Goal: Task Accomplishment & Management: Manage account settings

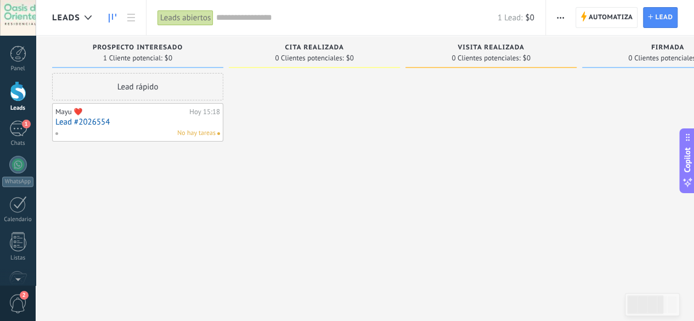
click at [16, 100] on div at bounding box center [18, 91] width 16 height 20
click at [604, 22] on span "Automatiza" at bounding box center [611, 18] width 44 height 20
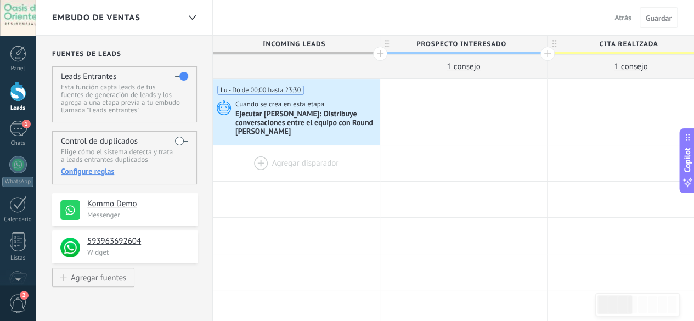
click at [311, 165] on div at bounding box center [296, 163] width 167 height 36
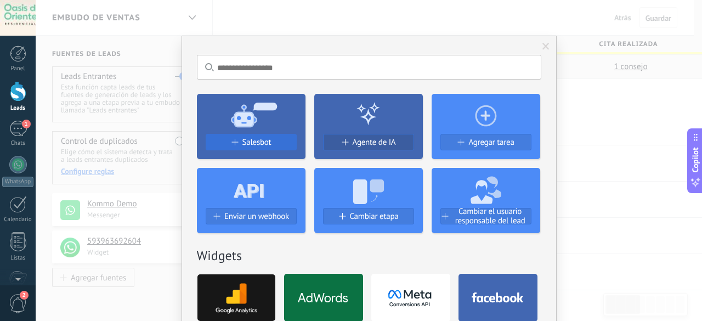
click at [275, 142] on div "Salesbot" at bounding box center [251, 142] width 90 height 9
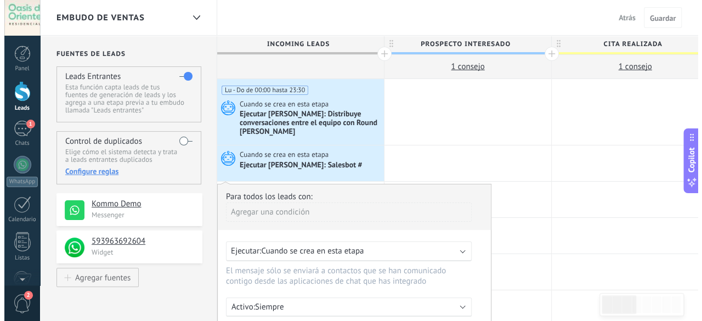
scroll to position [110, 0]
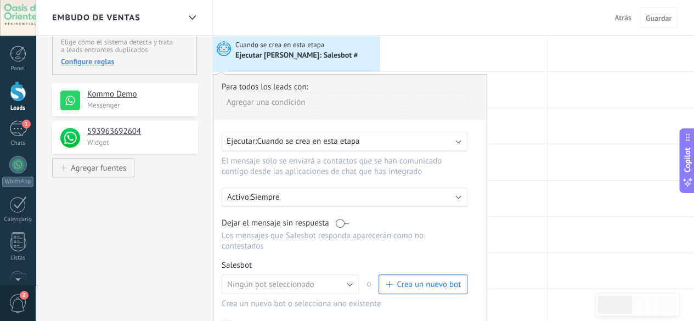
click at [438, 279] on span "Crea un nuevo bot" at bounding box center [429, 284] width 64 height 10
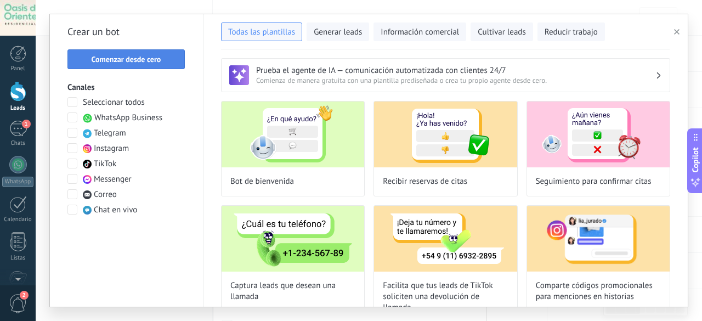
click at [155, 65] on button "Comenzar desde cero" at bounding box center [125, 59] width 117 height 20
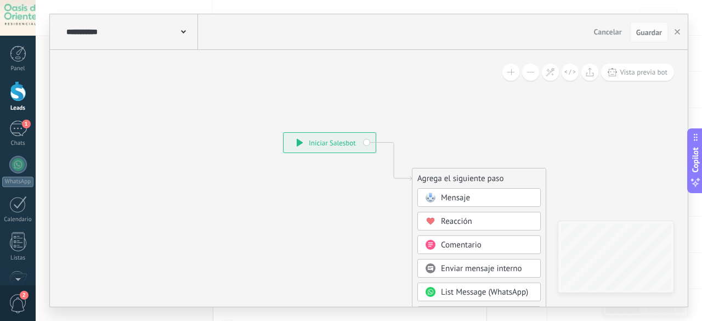
click at [484, 196] on div "Mensaje" at bounding box center [487, 198] width 92 height 11
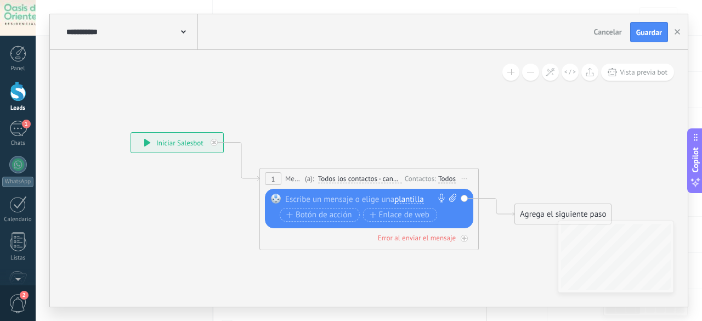
click at [369, 200] on div at bounding box center [366, 199] width 163 height 11
paste div
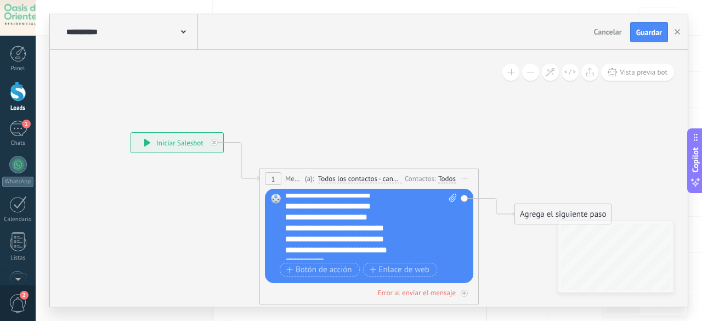
scroll to position [22, 0]
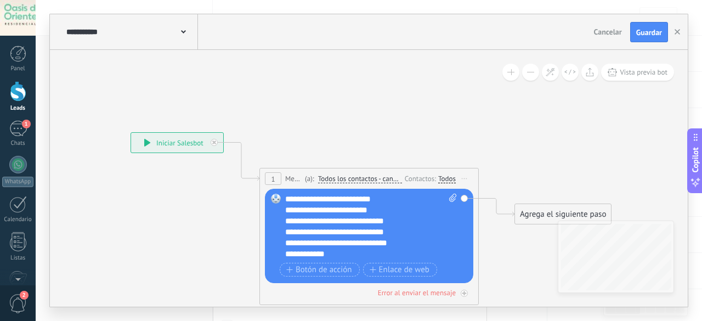
click at [398, 221] on div "**********" at bounding box center [361, 221] width 153 height 11
click at [286, 228] on div "**********" at bounding box center [361, 232] width 153 height 11
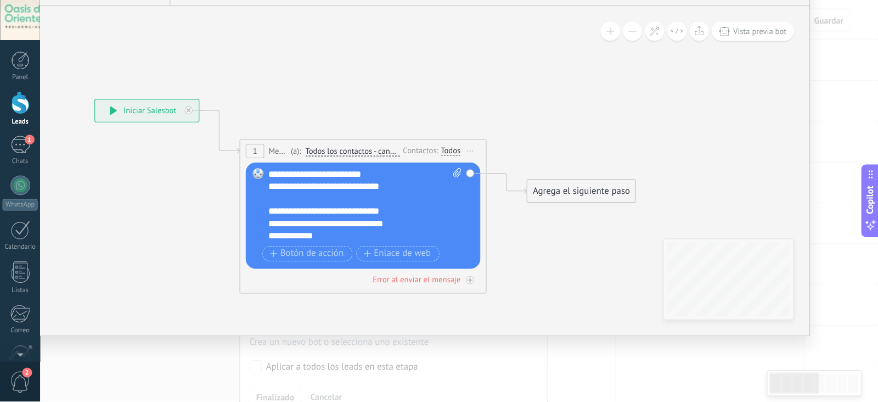
scroll to position [32, 0]
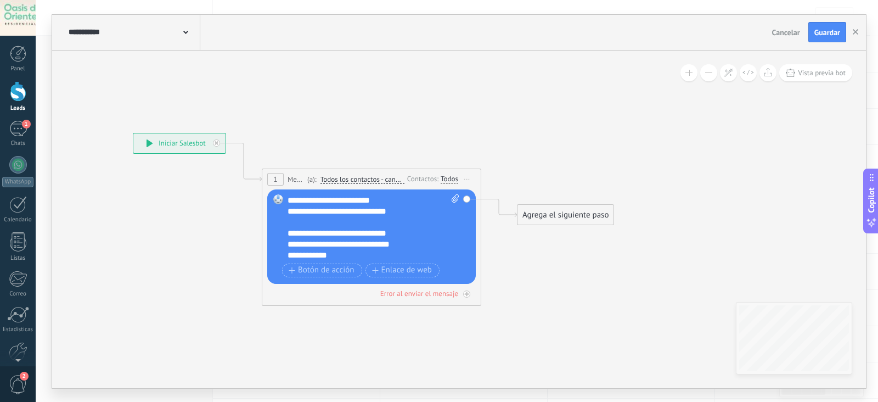
click at [285, 234] on div "Reemplazar Quitar Convertir a mensaje de voz Arrastre la imagen aquí para adjun…" at bounding box center [371, 236] width 209 height 94
click at [288, 233] on div "**********" at bounding box center [363, 233] width 151 height 11
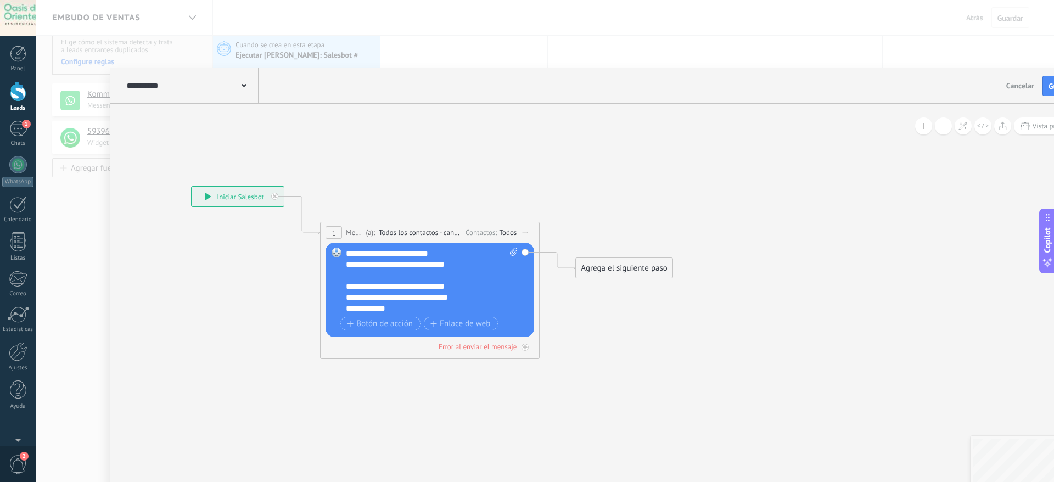
scroll to position [33, 0]
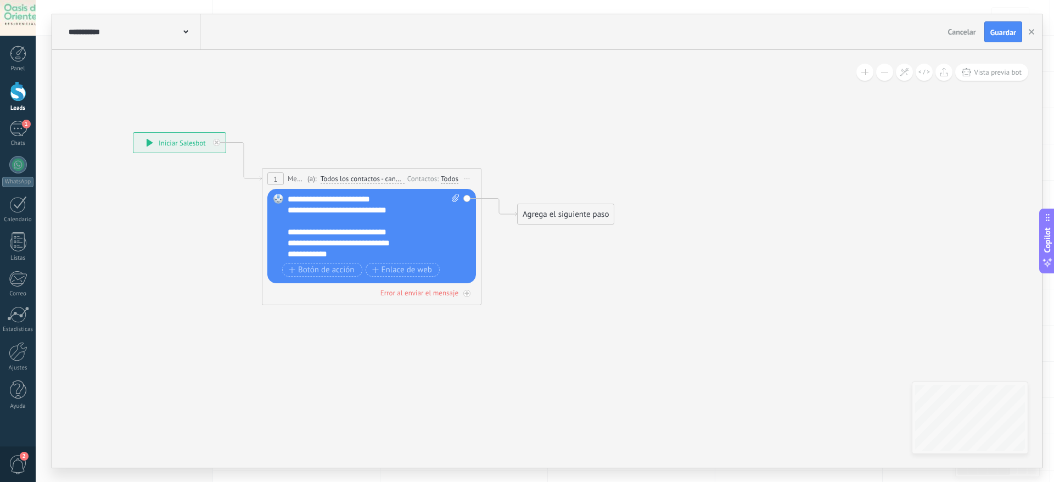
drag, startPoint x: 862, startPoint y: 134, endPoint x: 817, endPoint y: 156, distance: 49.6
click at [694, 134] on div "**********" at bounding box center [546, 259] width 989 height 418
drag, startPoint x: 368, startPoint y: 232, endPoint x: 329, endPoint y: 242, distance: 40.9
click at [367, 233] on div "**********" at bounding box center [362, 232] width 148 height 11
click at [286, 237] on div "Reemplazar Quitar Convertir a mensaje de voz Arrastre la imagen aquí para adjun…" at bounding box center [371, 236] width 209 height 94
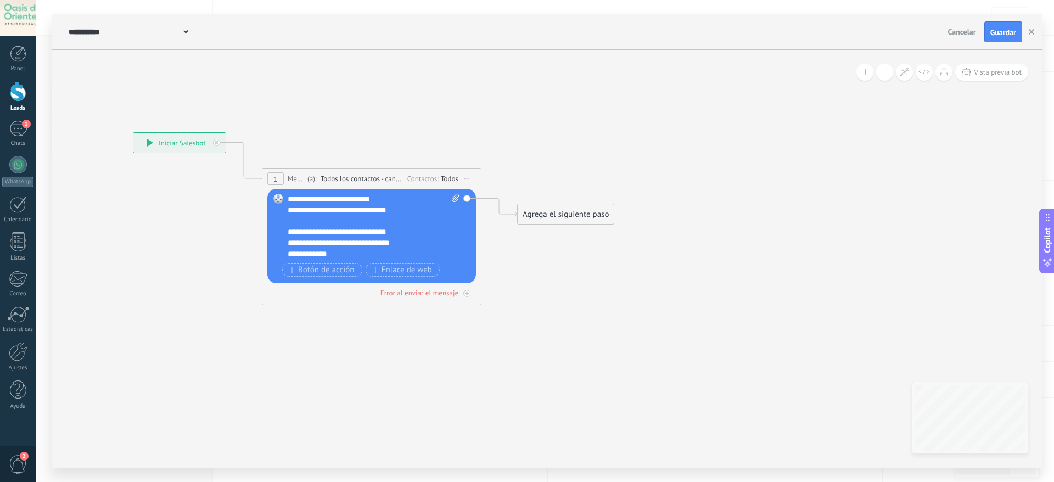
click at [289, 233] on div "**********" at bounding box center [362, 232] width 148 height 11
click at [366, 247] on div "**********" at bounding box center [362, 243] width 148 height 11
click at [350, 255] on div "**********" at bounding box center [362, 254] width 148 height 11
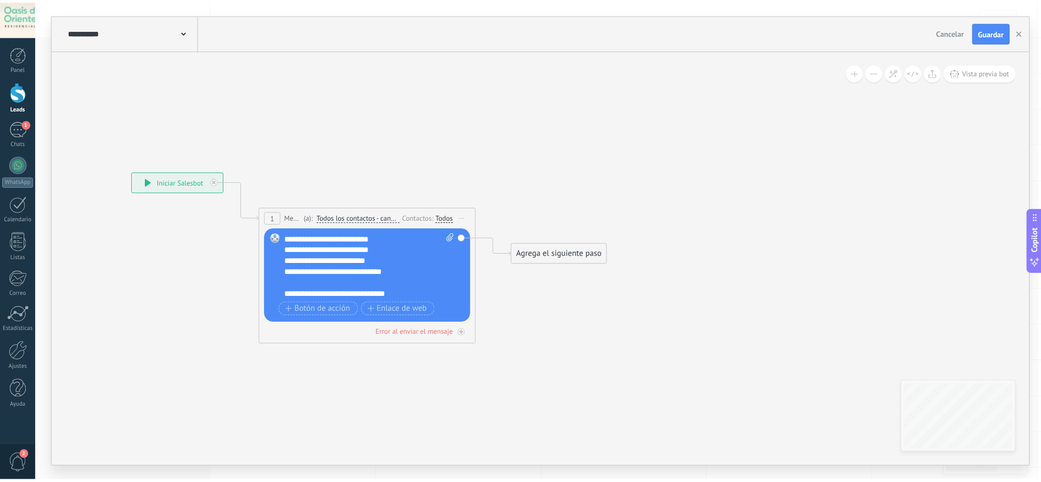
scroll to position [0, 0]
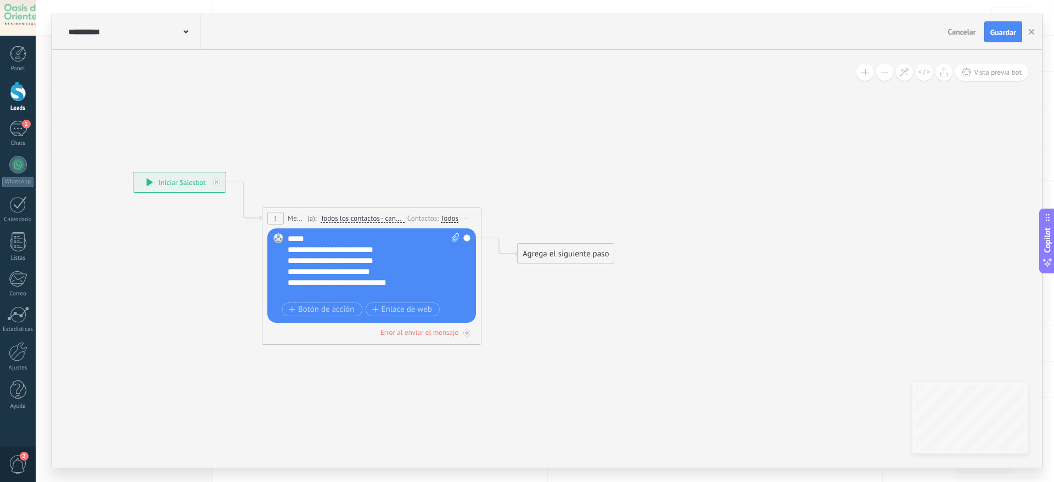
click at [286, 237] on span at bounding box center [278, 238] width 19 height 9
click at [289, 237] on div "**********" at bounding box center [374, 266] width 172 height 66
click at [328, 232] on div "Reemplazar Quitar Convertir a mensaje de voz Arrastre la imagen aquí para adjun…" at bounding box center [371, 275] width 209 height 94
click at [327, 235] on div "**********" at bounding box center [374, 266] width 172 height 66
click at [694, 43] on div "**********" at bounding box center [546, 32] width 989 height 36
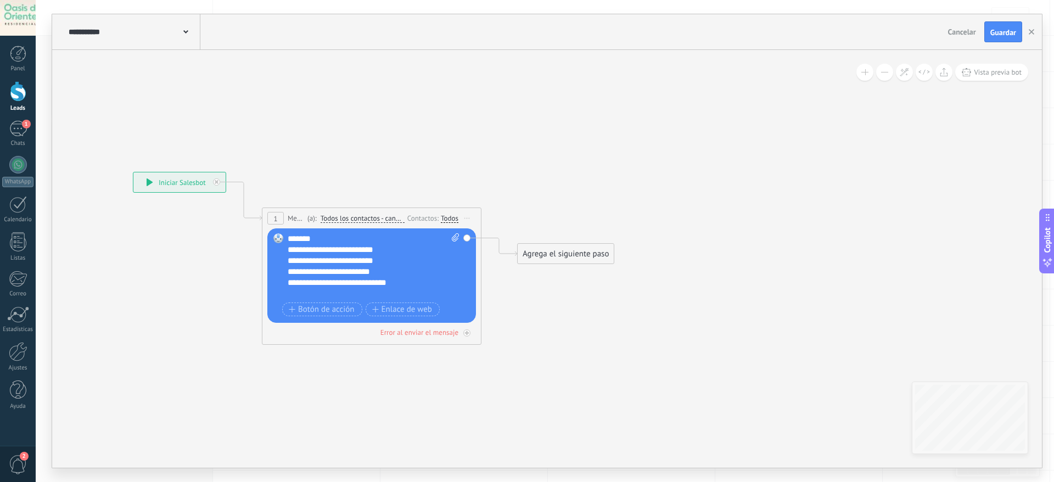
click at [567, 245] on div "Agrega el siguiente paso" at bounding box center [565, 254] width 96 height 18
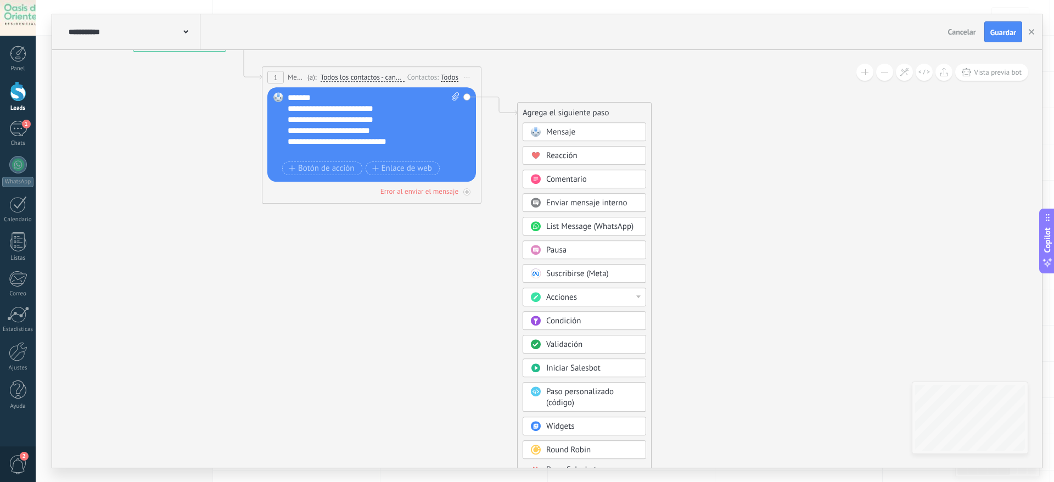
click at [694, 74] on button at bounding box center [884, 72] width 17 height 17
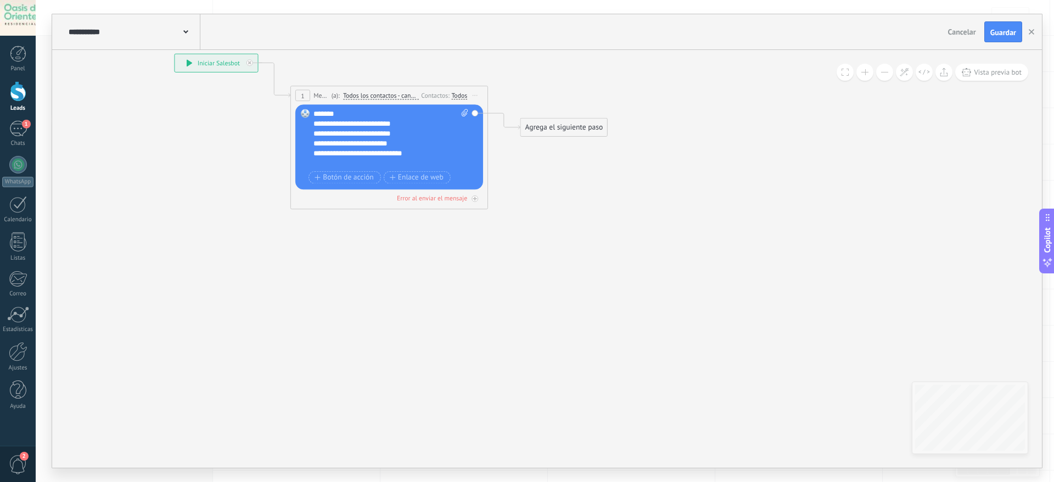
click at [694, 74] on button at bounding box center [884, 72] width 17 height 17
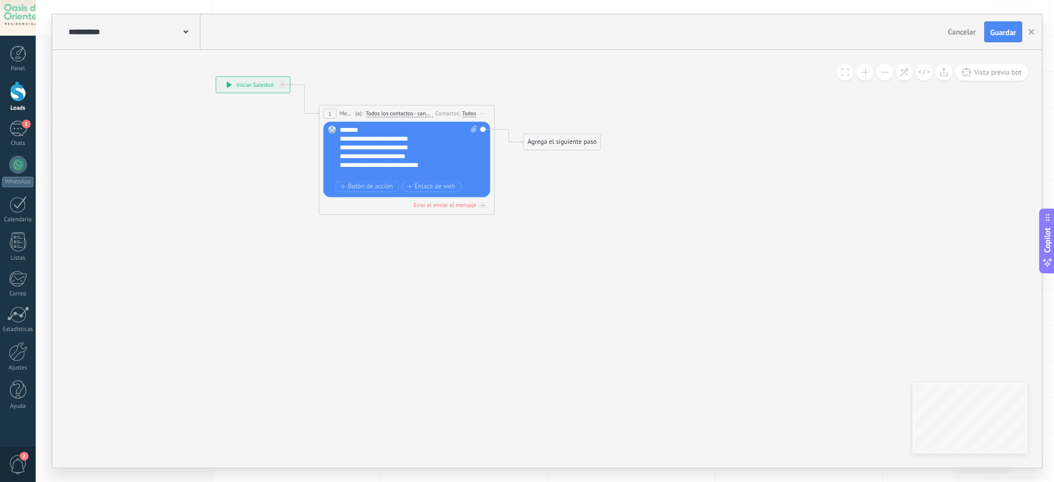
click at [569, 144] on div "Agrega el siguiente paso" at bounding box center [562, 142] width 77 height 14
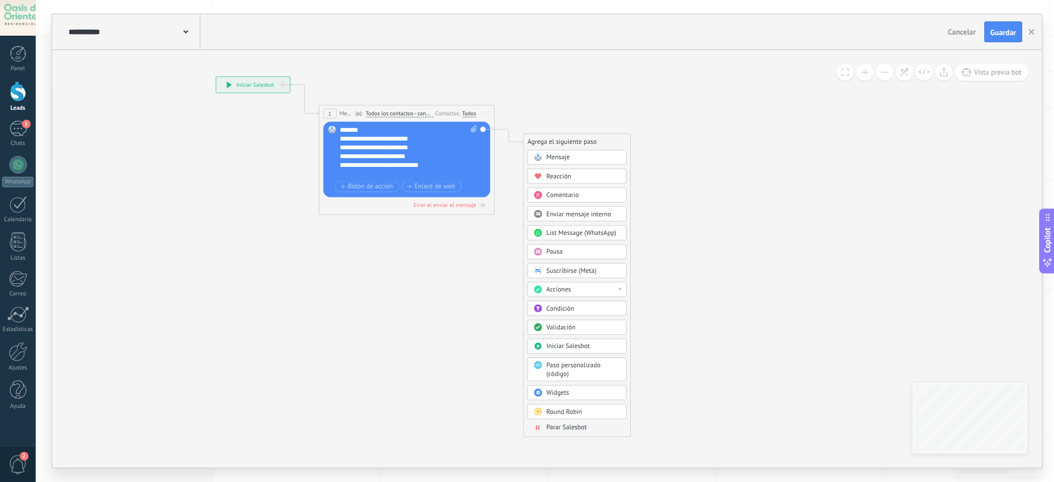
click at [694, 74] on button at bounding box center [884, 72] width 17 height 17
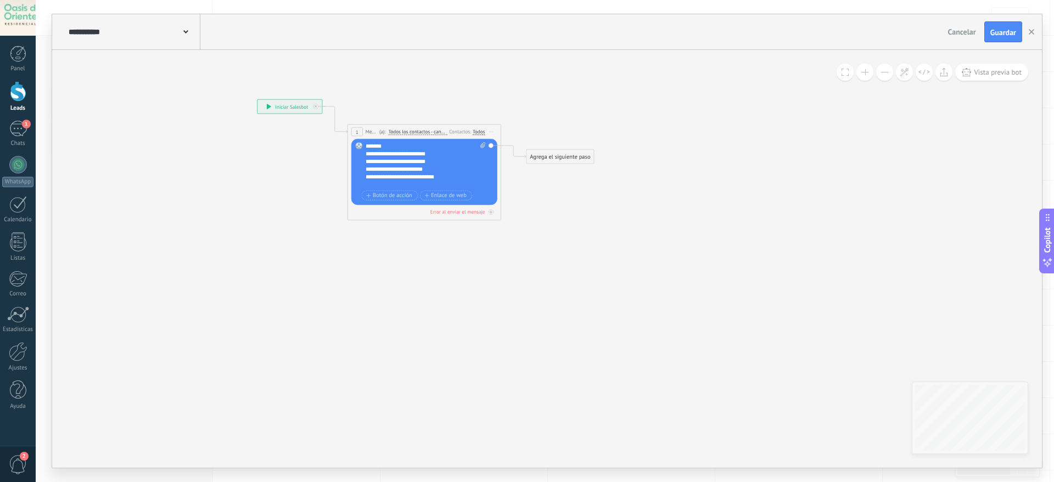
click at [694, 74] on button at bounding box center [884, 72] width 17 height 17
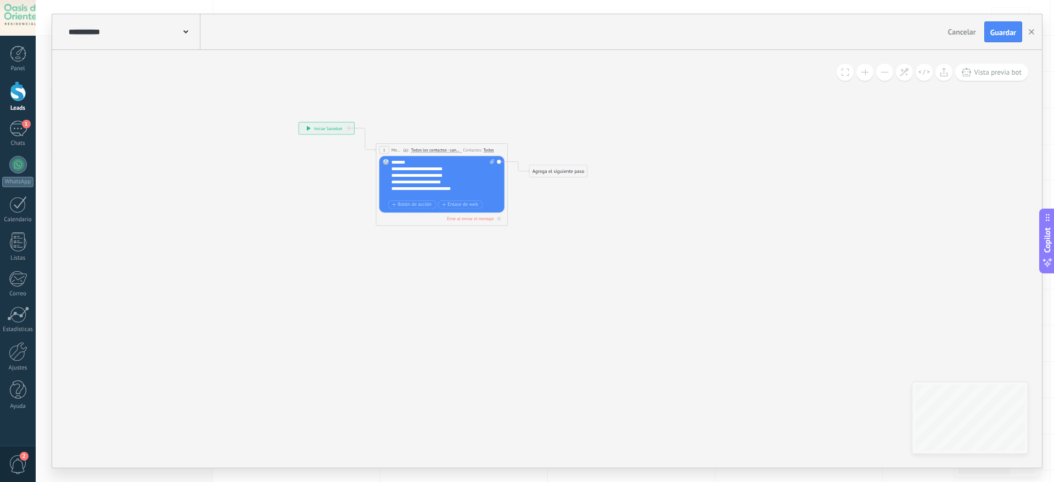
click at [557, 176] on div "Agrega el siguiente paso" at bounding box center [558, 171] width 58 height 11
click at [566, 320] on span "Parar Salesbot" at bounding box center [562, 385] width 30 height 6
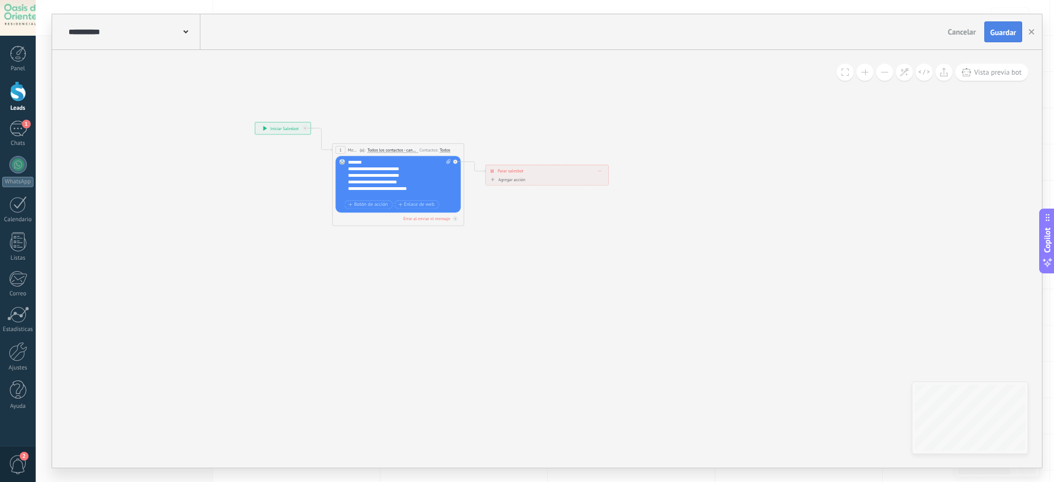
click at [694, 21] on button "Guardar" at bounding box center [1003, 31] width 38 height 21
click at [694, 32] on use "button" at bounding box center [1030, 31] width 5 height 5
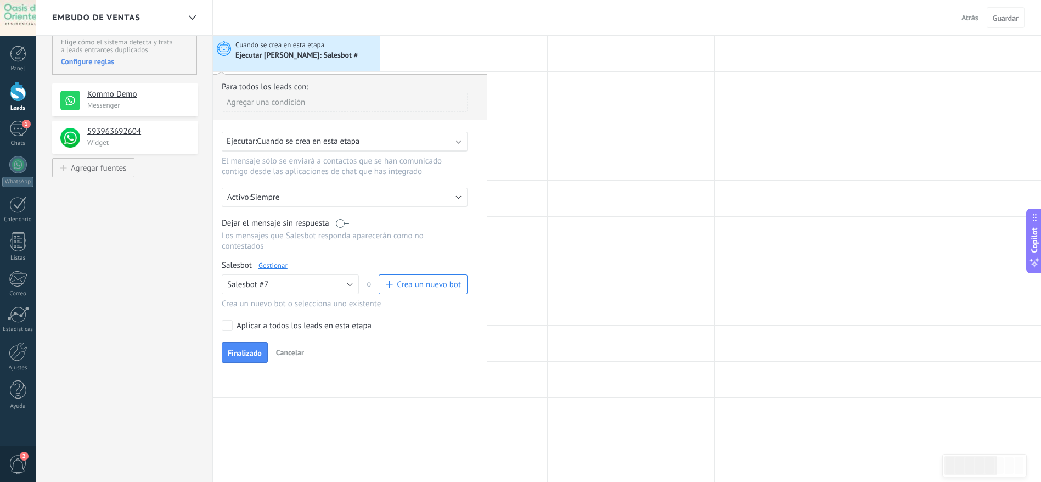
click at [332, 141] on span "Cuando se crea en esta etapa" at bounding box center [308, 141] width 103 height 10
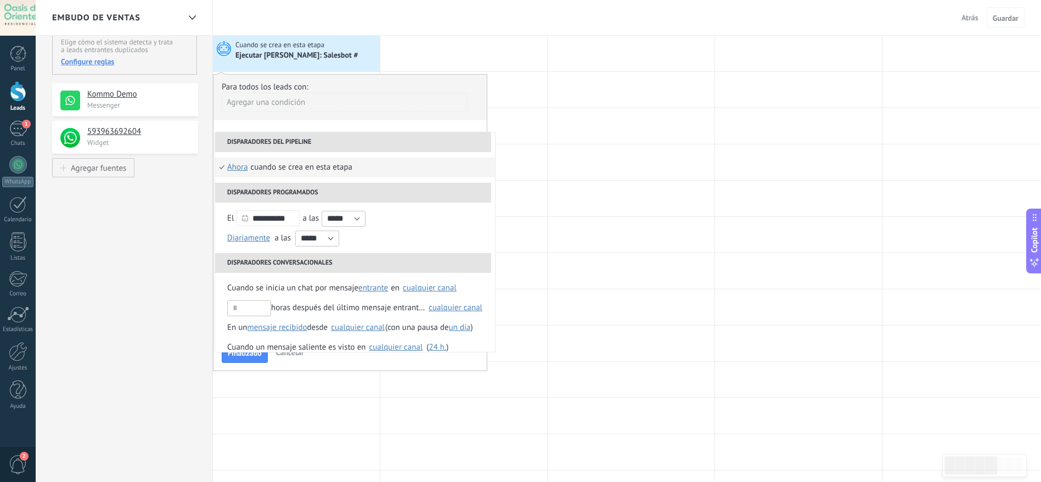
click at [359, 99] on div "Agregar una condición" at bounding box center [345, 102] width 246 height 19
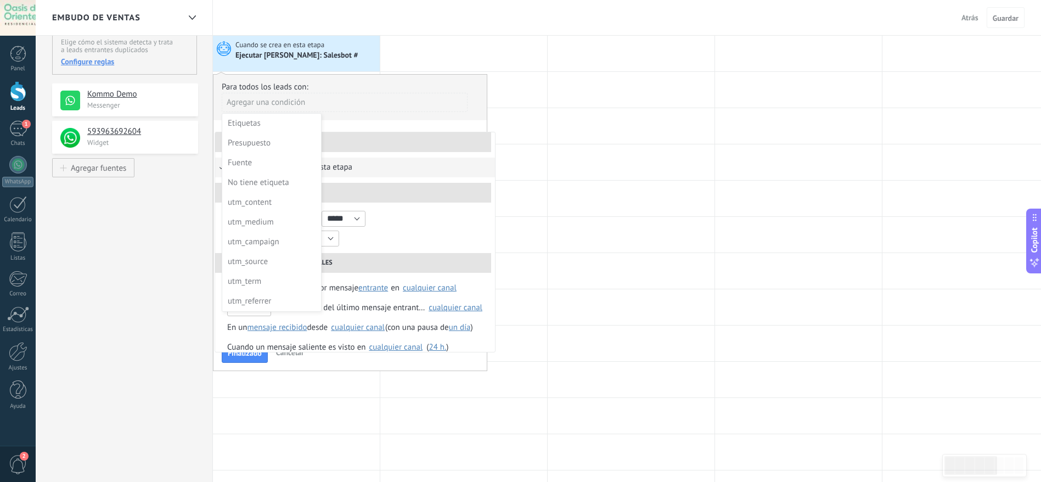
click at [414, 237] on div at bounding box center [349, 223] width 273 height 296
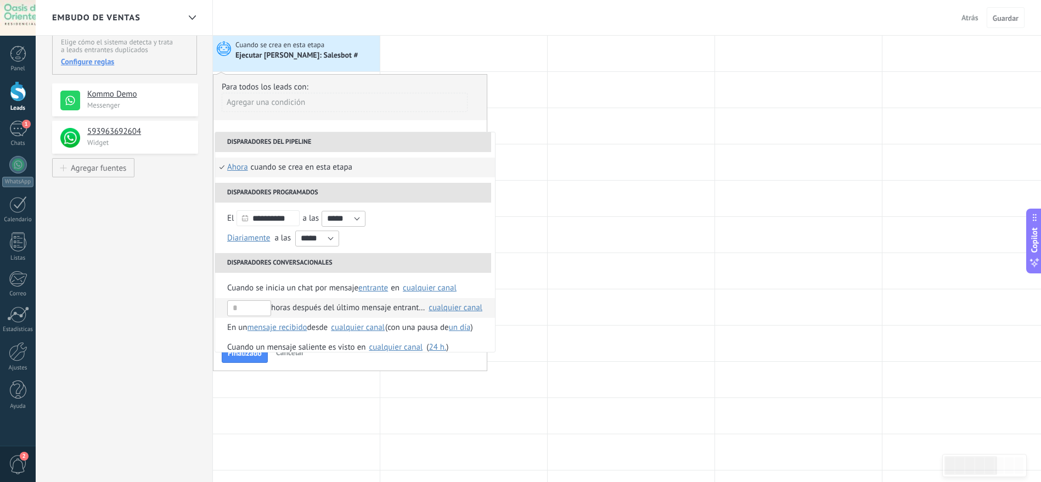
click at [264, 312] on div "horas después del último mensaje entrante en" at bounding box center [326, 308] width 198 height 20
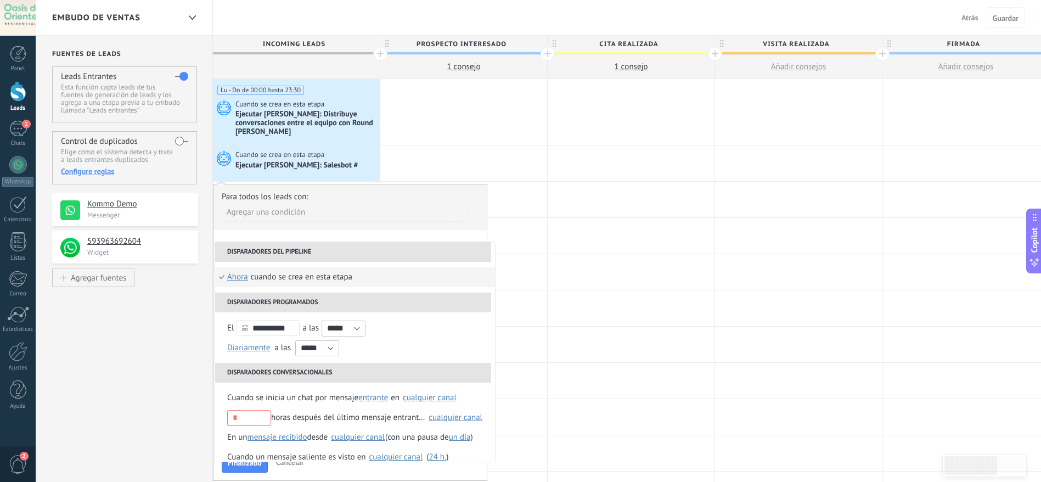
click at [379, 202] on div "Agregar una condición" at bounding box center [345, 211] width 246 height 19
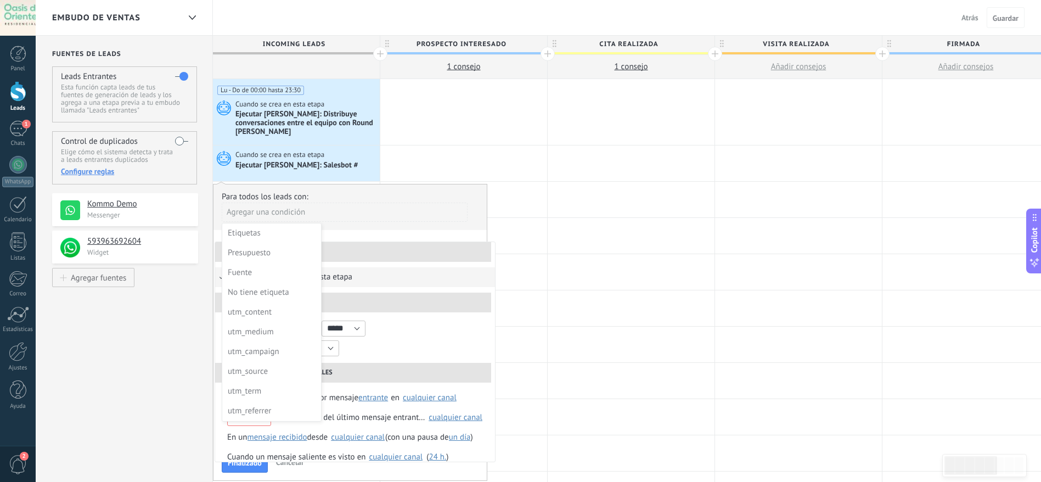
click at [419, 213] on div at bounding box center [349, 332] width 273 height 296
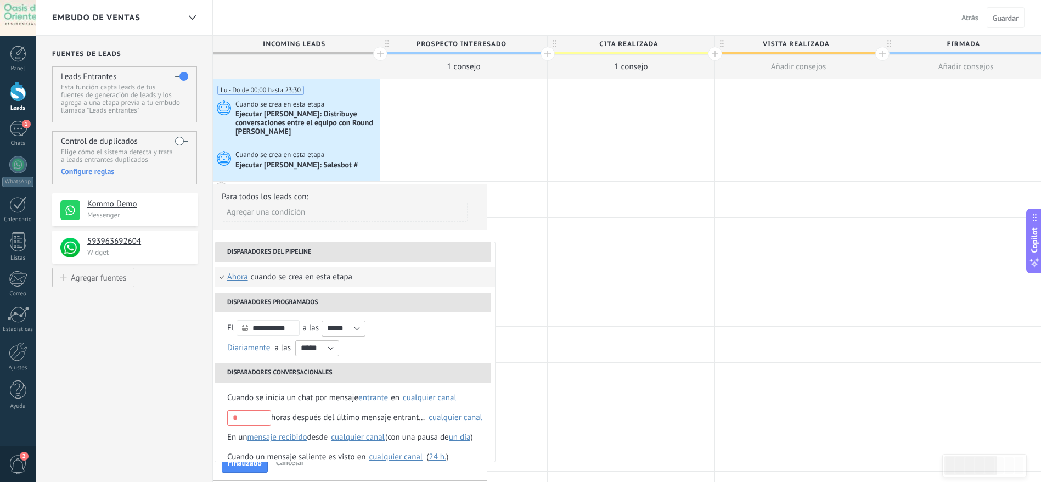
click at [453, 197] on div "Para todos los leads con:" at bounding box center [350, 197] width 257 height 10
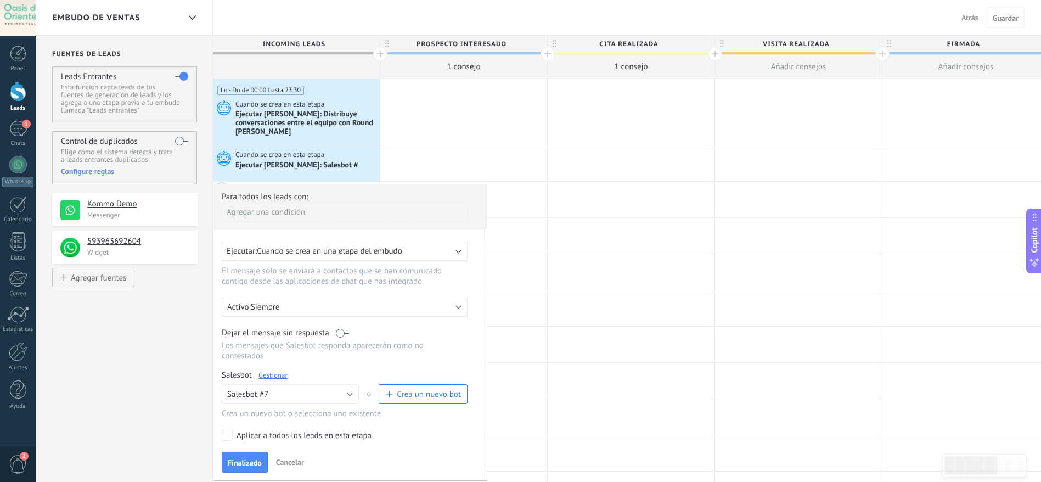
scroll to position [82, 0]
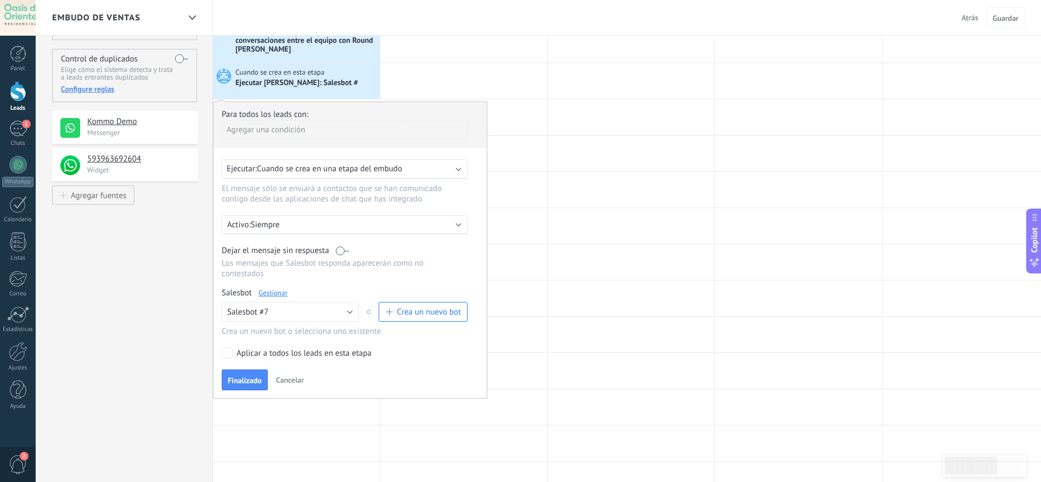
click at [284, 221] on p "Siempre" at bounding box center [347, 225] width 192 height 10
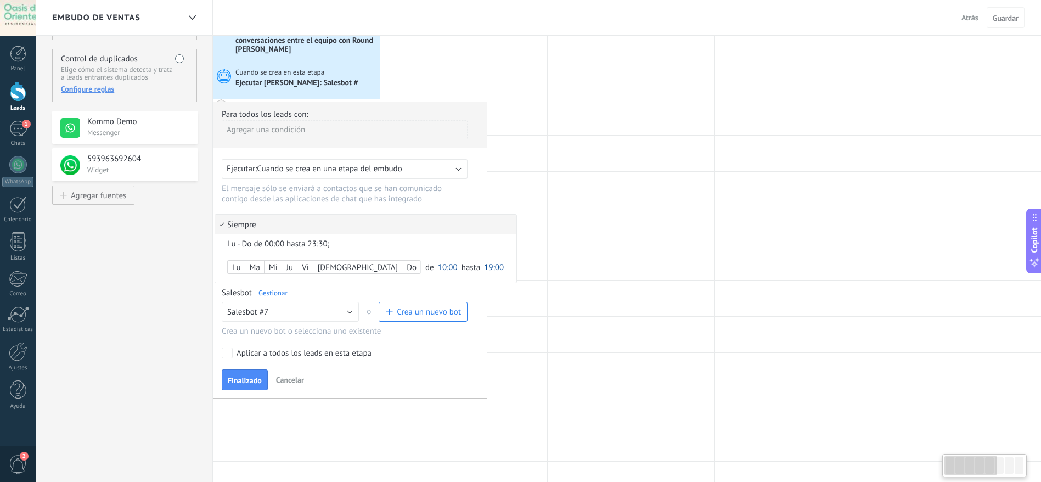
click at [239, 269] on div "Lu" at bounding box center [236, 267] width 17 height 15
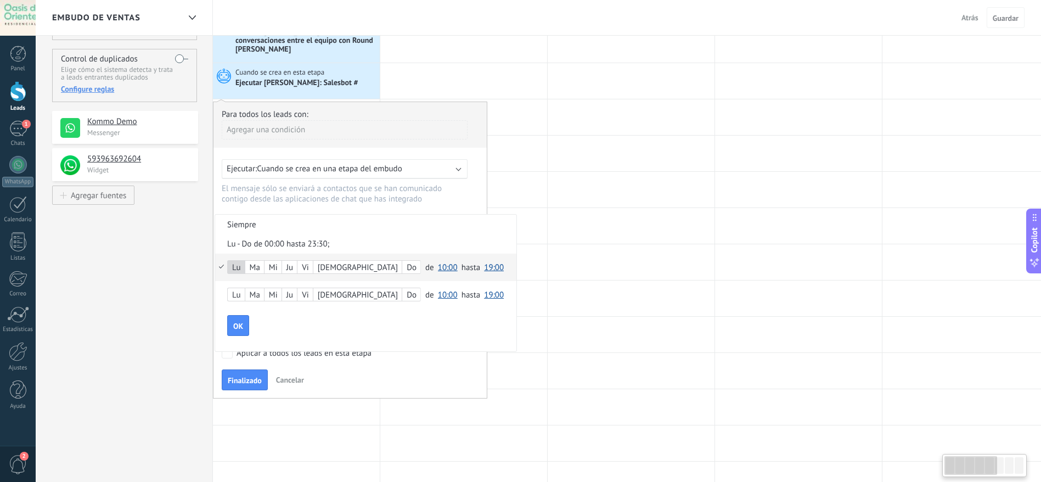
scroll to position [0, 0]
click at [262, 265] on div "Ma" at bounding box center [254, 267] width 19 height 15
click at [293, 265] on div "Ju" at bounding box center [289, 267] width 15 height 15
click at [438, 269] on span "10:00" at bounding box center [448, 267] width 20 height 10
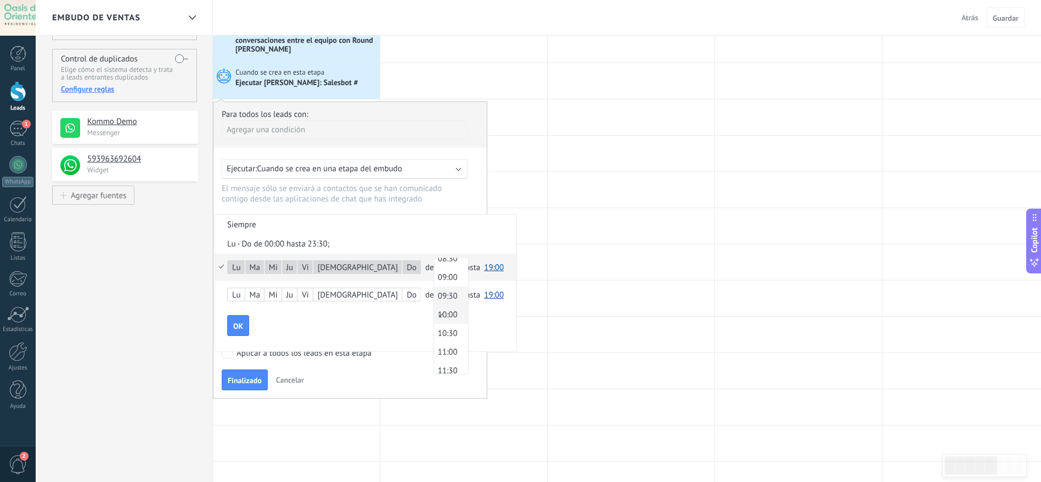
click at [434, 294] on span "09:30" at bounding box center [449, 296] width 31 height 10
click at [438, 269] on span "09:30" at bounding box center [448, 267] width 20 height 10
click at [434, 292] on span "09:00" at bounding box center [449, 296] width 31 height 10
click at [484, 268] on span "19:00" at bounding box center [494, 267] width 20 height 10
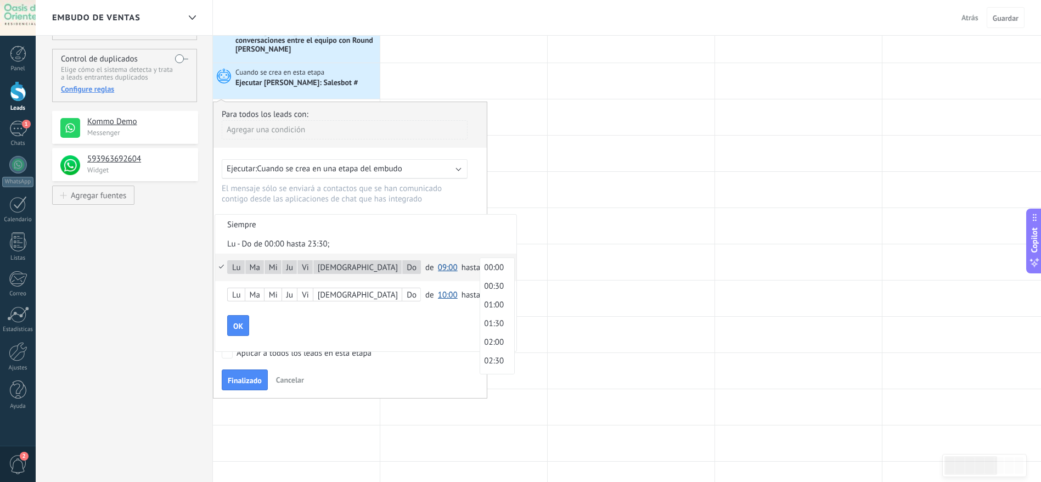
scroll to position [662, 0]
click at [250, 320] on div "OK" at bounding box center [371, 325] width 289 height 21
click at [246, 320] on button "OK" at bounding box center [237, 325] width 22 height 21
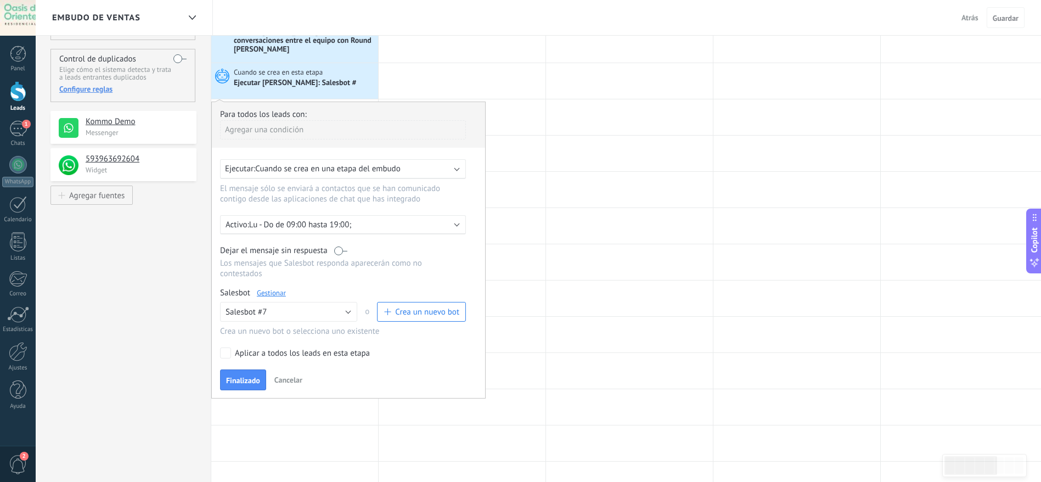
click at [229, 320] on div "Para todos los leads con: Agregar una condición Ejecutar: Cuando se crea en una…" at bounding box center [348, 250] width 274 height 297
click at [232, 320] on div "Para todos los leads con: Agregar una condición Ejecutar: Cuando se crea en una…" at bounding box center [348, 250] width 274 height 297
click at [233, 320] on label "Aplicar a todos los leads en esta etapa" at bounding box center [342, 352] width 242 height 11
click at [247, 320] on button "Finalizado" at bounding box center [244, 379] width 46 height 21
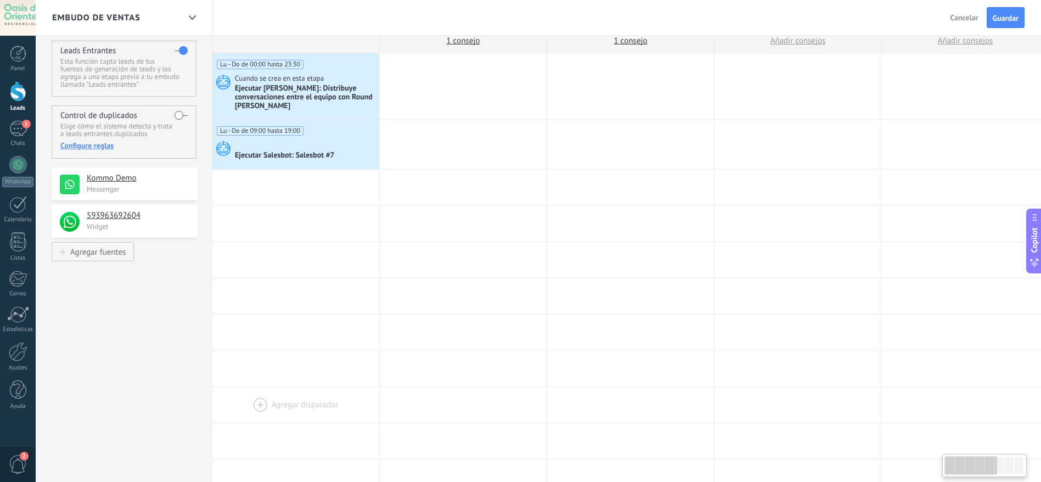
scroll to position [0, 0]
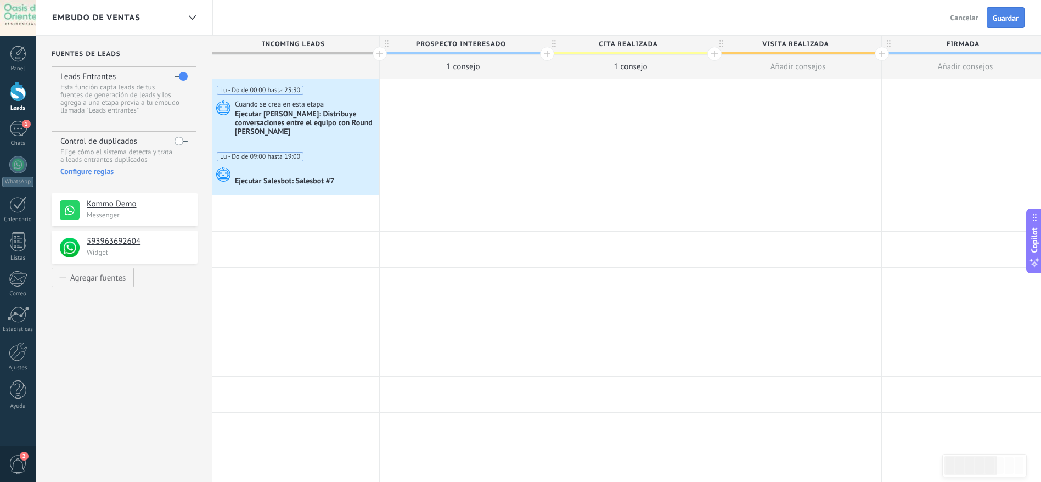
click at [694, 12] on button "Guardar" at bounding box center [1006, 17] width 38 height 21
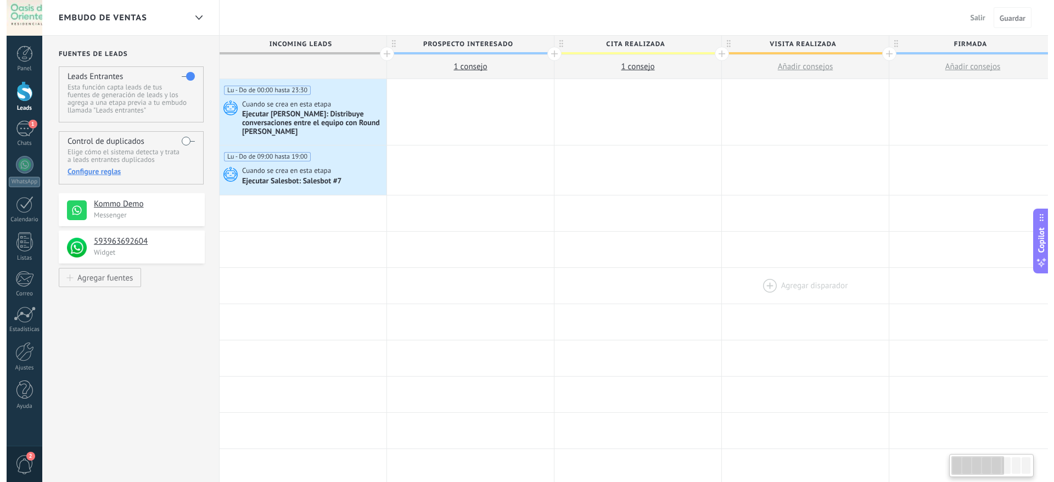
scroll to position [0, 1]
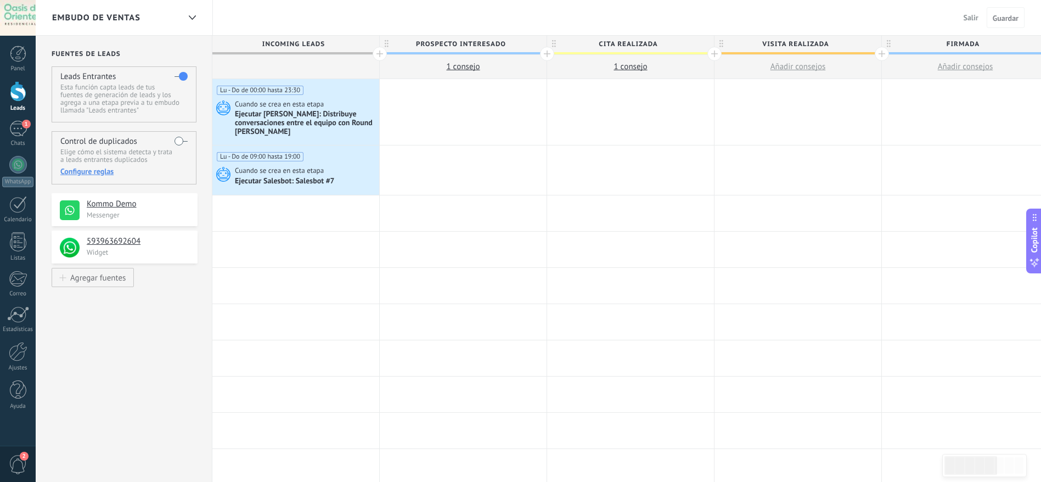
click at [694, 18] on span "Salir" at bounding box center [971, 18] width 15 height 10
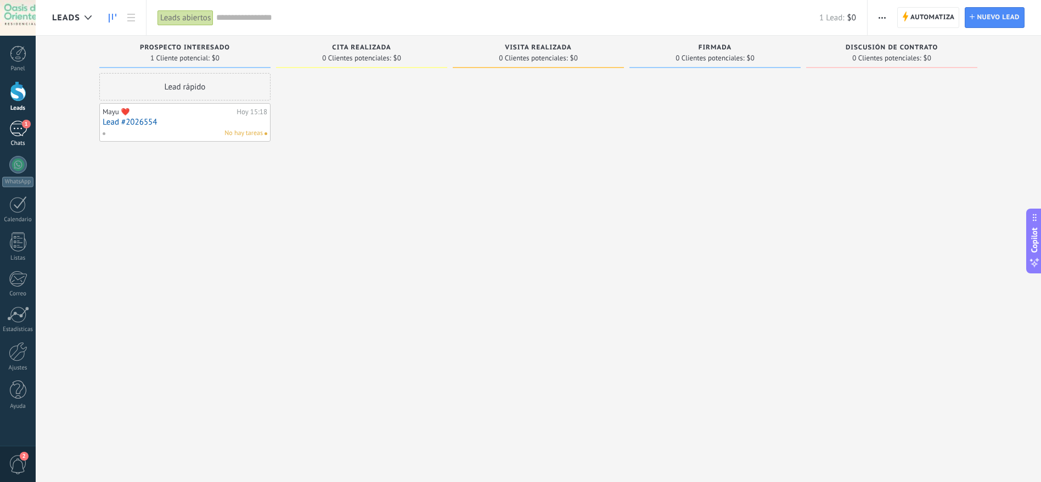
click at [28, 128] on link "1 Chats" at bounding box center [18, 134] width 36 height 26
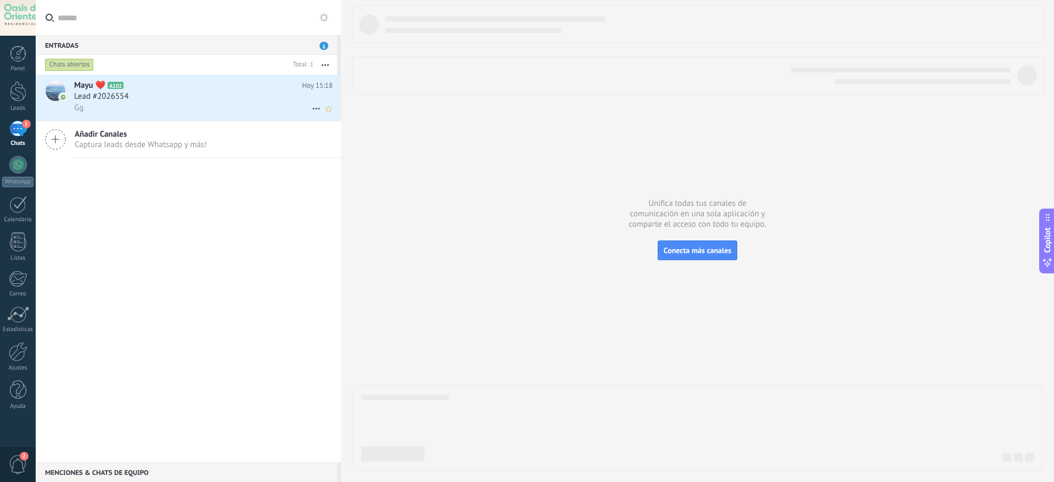
click at [312, 108] on use at bounding box center [315, 109] width 7 height 2
click at [230, 107] on div at bounding box center [527, 241] width 1054 height 482
click at [256, 110] on div "Gg" at bounding box center [203, 108] width 258 height 12
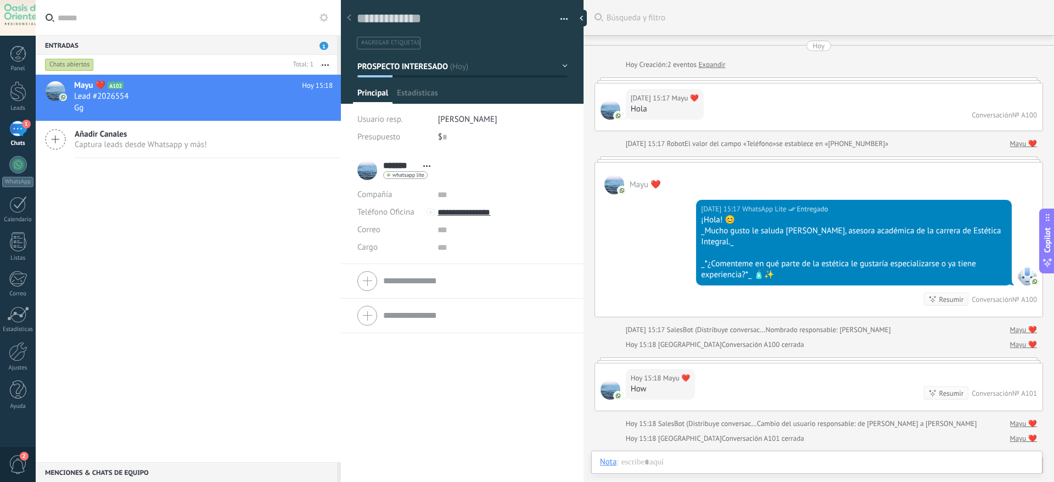
scroll to position [226, 0]
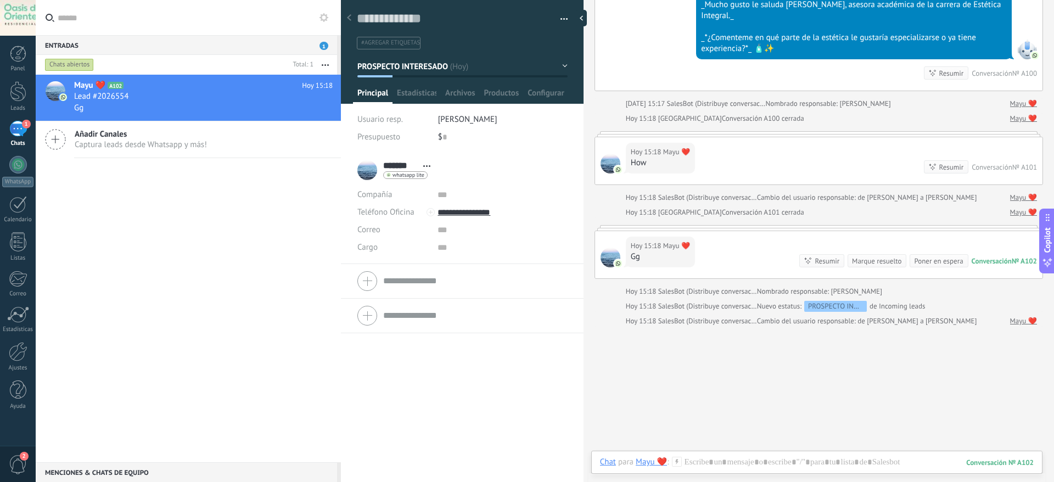
click at [559, 22] on button "button" at bounding box center [560, 19] width 16 height 16
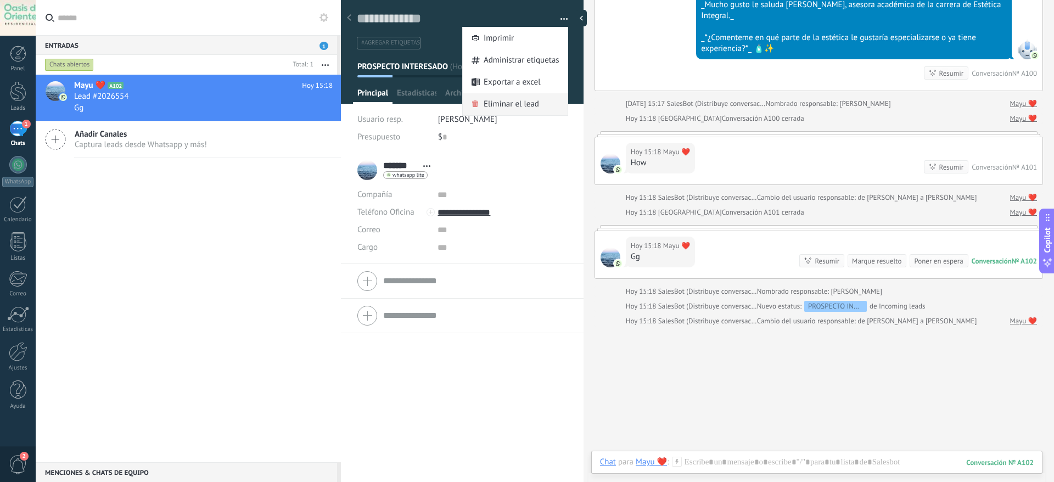
click at [536, 109] on div "Eliminar el lead" at bounding box center [515, 104] width 105 height 22
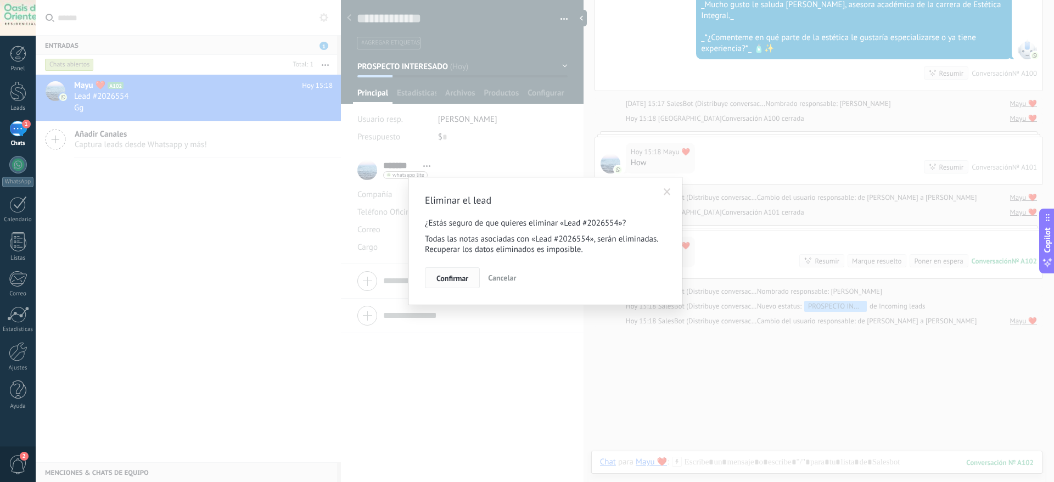
click at [452, 281] on span "Confirmar" at bounding box center [452, 278] width 32 height 8
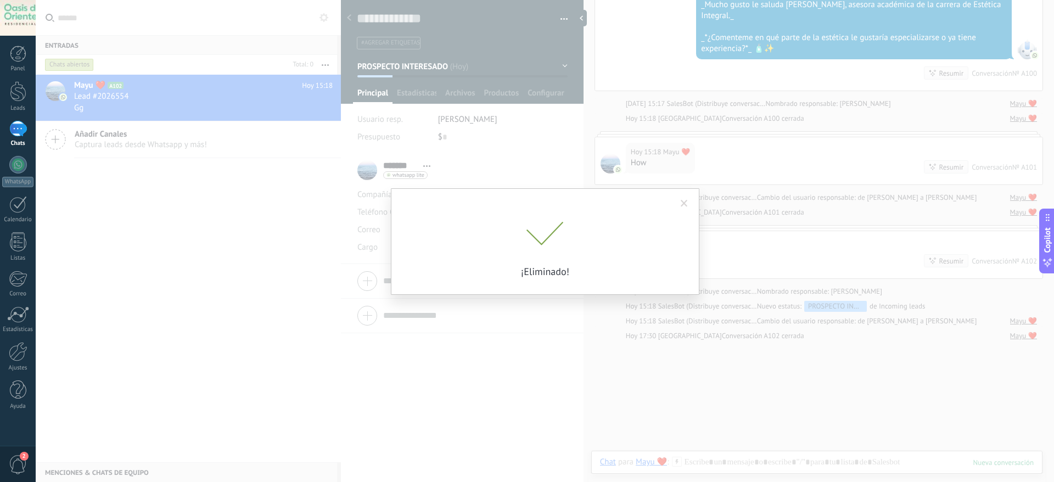
scroll to position [241, 0]
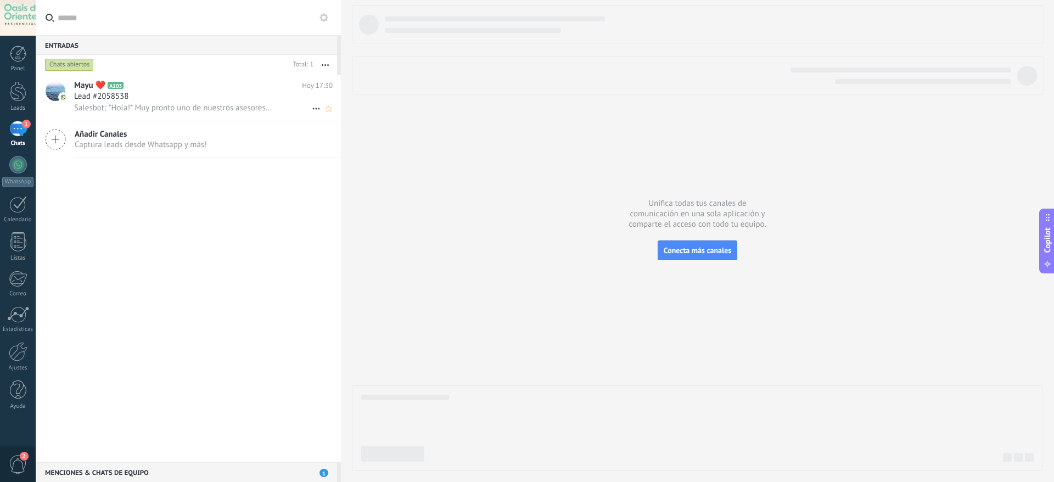
click at [153, 86] on h2 "Mayu ❤️ A103" at bounding box center [188, 85] width 228 height 11
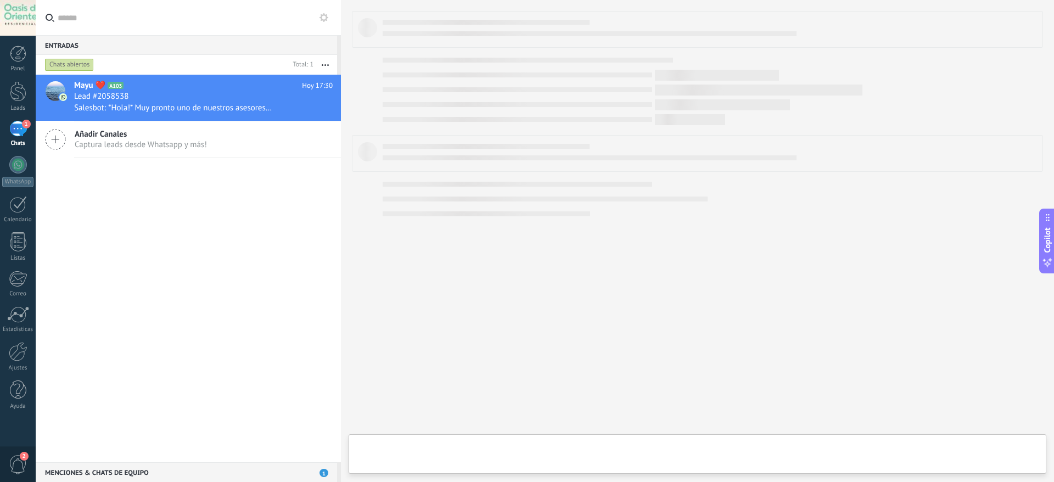
type textarea "**********"
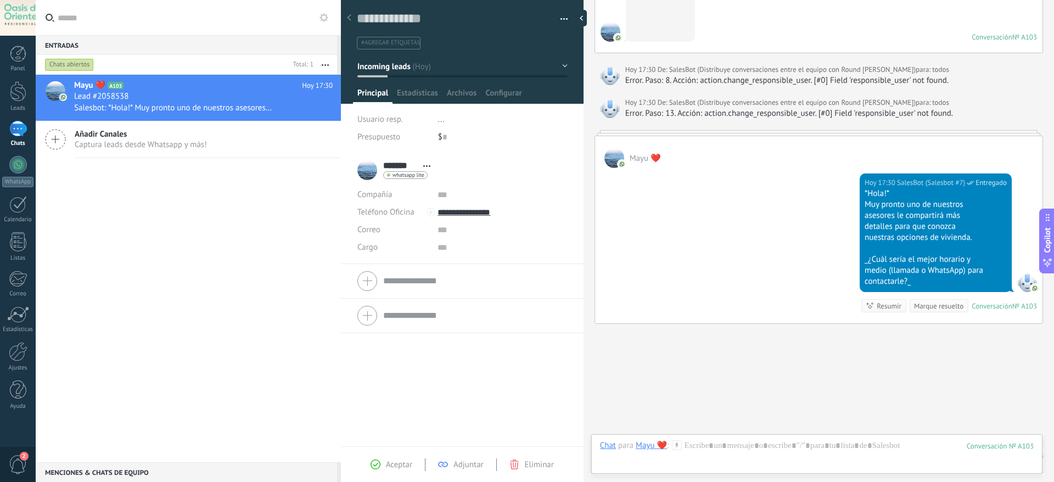
scroll to position [632, 0]
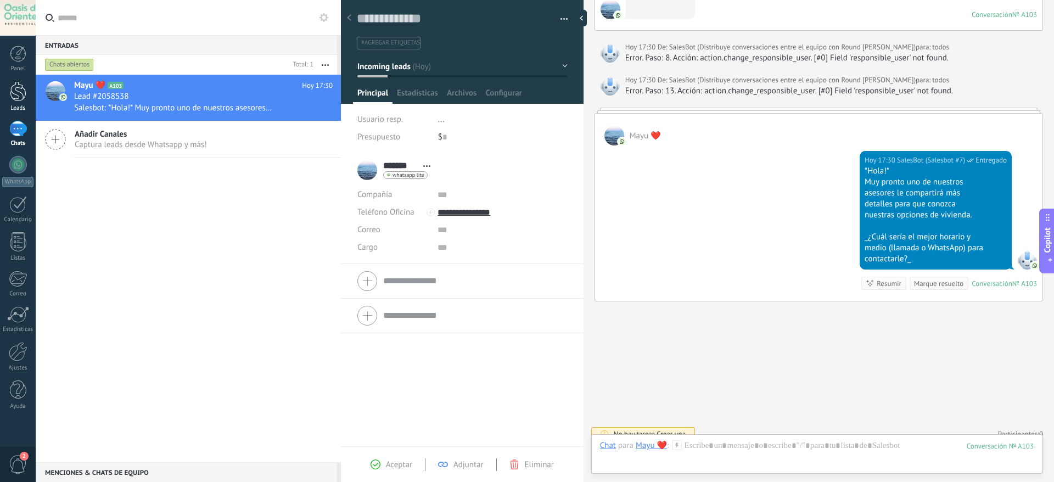
click at [14, 106] on div "Leads" at bounding box center [18, 108] width 32 height 7
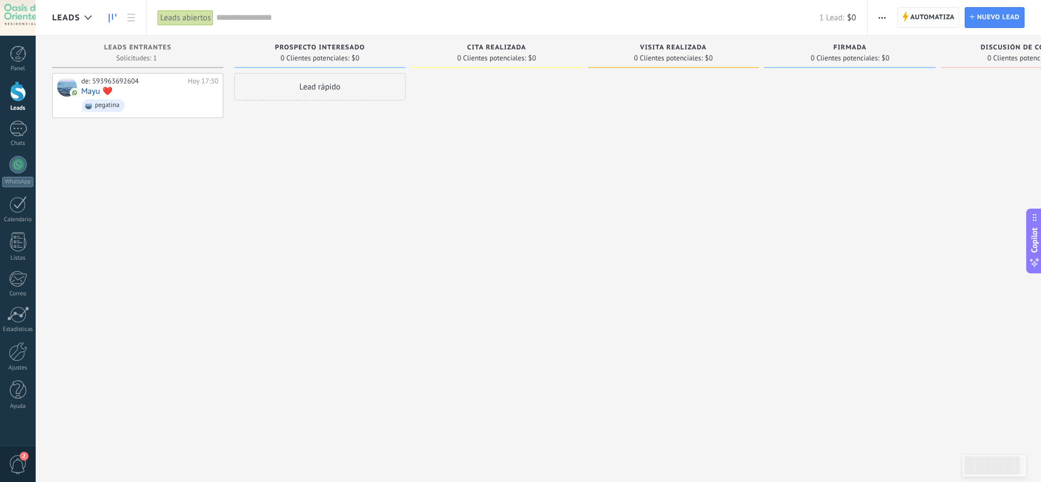
click at [694, 18] on span "Automatiza" at bounding box center [932, 18] width 44 height 20
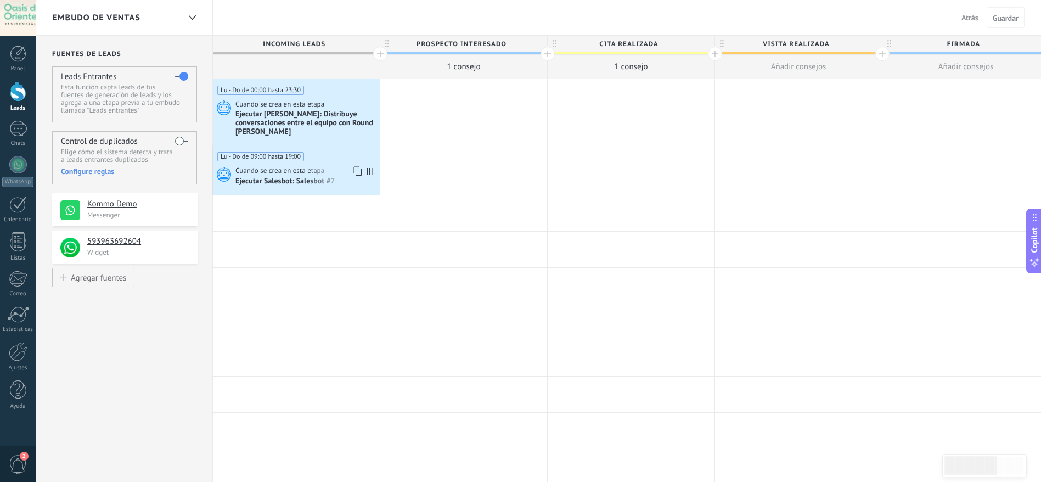
click at [308, 176] on span "Cuando se crea en esta etapa" at bounding box center [280, 171] width 91 height 10
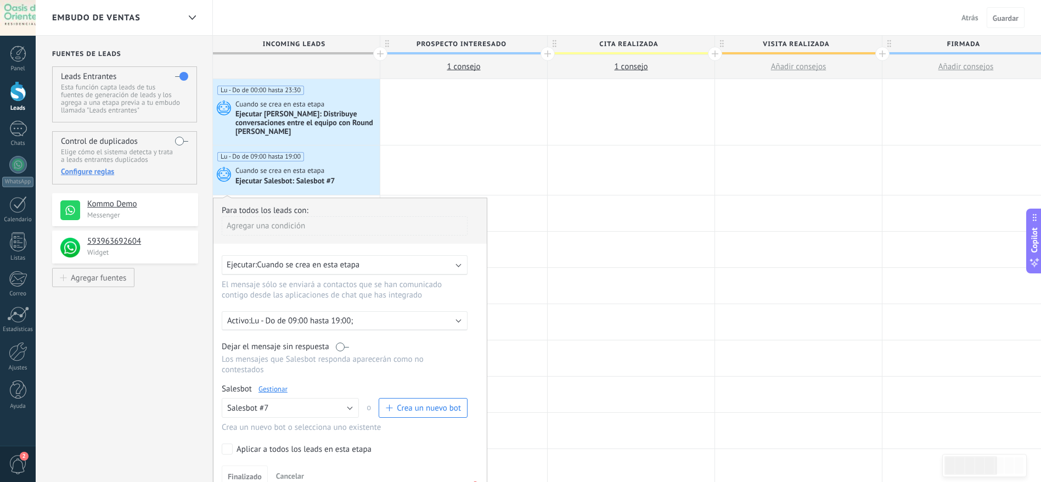
click at [320, 123] on div "Ejecutar Salesbot: Distribuye conversaciones entre el equipo con Round Robin" at bounding box center [306, 123] width 142 height 27
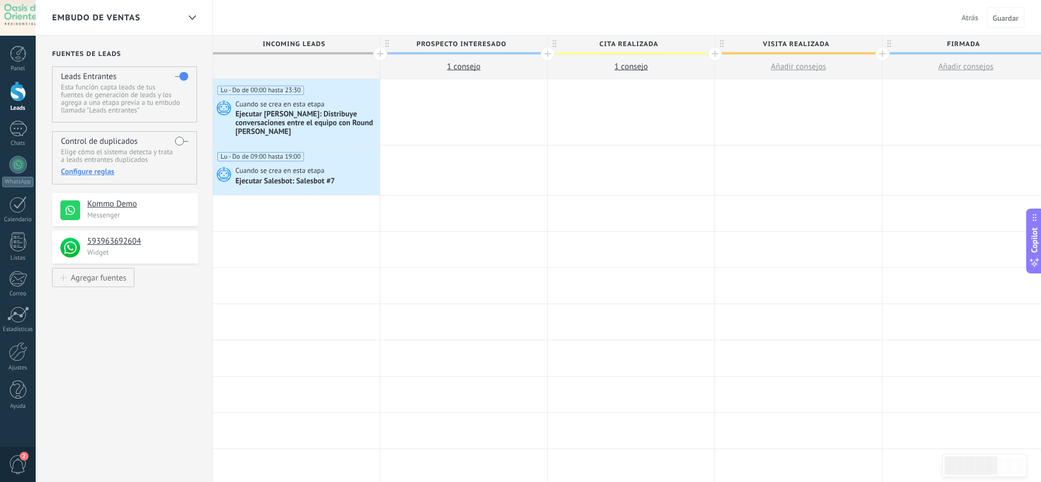
click at [320, 123] on div "Ejecutar Salesbot: Distribuye conversaciones entre el equipo con Round Robin" at bounding box center [306, 123] width 142 height 27
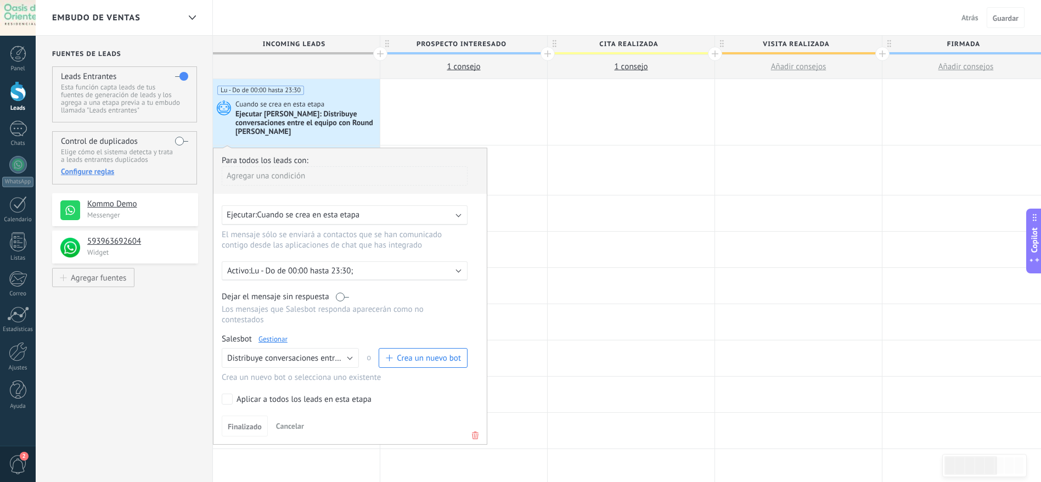
click at [277, 320] on link "Gestionar" at bounding box center [272, 338] width 29 height 9
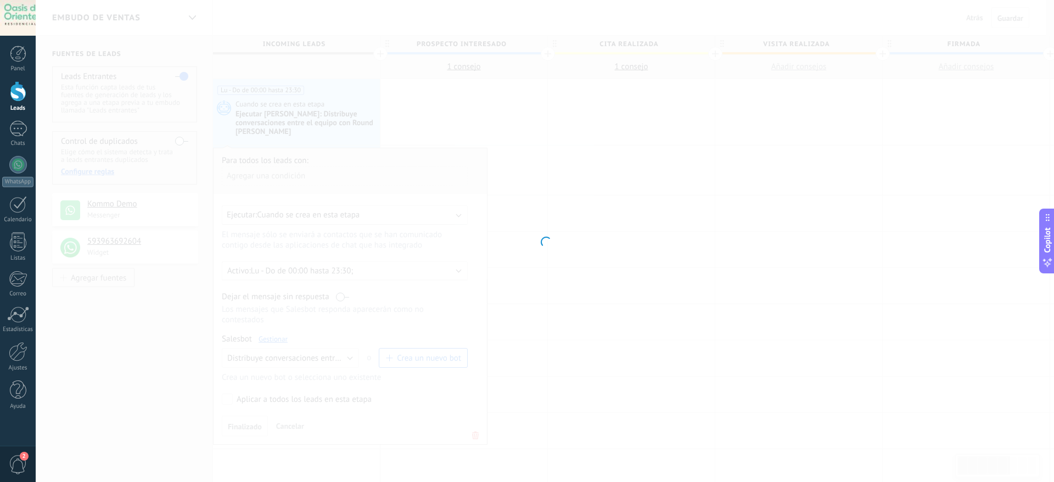
type input "**********"
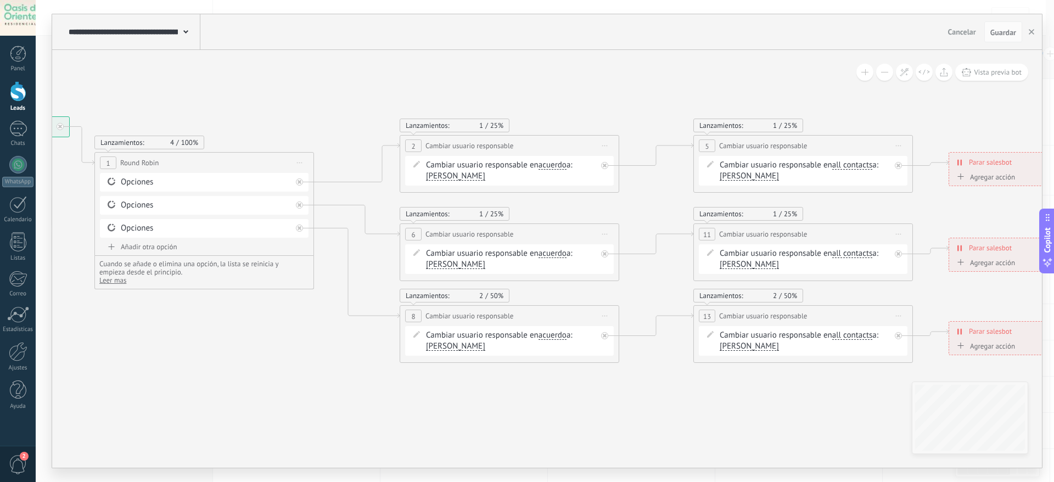
drag, startPoint x: 583, startPoint y: 380, endPoint x: 293, endPoint y: 364, distance: 290.2
click at [293, 320] on icon at bounding box center [565, 239] width 1726 height 795
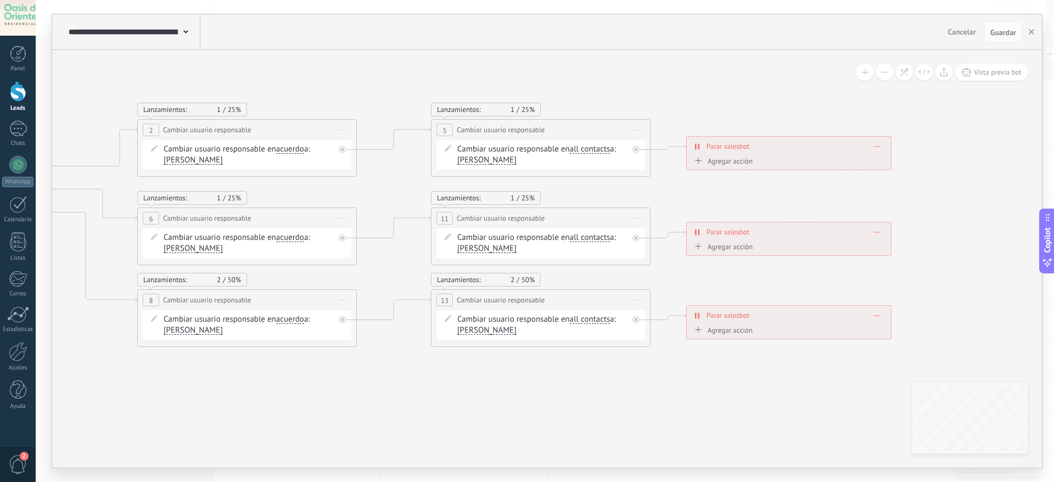
drag, startPoint x: 561, startPoint y: 413, endPoint x: 322, endPoint y: 399, distance: 239.1
click at [300, 320] on icon at bounding box center [303, 223] width 1726 height 795
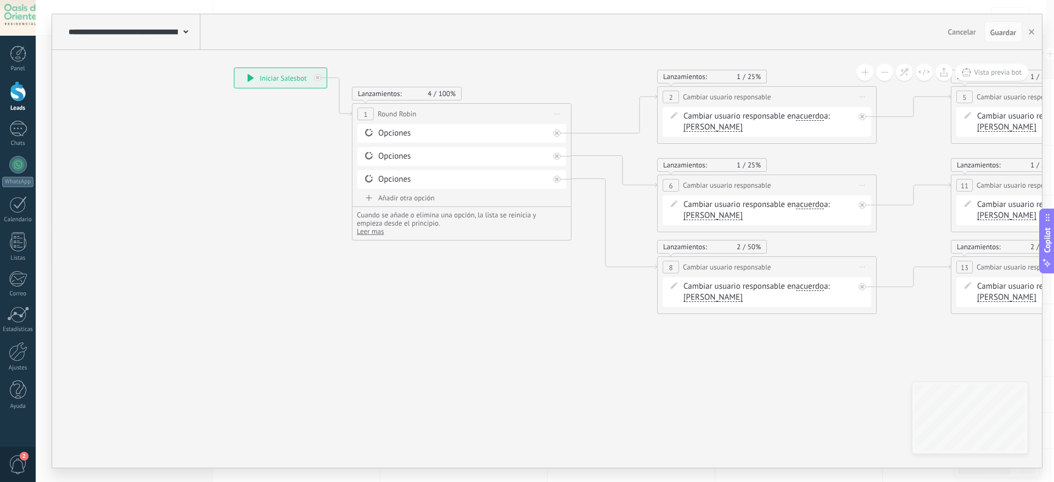
drag, startPoint x: 528, startPoint y: 404, endPoint x: 1053, endPoint y: 372, distance: 525.6
click at [694, 320] on div "**********" at bounding box center [545, 241] width 1018 height 482
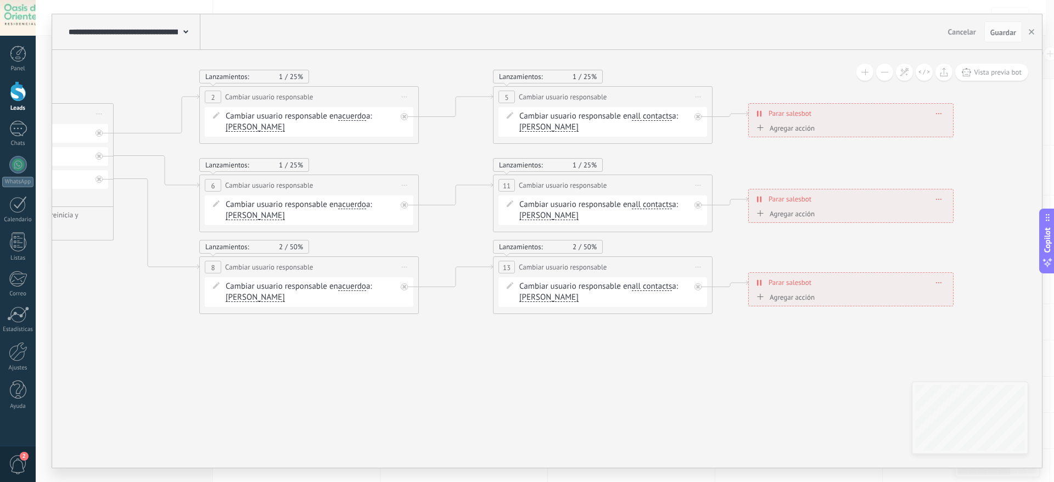
drag, startPoint x: 660, startPoint y: 391, endPoint x: 212, endPoint y: 391, distance: 447.8
click at [212, 320] on icon at bounding box center [365, 190] width 1726 height 795
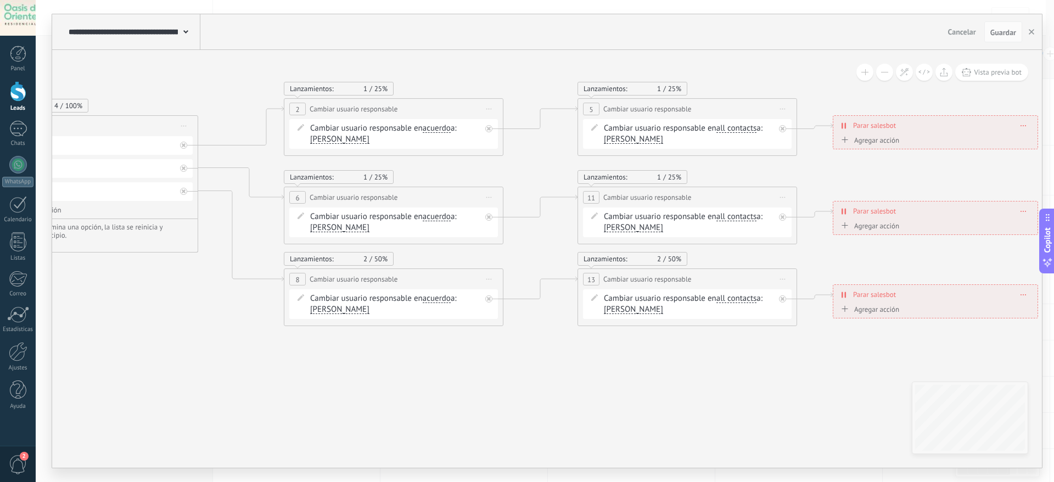
drag, startPoint x: 440, startPoint y: 417, endPoint x: 524, endPoint y: 429, distance: 84.8
click at [524, 320] on icon at bounding box center [449, 202] width 1726 height 795
click at [694, 31] on use "button" at bounding box center [1030, 31] width 5 height 5
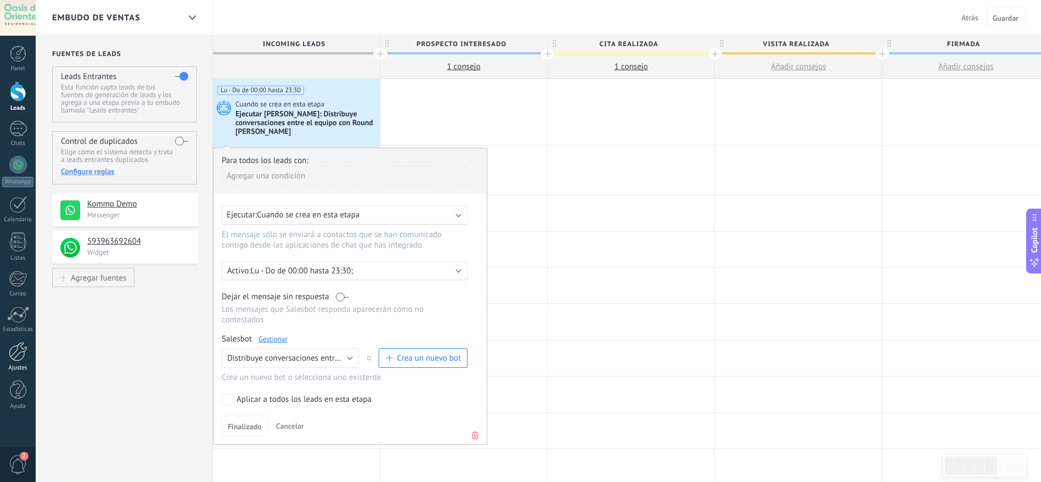
click at [22, 320] on div at bounding box center [18, 351] width 19 height 19
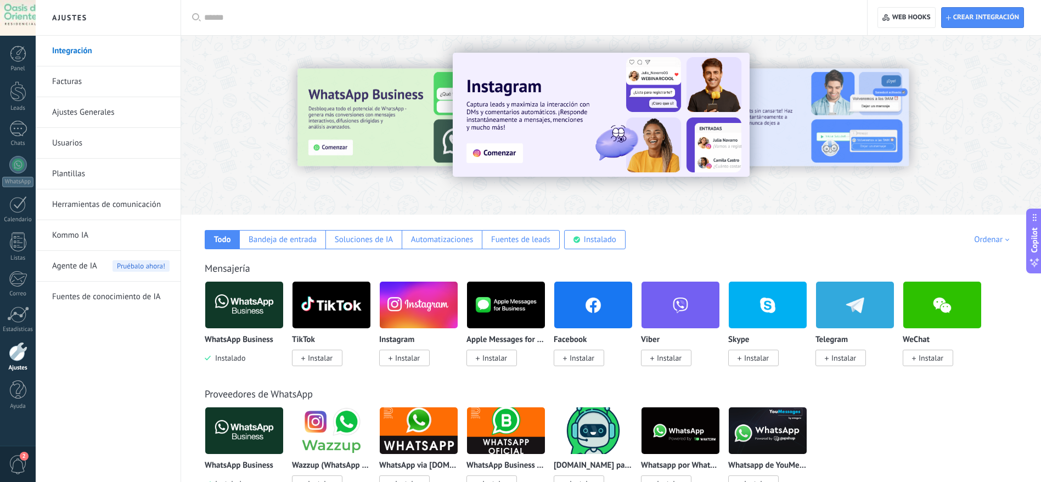
click at [98, 140] on link "Usuarios" at bounding box center [110, 143] width 117 height 31
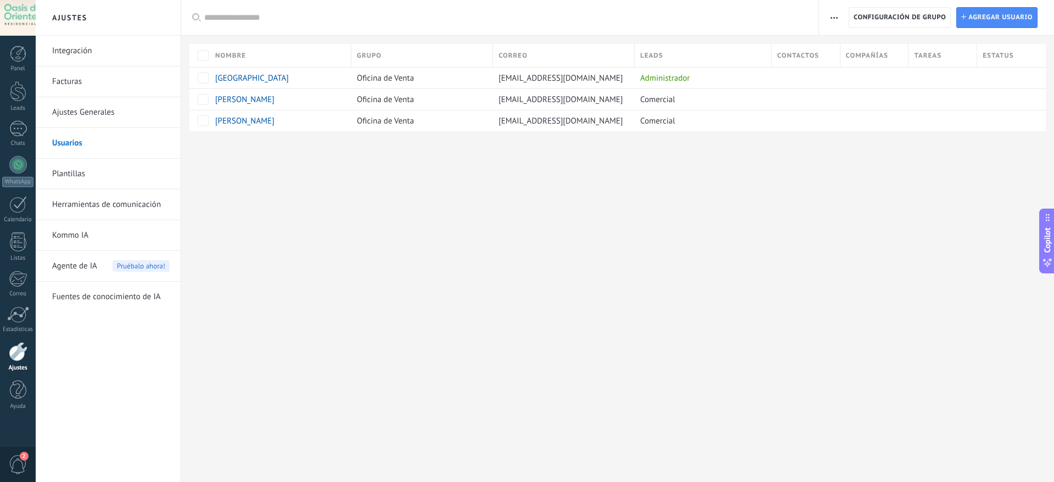
click at [379, 22] on input "text" at bounding box center [505, 18] width 603 height 12
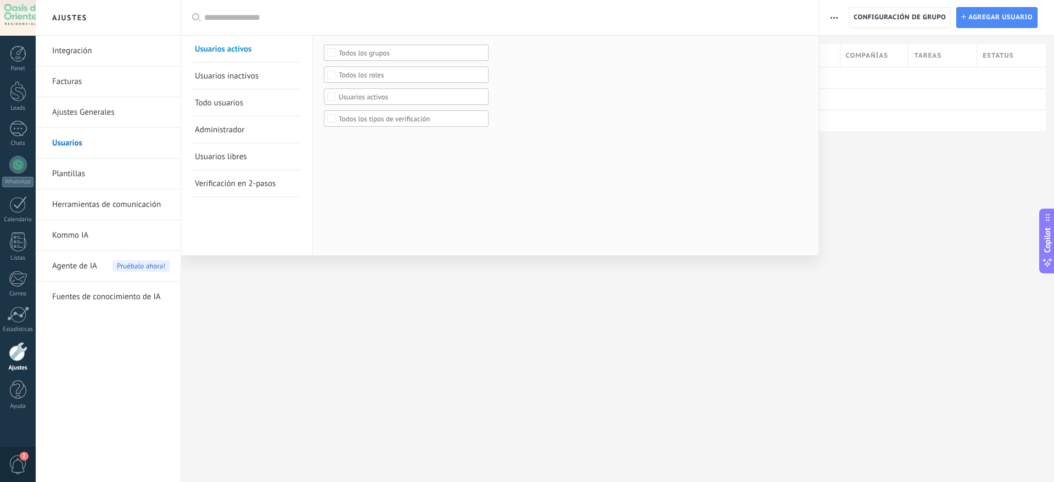
click at [258, 83] on link "Usuarios inactivos" at bounding box center [247, 76] width 104 height 26
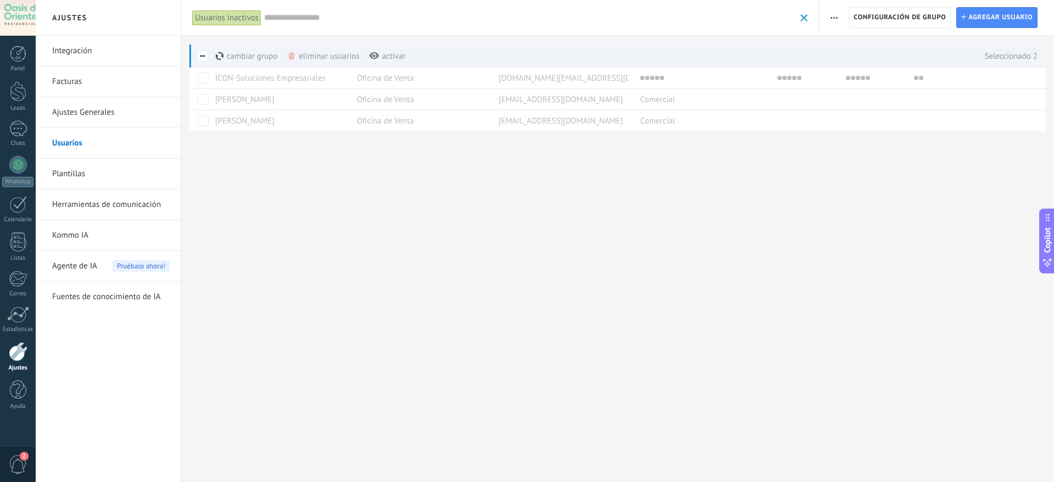
click at [382, 52] on div "activar màs" at bounding box center [387, 56] width 36 height 24
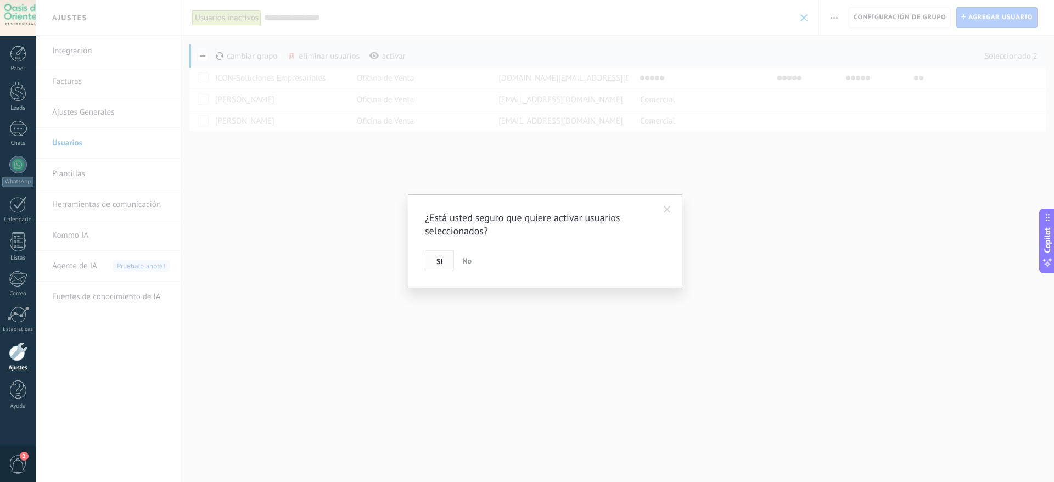
click at [445, 261] on button "Si" at bounding box center [439, 260] width 29 height 21
click at [679, 214] on span at bounding box center [684, 213] width 18 height 19
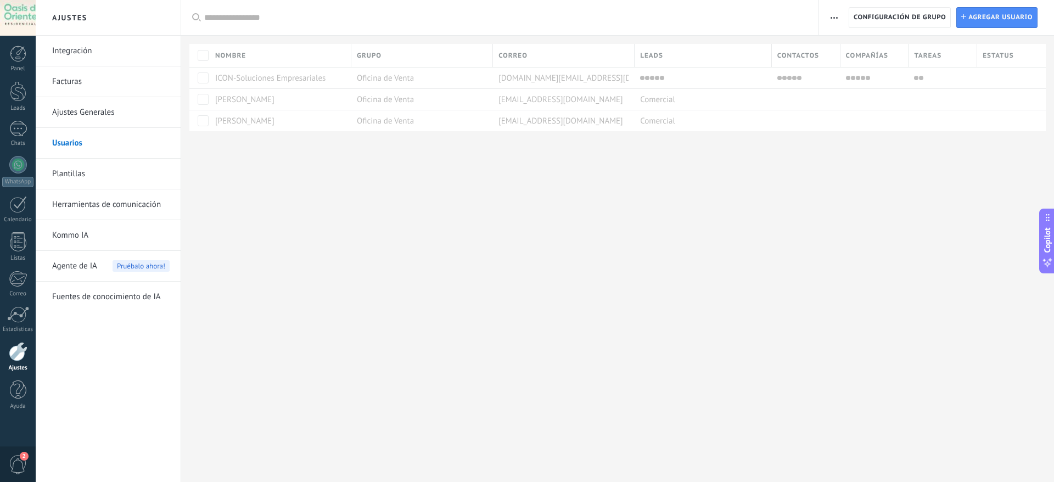
click at [504, 228] on body ".abccls-1,.abccls-2{fill-rule:evenodd}.abccls-2{fill:#fff} .abfcls-1{fill:none}…" at bounding box center [527, 241] width 1054 height 482
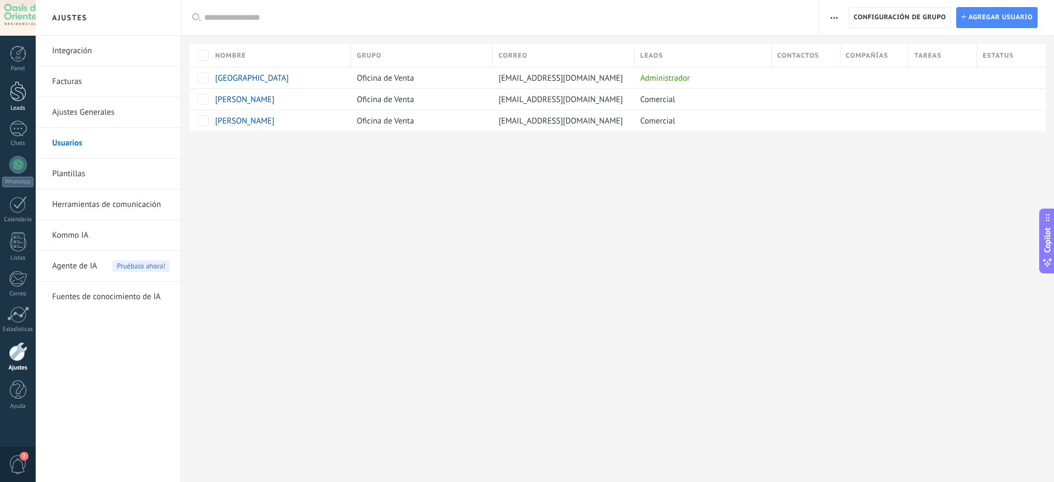
click at [26, 109] on div "Leads" at bounding box center [18, 108] width 32 height 7
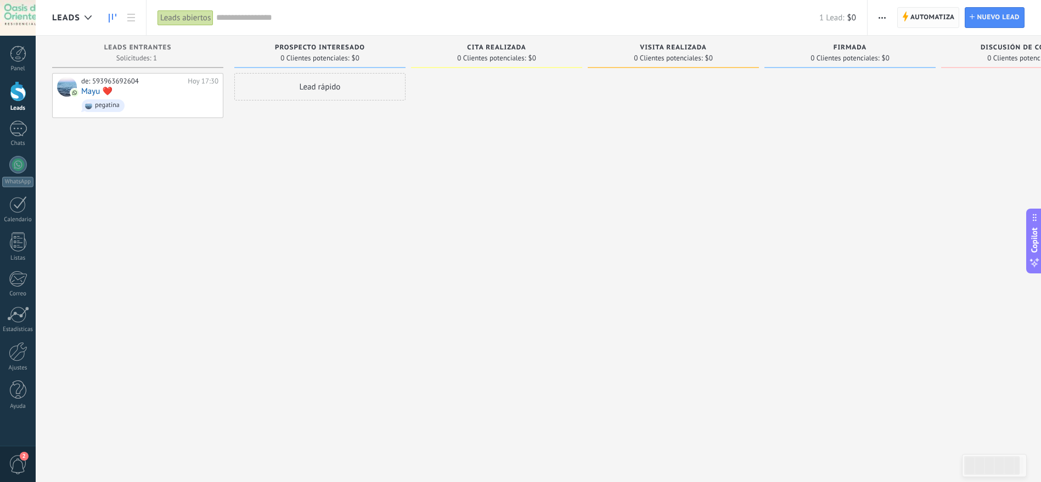
click at [694, 12] on span "Automatiza" at bounding box center [932, 18] width 44 height 20
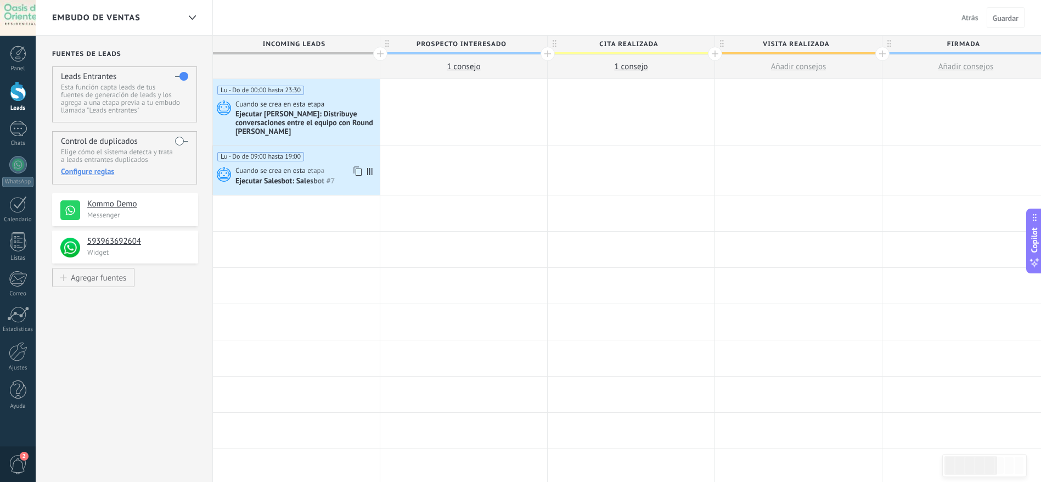
click at [309, 171] on span "Cuando se crea en esta etapa" at bounding box center [280, 171] width 91 height 10
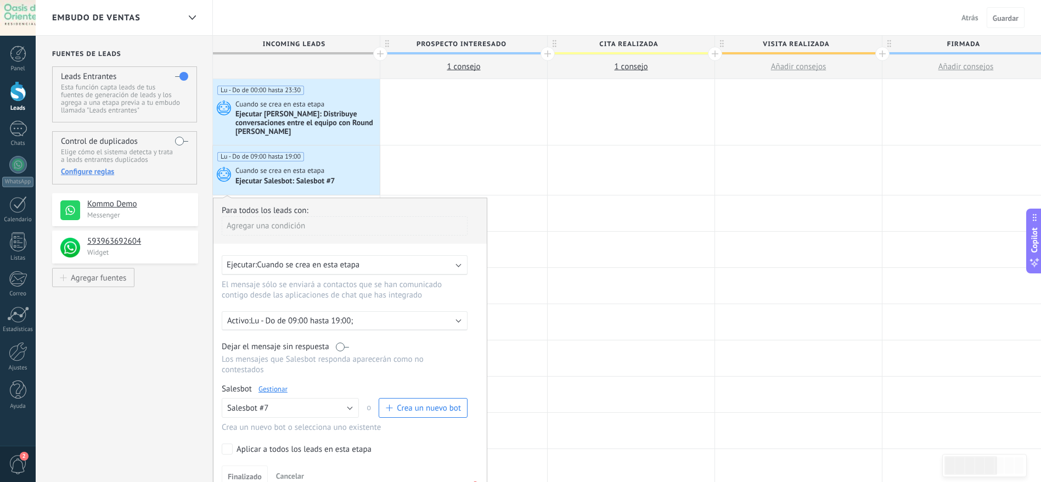
click at [273, 320] on link "Gestionar" at bounding box center [272, 388] width 29 height 9
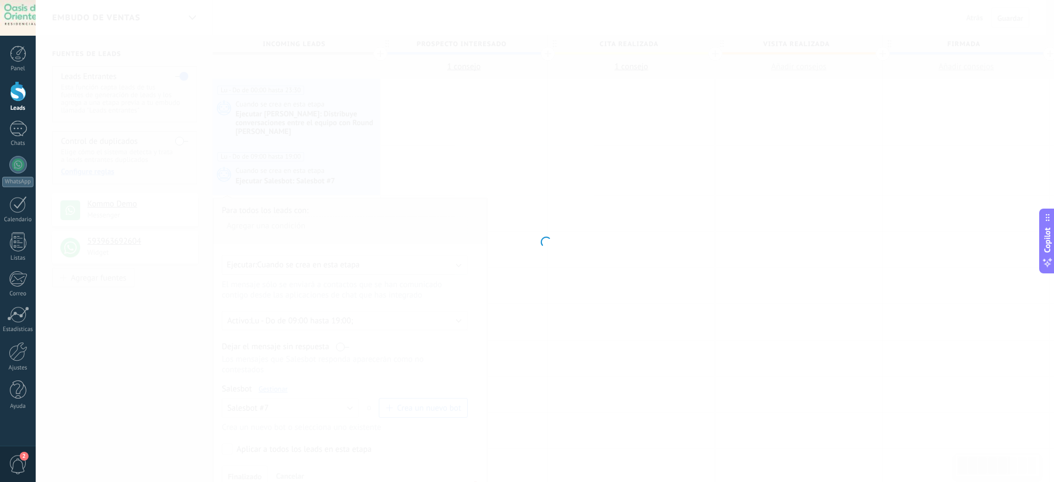
type input "**********"
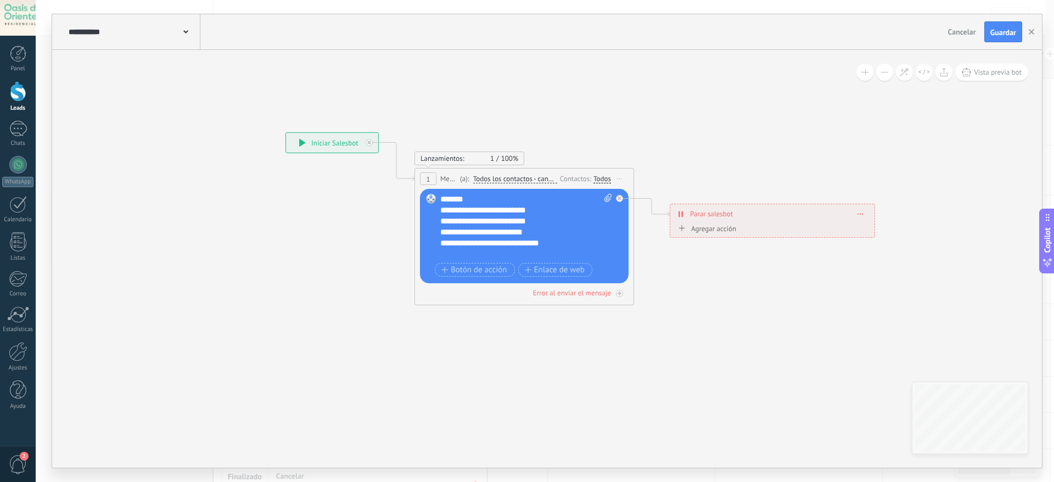
click at [441, 226] on div "**********" at bounding box center [526, 227] width 172 height 66
click at [441, 224] on div "**********" at bounding box center [526, 227] width 172 height 66
click at [439, 233] on div "Reemplazar Quitar Convertir a mensaje de voz Arrastre la imagen aquí para adjun…" at bounding box center [524, 236] width 209 height 94
click at [442, 230] on div "**********" at bounding box center [526, 227] width 172 height 66
click at [442, 234] on div "**********" at bounding box center [526, 227] width 172 height 66
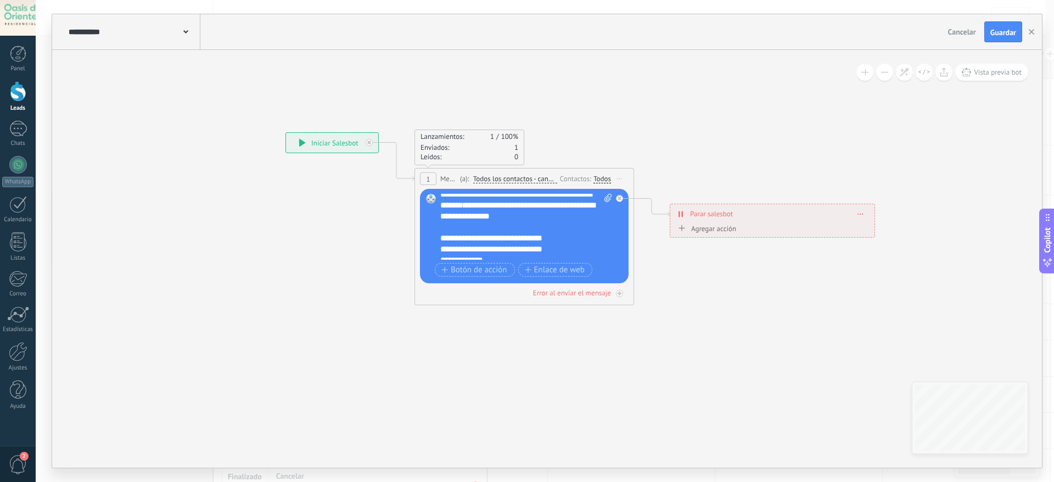
scroll to position [22, 0]
click at [441, 246] on div "**********" at bounding box center [526, 227] width 172 height 66
click at [441, 256] on div "**********" at bounding box center [526, 227] width 172 height 66
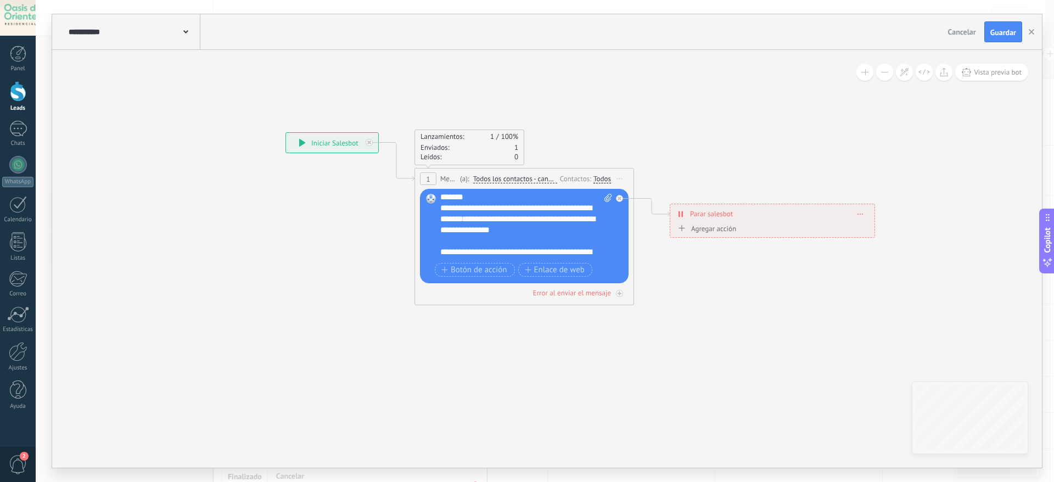
scroll to position [0, 0]
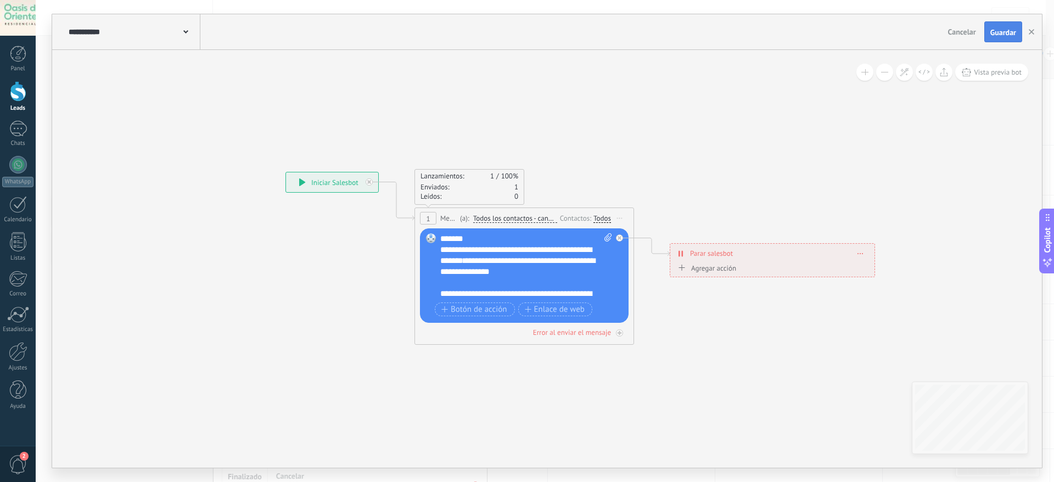
click at [694, 37] on button "Guardar" at bounding box center [1003, 31] width 38 height 21
click at [694, 25] on button "button" at bounding box center [1031, 31] width 16 height 21
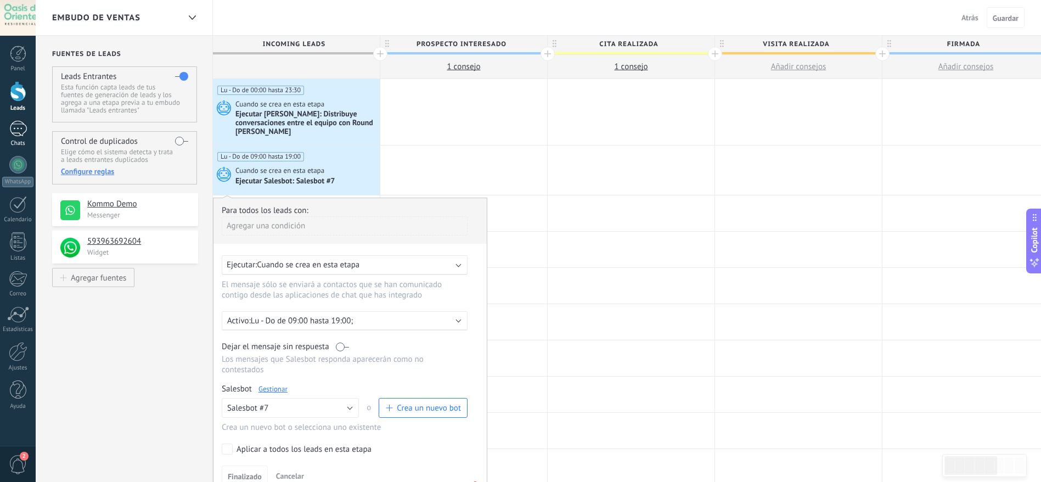
click at [15, 140] on div "Chats" at bounding box center [18, 143] width 32 height 7
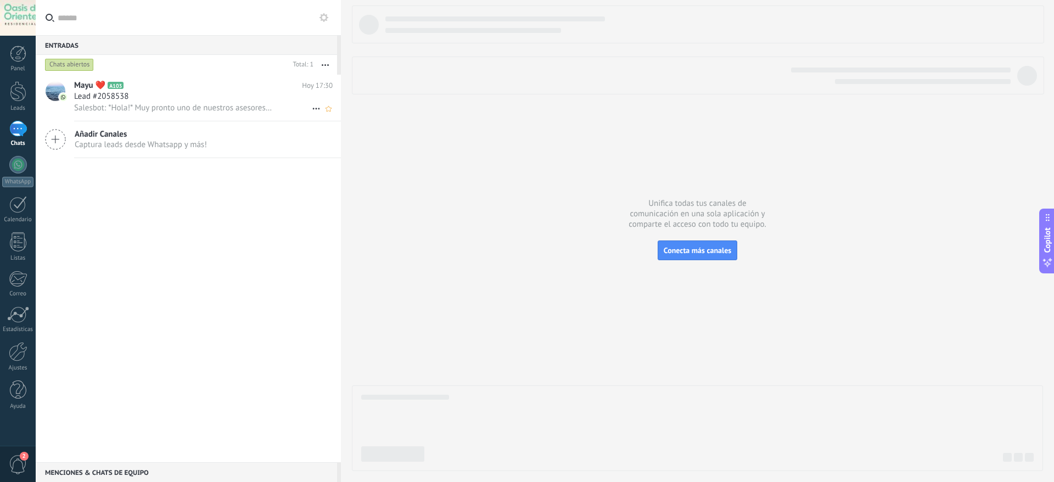
click at [183, 107] on span "Salesbot: *Hola!* Muy pronto uno de nuestros asesores le compartirá más detalle…" at bounding box center [173, 108] width 198 height 10
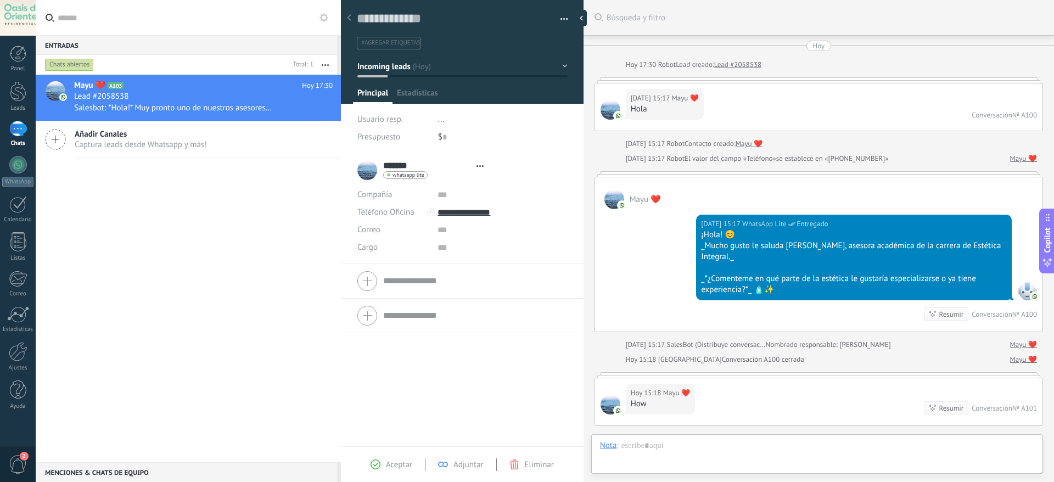
type textarea "**********"
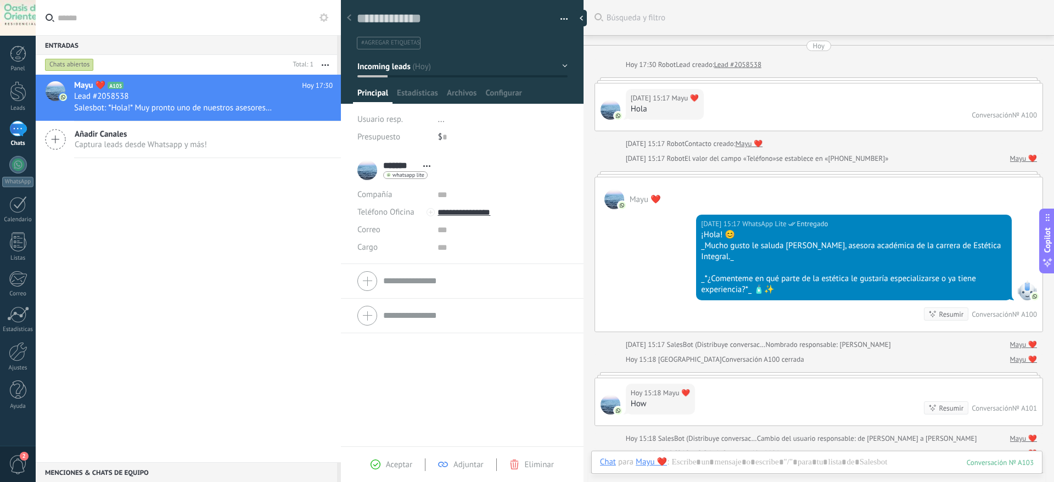
scroll to position [584, 0]
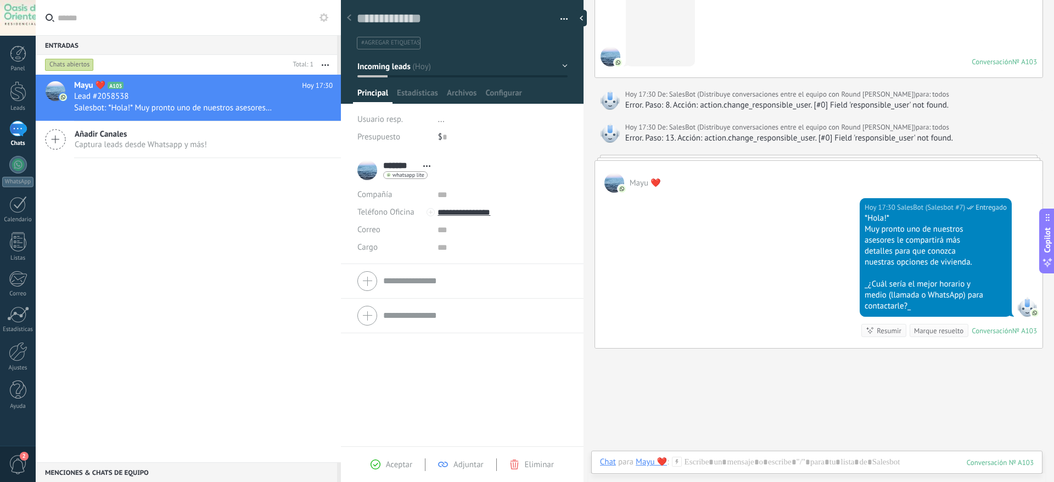
click at [564, 20] on div "Guardar y crear Imprimir Administrar etiquetas Exportar a excel" at bounding box center [462, 21] width 243 height 57
click at [555, 20] on button "button" at bounding box center [560, 19] width 16 height 16
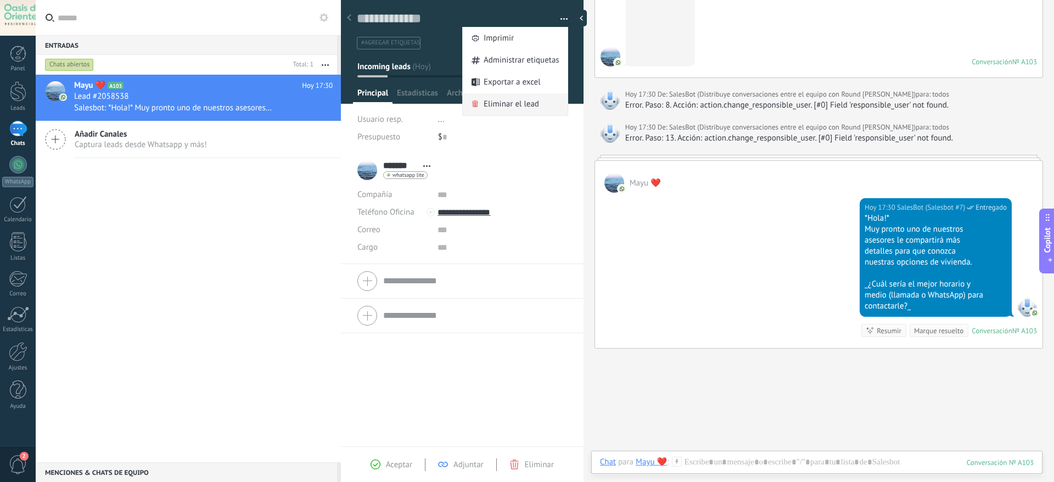
click at [493, 104] on span "Eliminar el lead" at bounding box center [510, 104] width 55 height 22
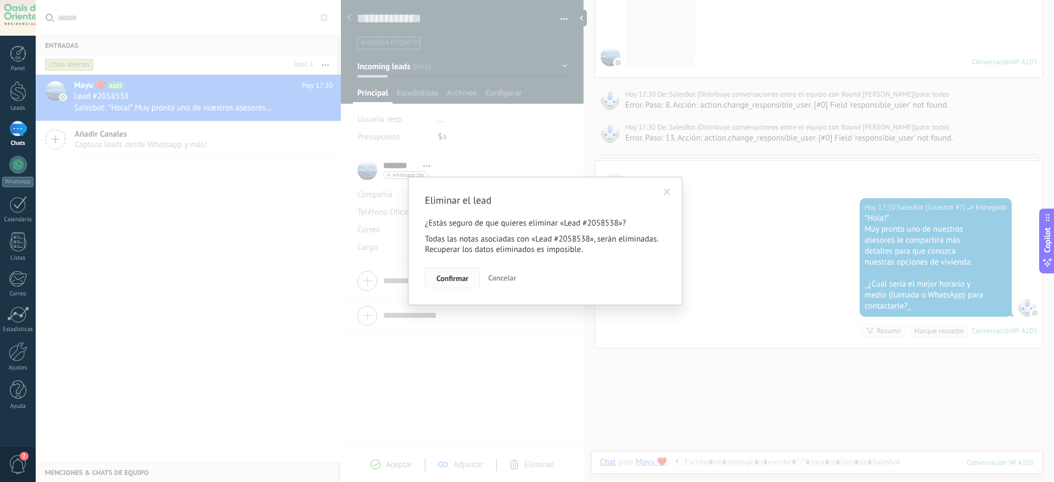
click at [449, 285] on button "Confirmar" at bounding box center [452, 277] width 55 height 21
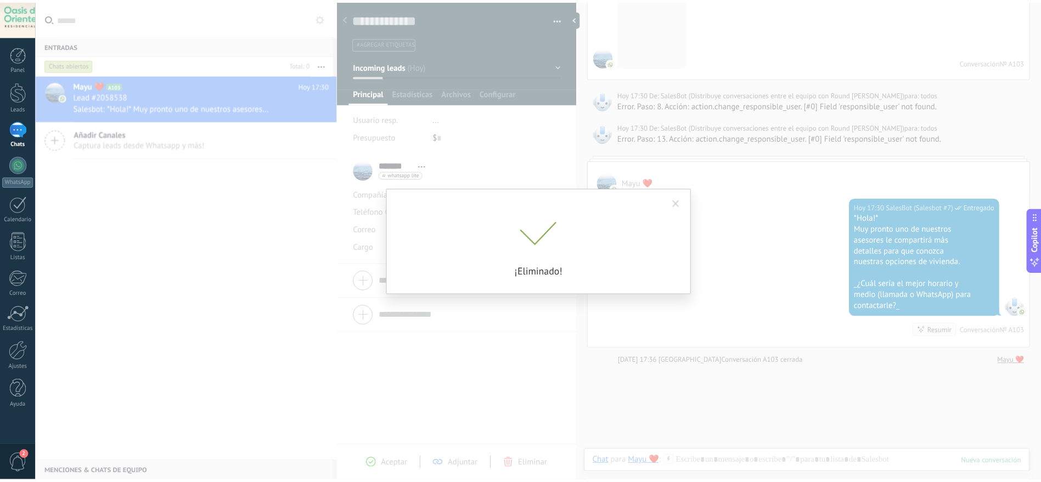
scroll to position [603, 0]
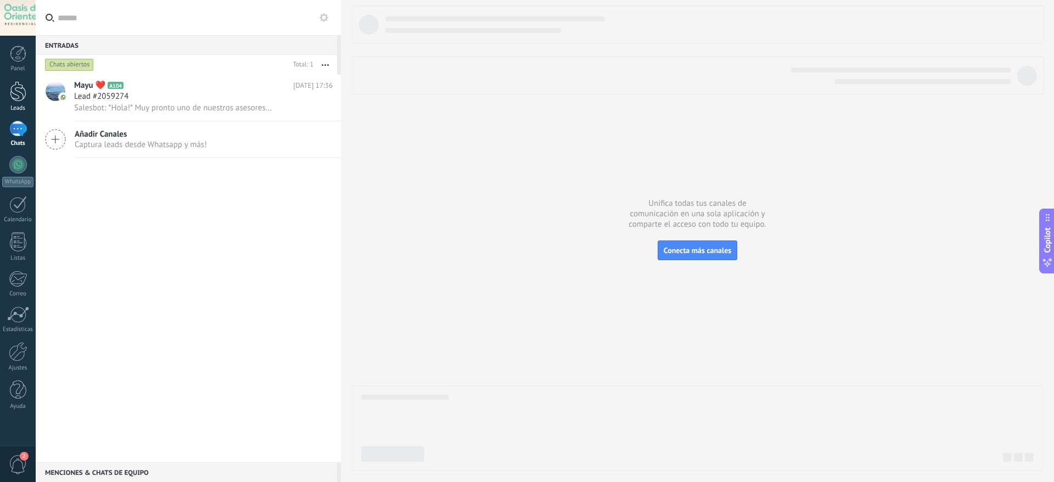
click at [16, 100] on div at bounding box center [18, 91] width 16 height 20
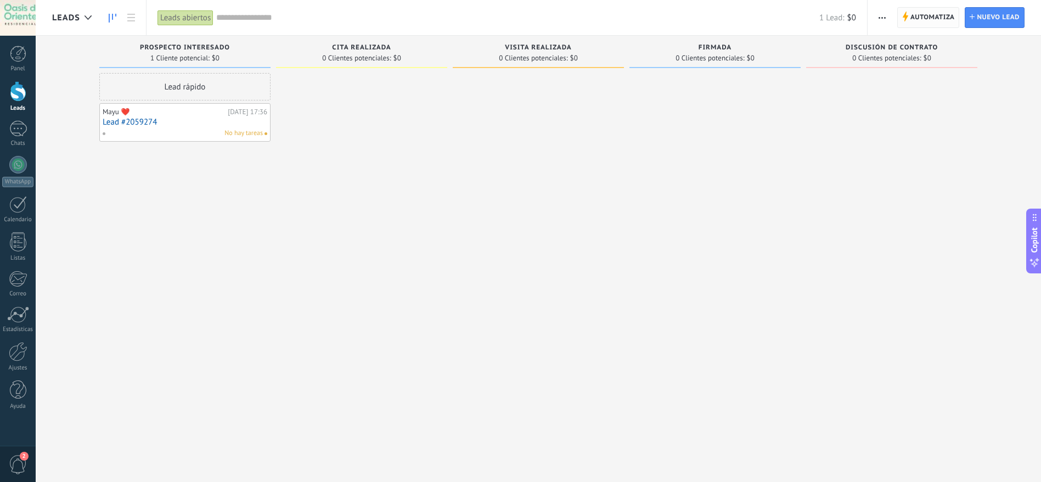
click at [694, 9] on span "Automatiza" at bounding box center [932, 18] width 44 height 20
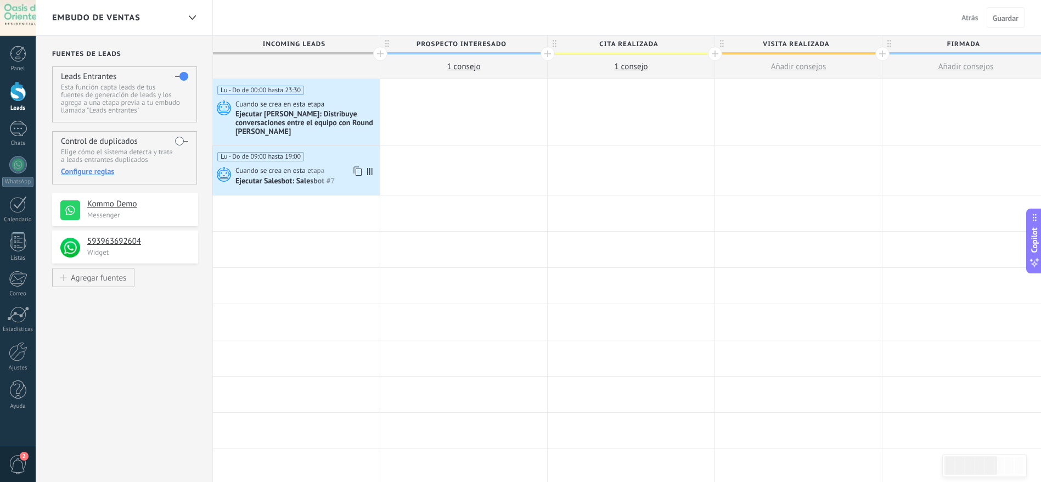
click at [275, 175] on span "Cuando se crea en esta etapa" at bounding box center [280, 171] width 91 height 10
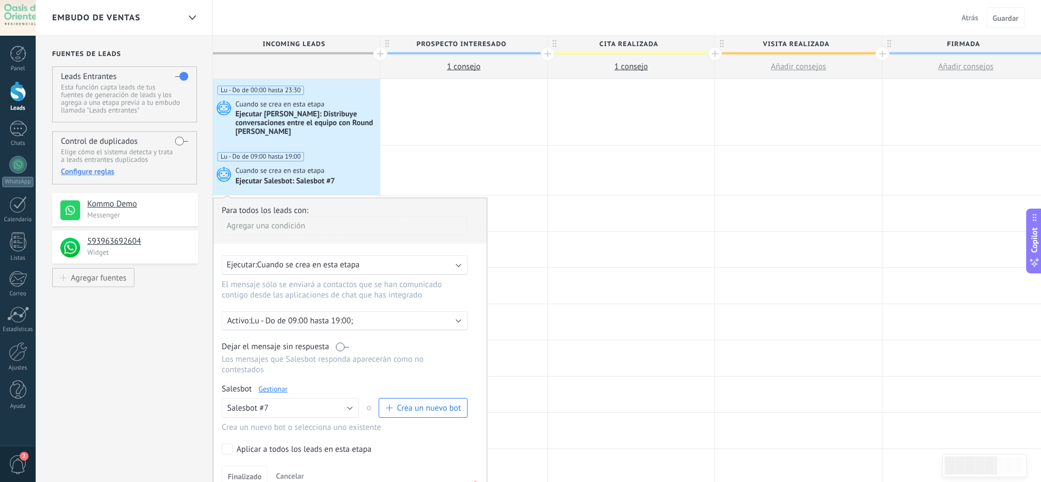
click at [357, 318] on p "Lu - Do de 09:00 hasta 19:00;" at bounding box center [347, 321] width 192 height 10
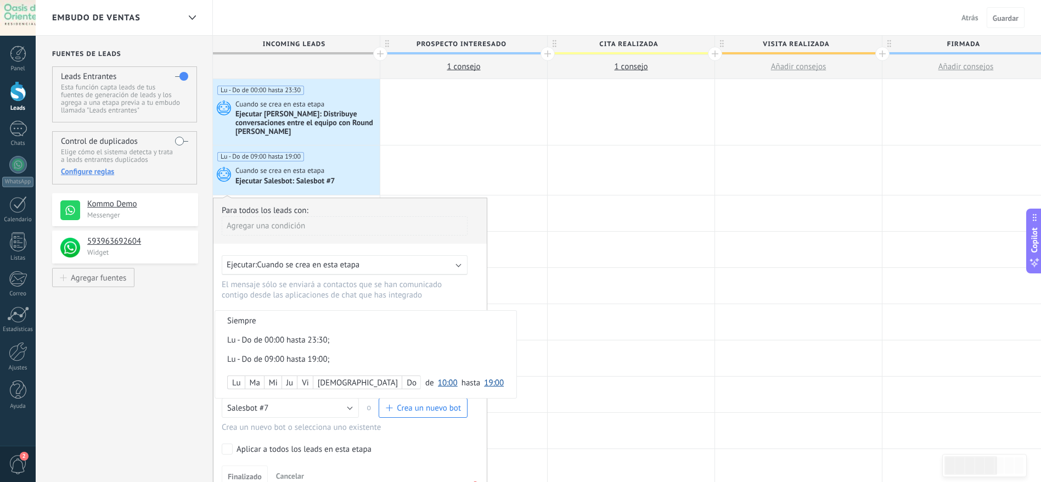
click at [261, 320] on div "Lu - Do de 00:00 hasta 23:30;" at bounding box center [346, 340] width 239 height 10
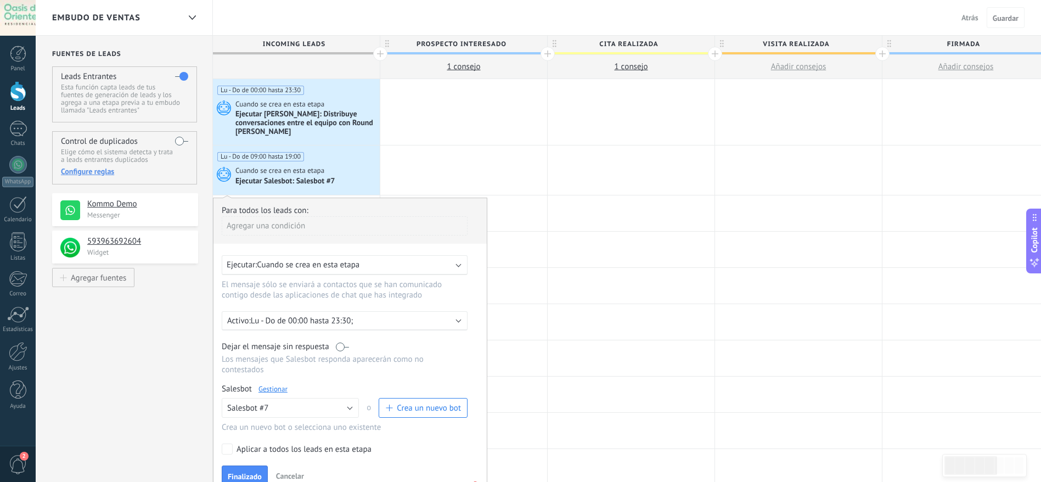
click at [330, 320] on p "Lu - Do de 00:00 hasta 23:30;" at bounding box center [347, 321] width 192 height 10
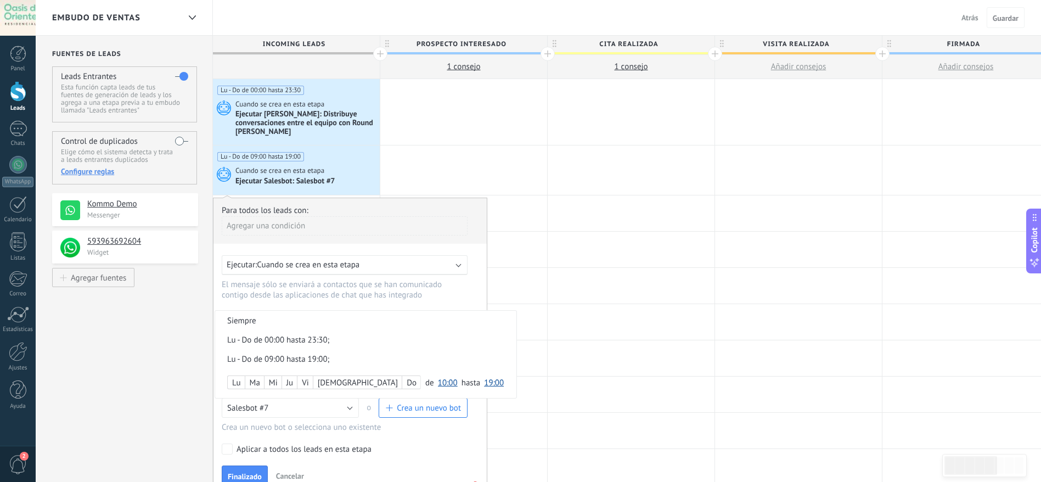
click at [438, 320] on span "10:00" at bounding box center [448, 383] width 20 height 10
click at [434, 320] on span "19:00" at bounding box center [449, 338] width 31 height 10
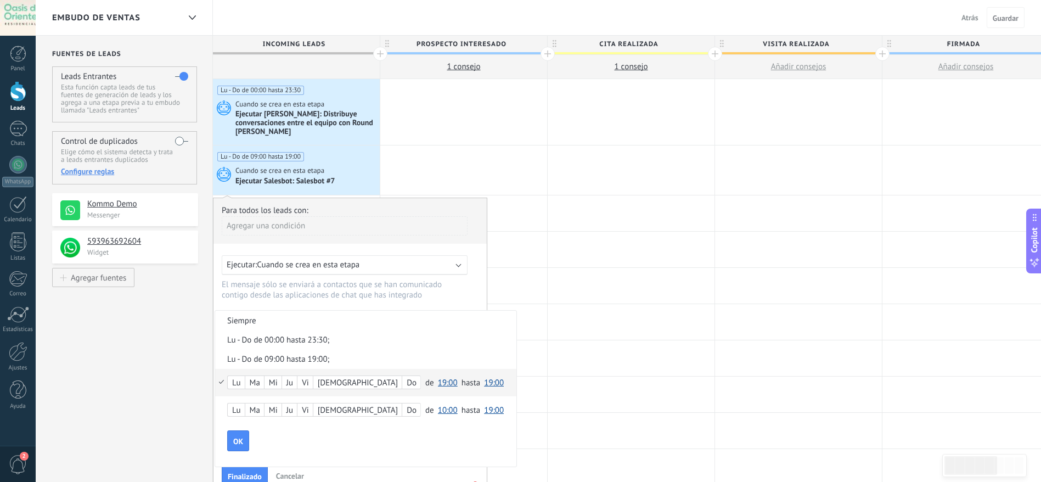
click at [484, 320] on span "19:00" at bounding box center [494, 383] width 20 height 10
click at [480, 320] on span "09:00" at bounding box center [495, 369] width 31 height 10
click at [244, 320] on button "OK" at bounding box center [238, 440] width 22 height 21
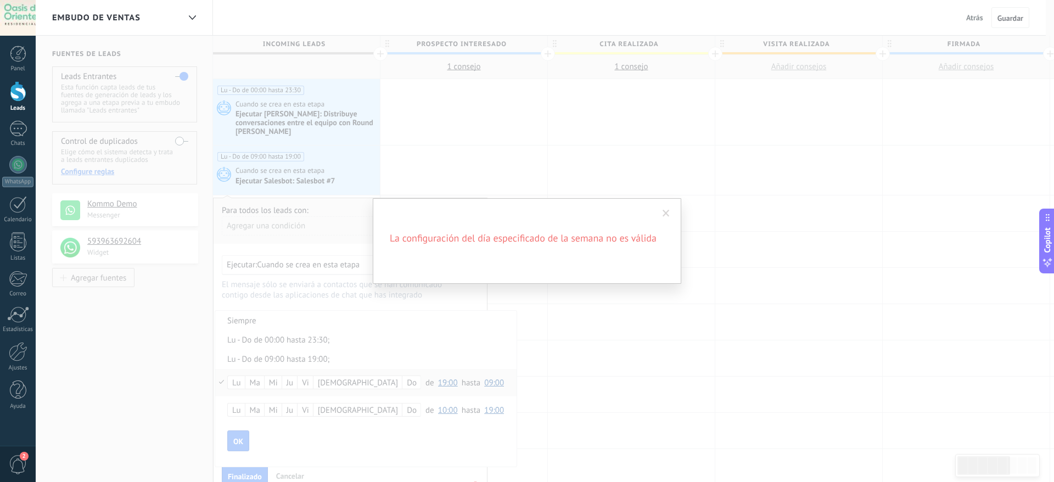
click at [667, 211] on span at bounding box center [665, 214] width 7 height 8
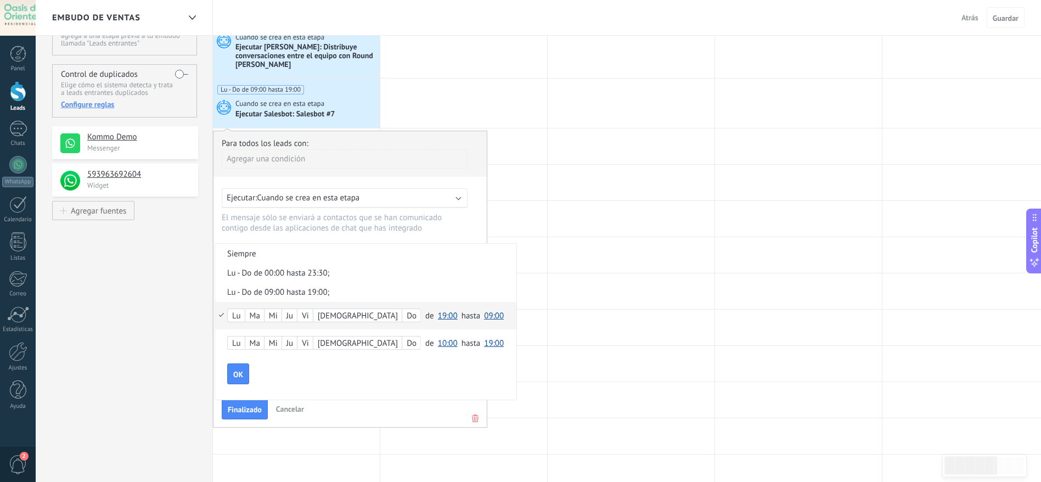
scroll to position [82, 0]
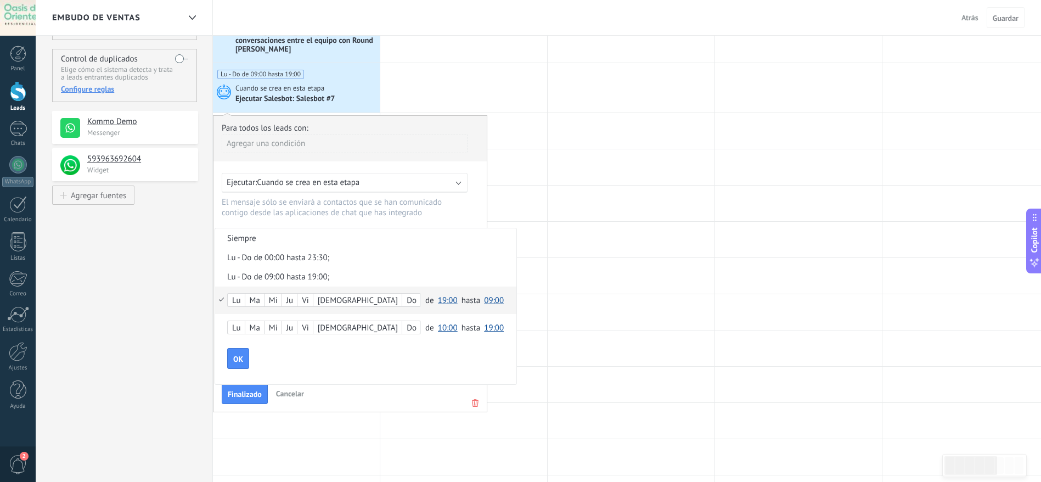
click at [438, 301] on span "19:00" at bounding box center [448, 300] width 20 height 10
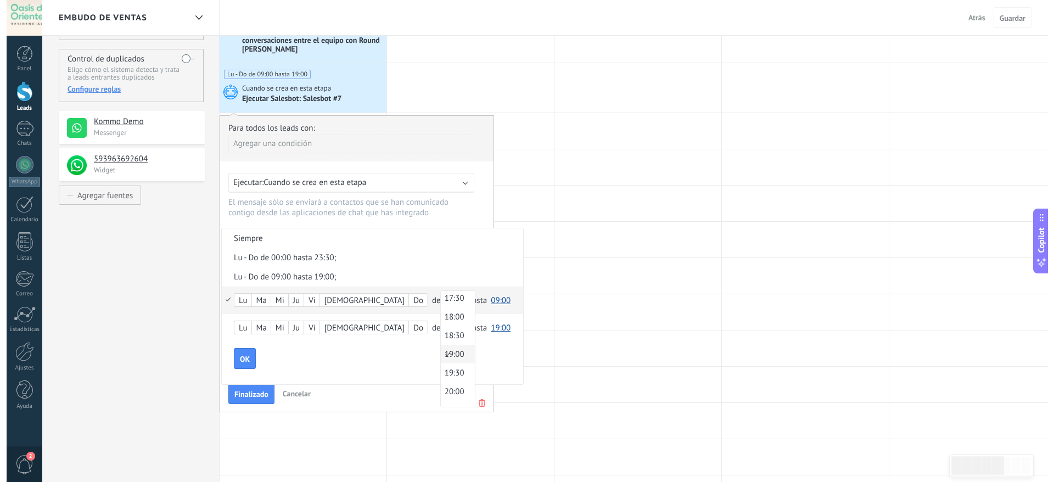
scroll to position [662, 0]
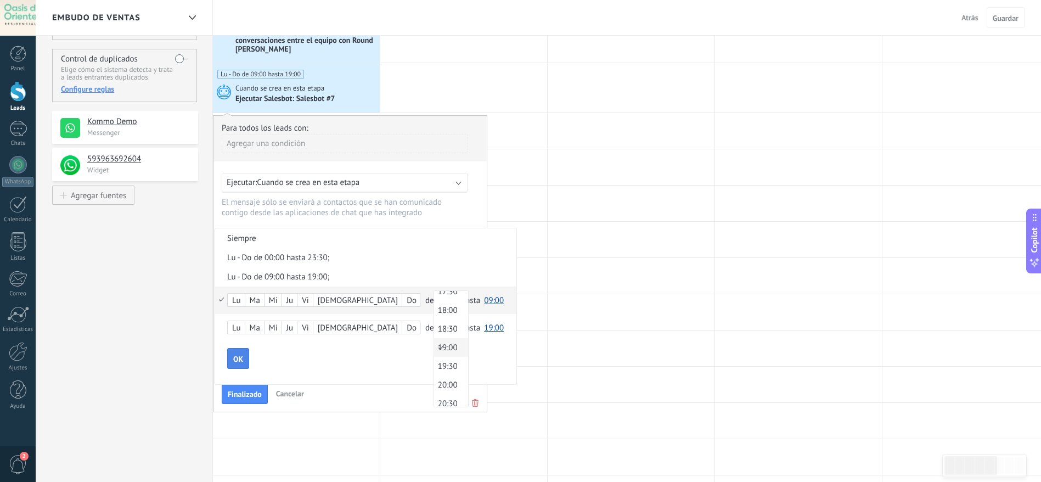
click at [244, 320] on button "OK" at bounding box center [238, 358] width 22 height 21
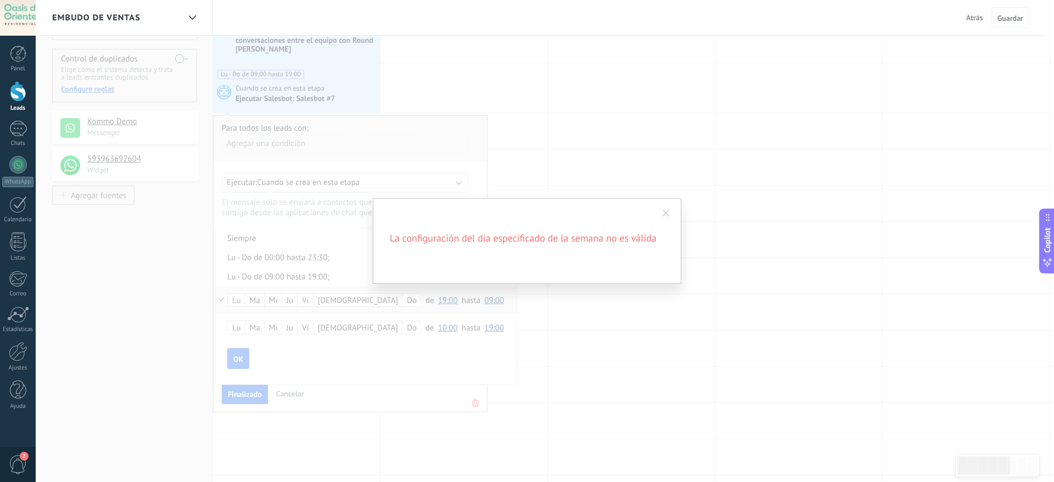
drag, startPoint x: 671, startPoint y: 211, endPoint x: 654, endPoint y: 210, distance: 17.1
click at [667, 211] on span at bounding box center [666, 213] width 18 height 19
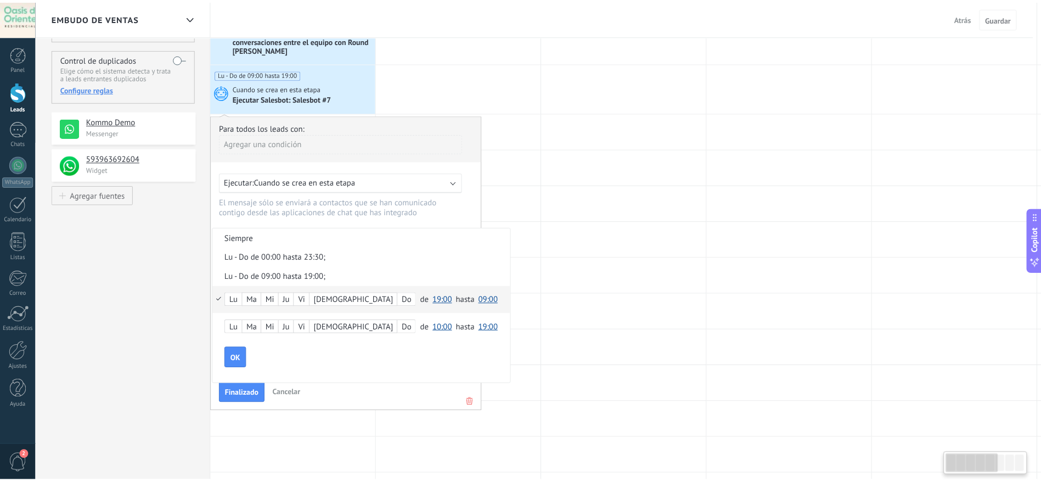
scroll to position [0, 3]
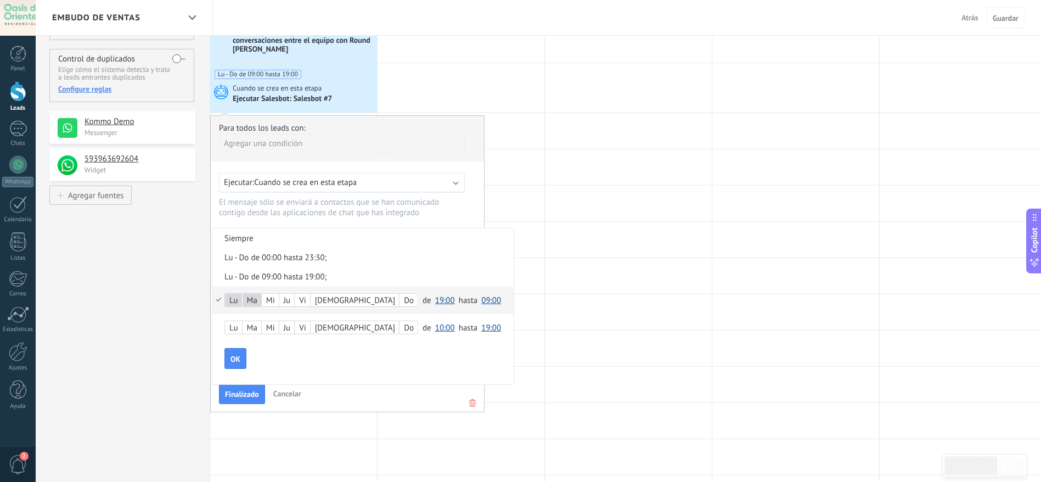
click at [279, 296] on div "Lu Ma Mi Ju Vi Sá Do" at bounding box center [321, 300] width 194 height 14
click at [279, 300] on div "Lu Ma Mi Ju Vi Sá Do" at bounding box center [321, 300] width 194 height 14
click at [324, 302] on div "Sá" at bounding box center [355, 300] width 88 height 15
click at [235, 320] on span "OK" at bounding box center [235, 359] width 10 height 8
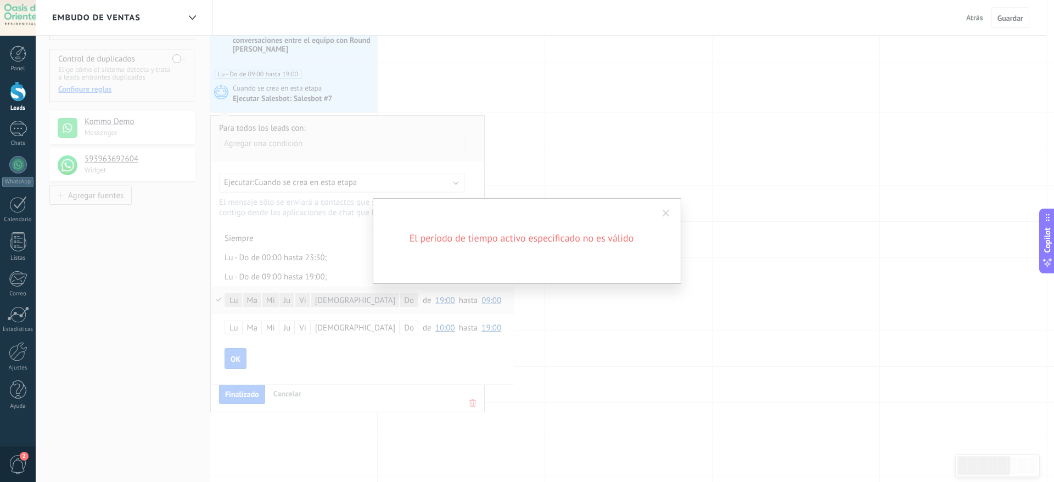
click at [663, 217] on span at bounding box center [665, 214] width 7 height 8
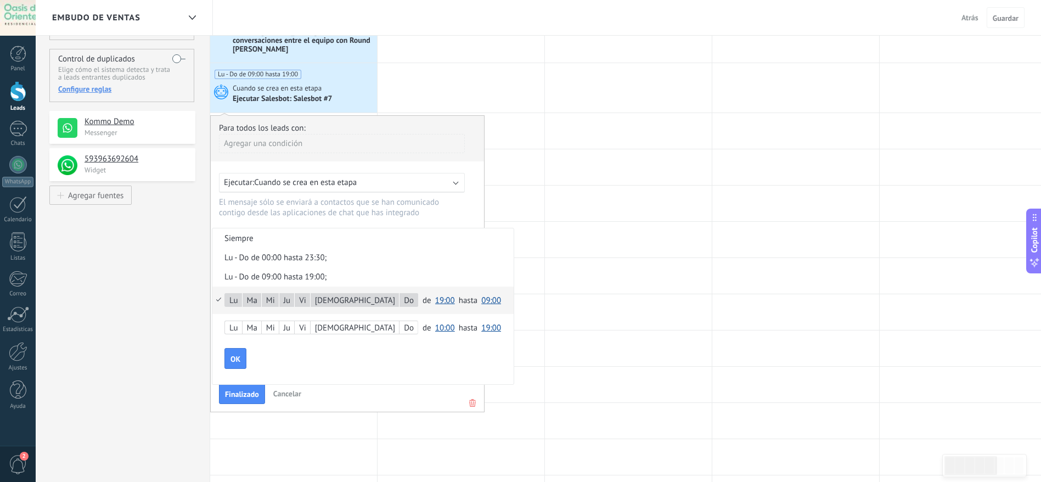
click at [434, 189] on div at bounding box center [347, 264] width 273 height 296
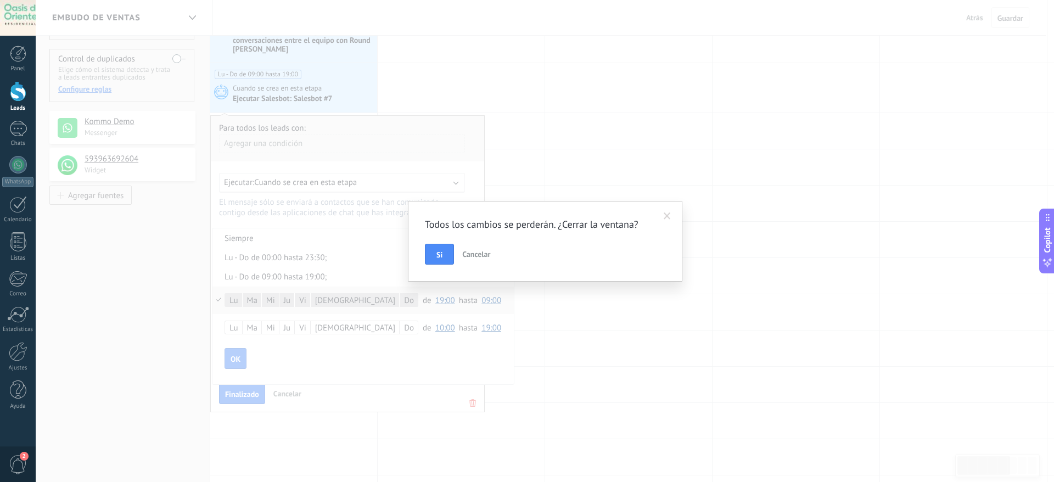
click at [465, 251] on span "Cancelar" at bounding box center [476, 254] width 28 height 10
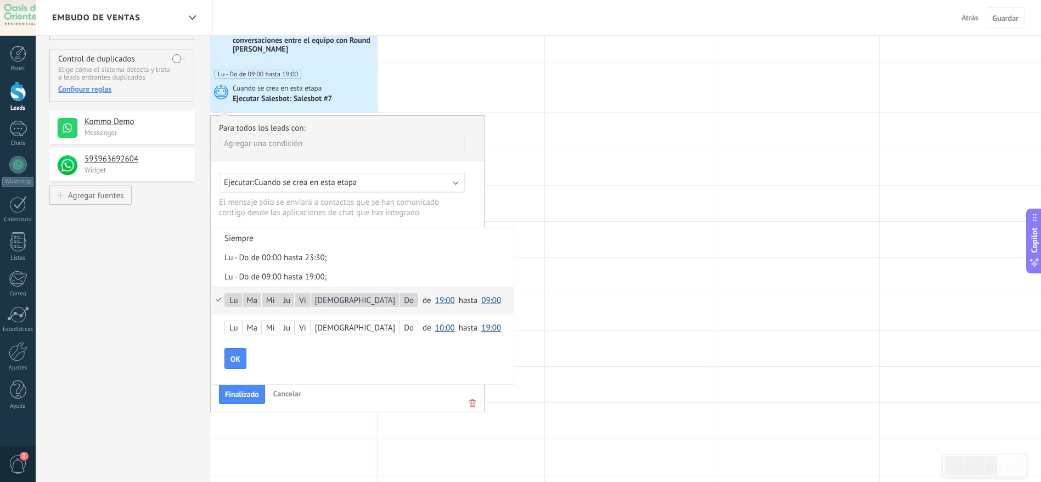
click at [276, 320] on div at bounding box center [347, 264] width 273 height 296
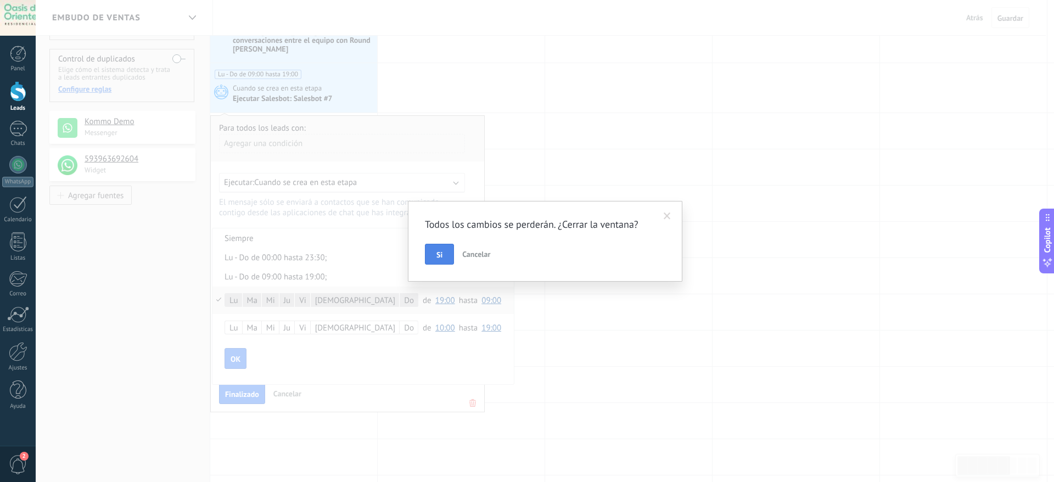
click at [440, 251] on span "Si" at bounding box center [439, 255] width 6 height 8
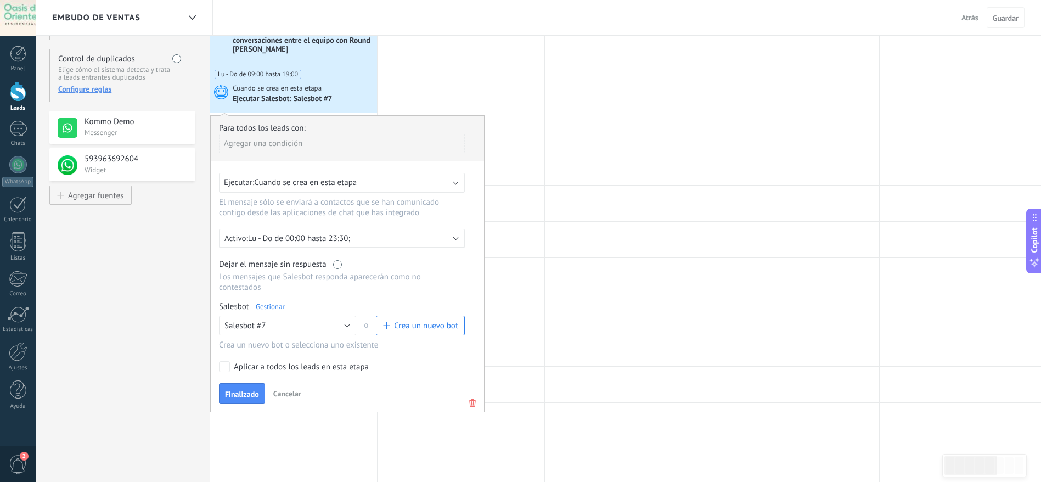
click at [289, 320] on button "Cancelar" at bounding box center [287, 393] width 37 height 16
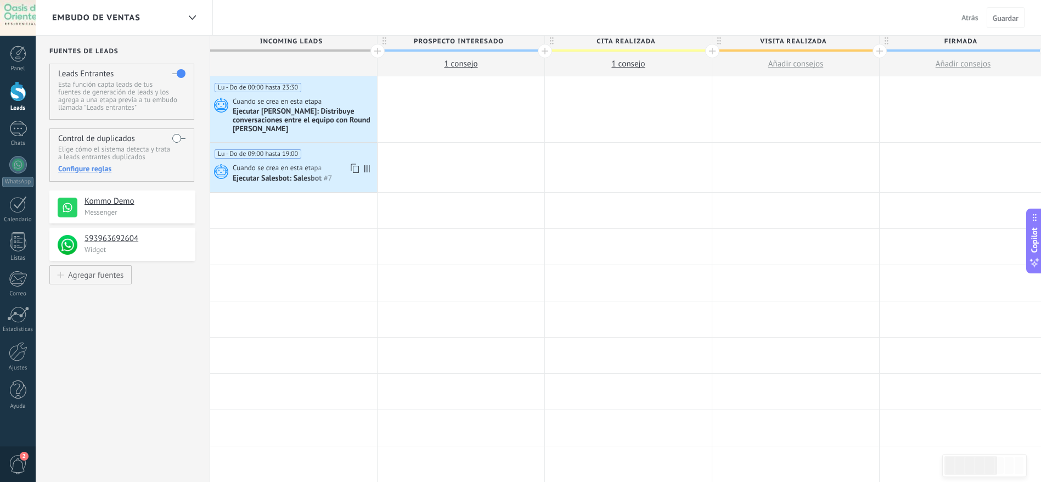
scroll to position [0, 0]
click at [315, 164] on div "Lu - Do de 09:00 hasta 19:00 Cuando se crea en esta etapa Ejecutar Salesbot: Sa…" at bounding box center [293, 169] width 167 height 49
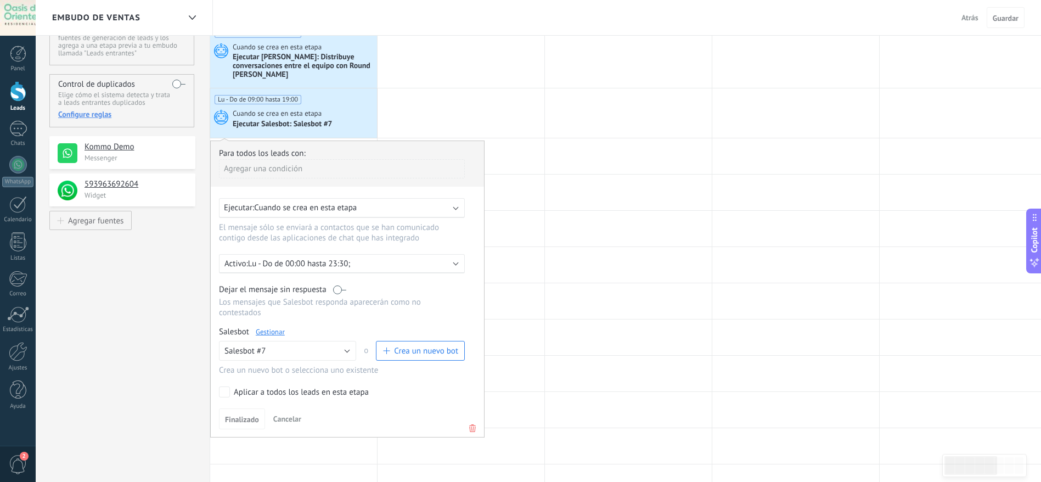
scroll to position [82, 0]
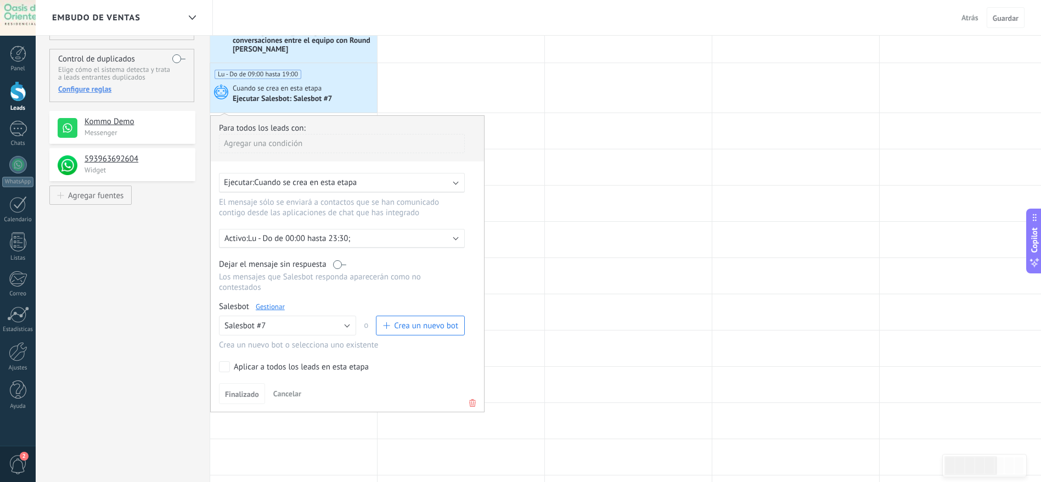
click at [380, 181] on div "Ejecutar: Cuando se crea en esta etapa" at bounding box center [337, 182] width 227 height 10
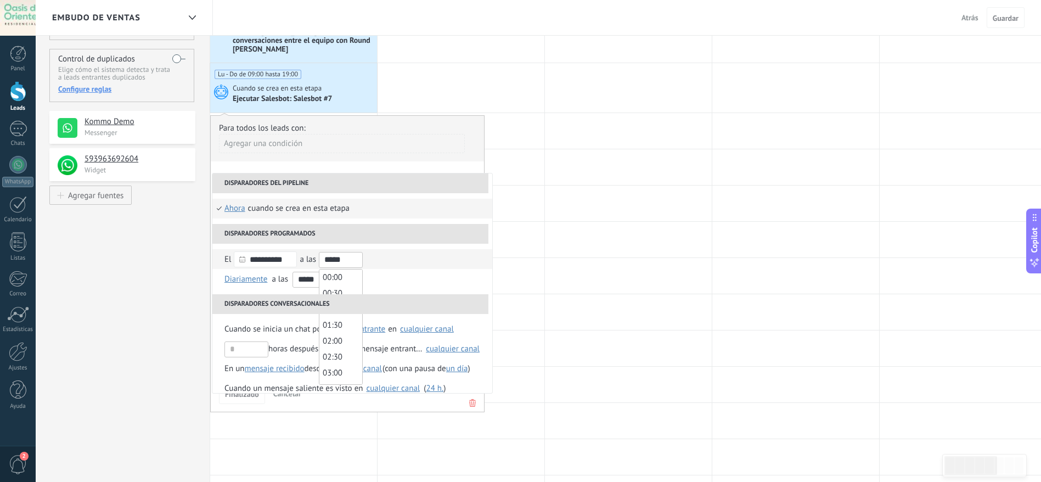
click at [347, 258] on input "*****" at bounding box center [341, 260] width 44 height 16
click at [342, 292] on span "16:00" at bounding box center [333, 293] width 20 height 10
type input "*****"
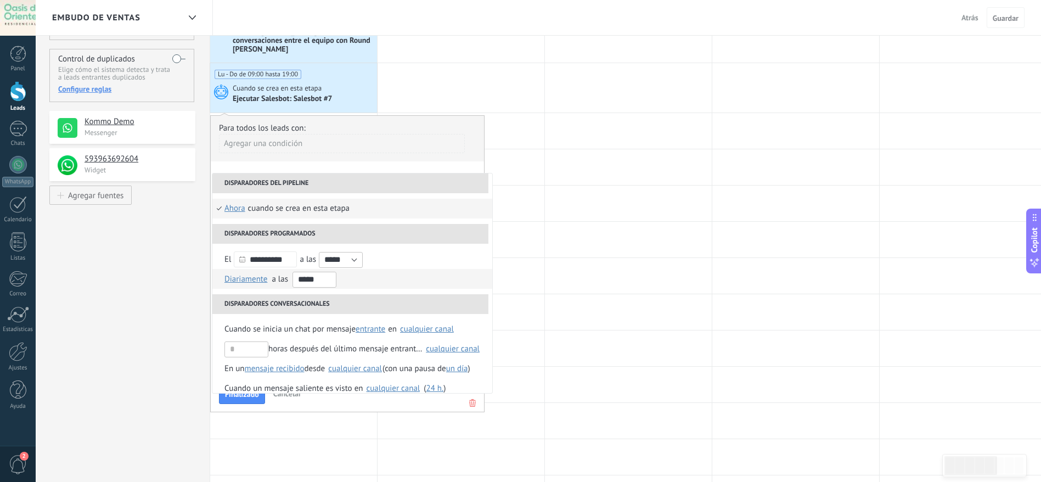
click at [329, 277] on input "*****" at bounding box center [314, 280] width 44 height 16
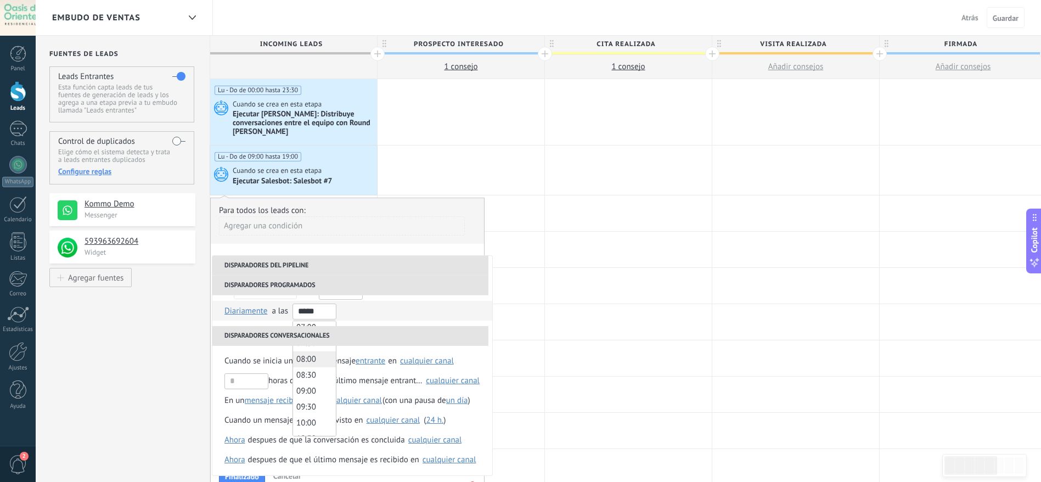
scroll to position [247, 0]
click at [305, 320] on span "09:00" at bounding box center [306, 368] width 20 height 10
type input "*****"
click at [367, 314] on li "Diariamente Semanal Mensual Anual Diariamente en enero en febrero en marzo en a…" at bounding box center [352, 311] width 280 height 20
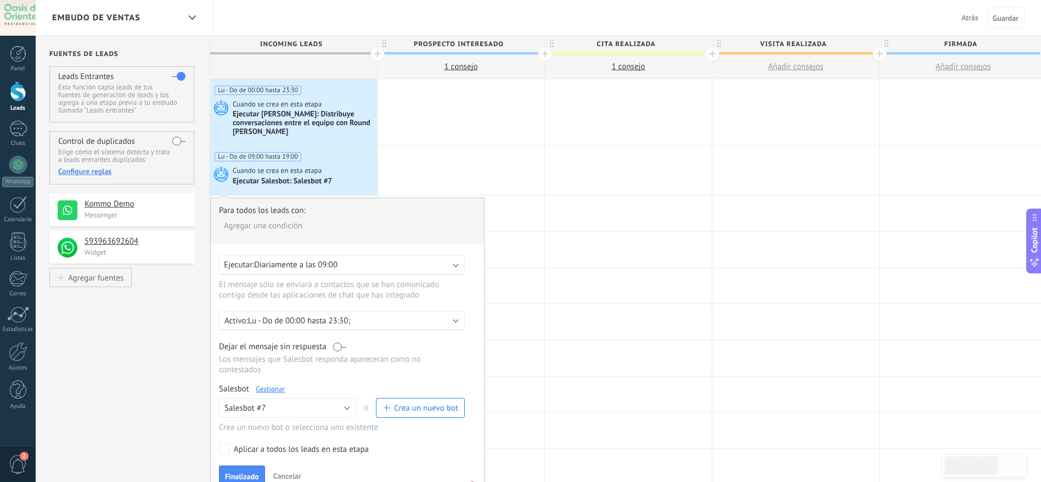
click at [373, 272] on div "Ejecutar: Diariamente a las 09:00" at bounding box center [342, 265] width 246 height 20
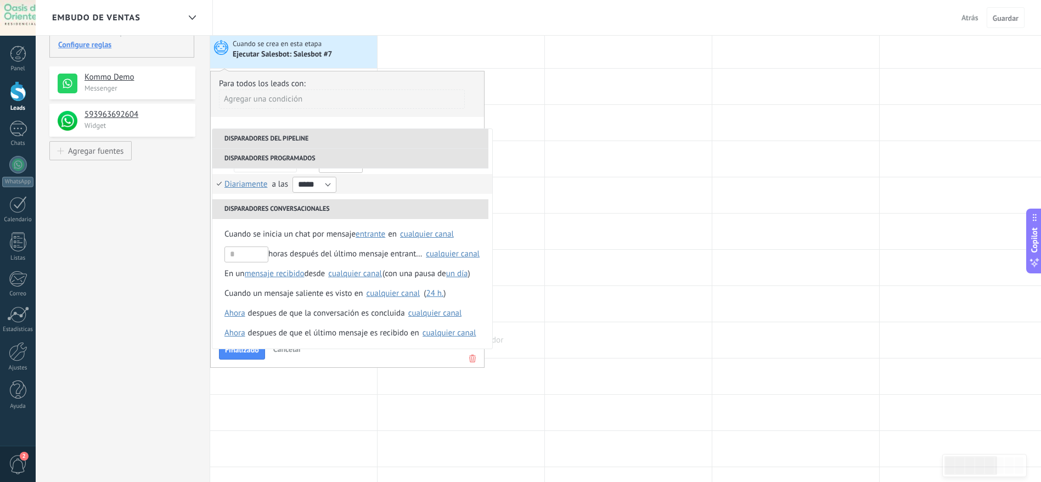
scroll to position [165, 0]
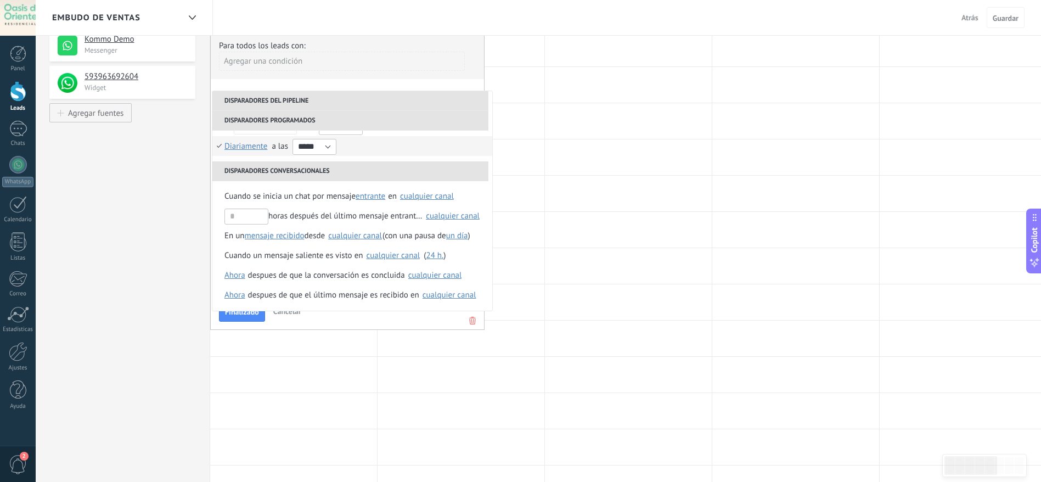
click at [311, 318] on div "Finalizado Cancelar" at bounding box center [347, 311] width 257 height 20
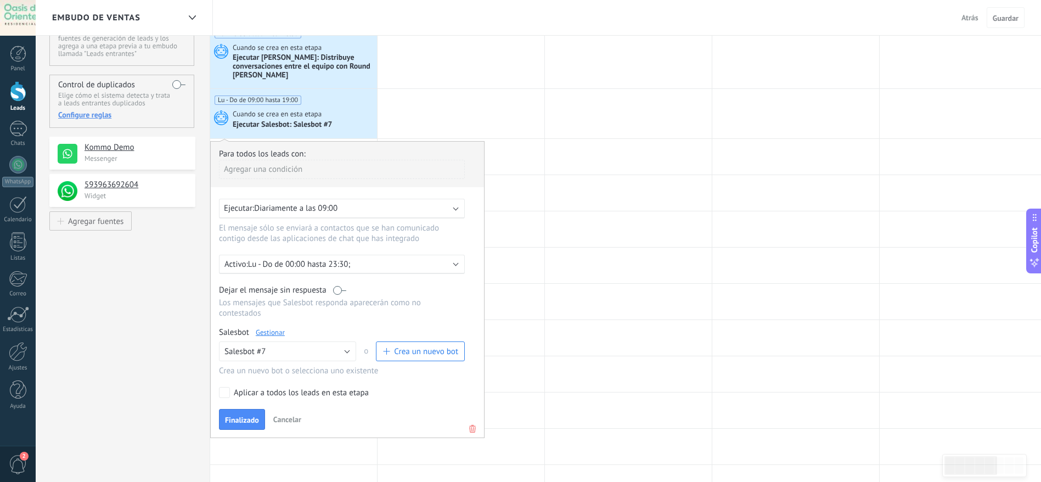
scroll to position [82, 0]
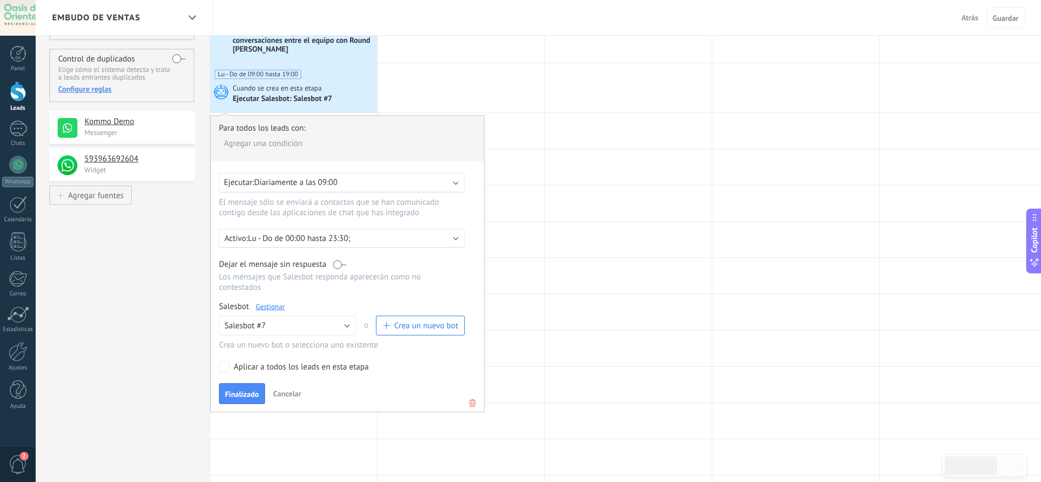
click at [393, 242] on p "Lu - Do de 00:00 hasta 23:30;" at bounding box center [344, 238] width 192 height 10
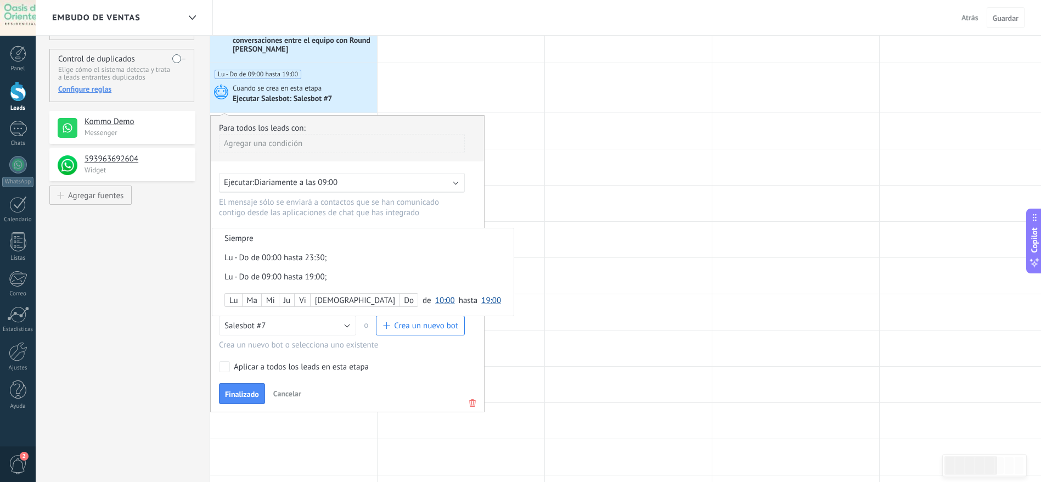
click at [277, 259] on div "Lu - Do de 00:00 hasta 23:30;" at bounding box center [343, 257] width 239 height 10
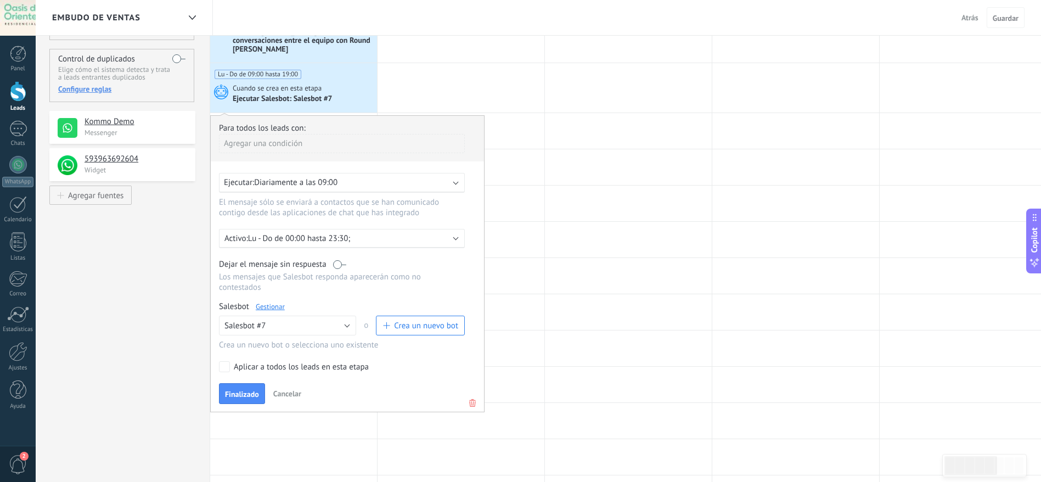
click at [341, 241] on p "Lu - Do de 00:00 hasta 23:30;" at bounding box center [344, 238] width 192 height 10
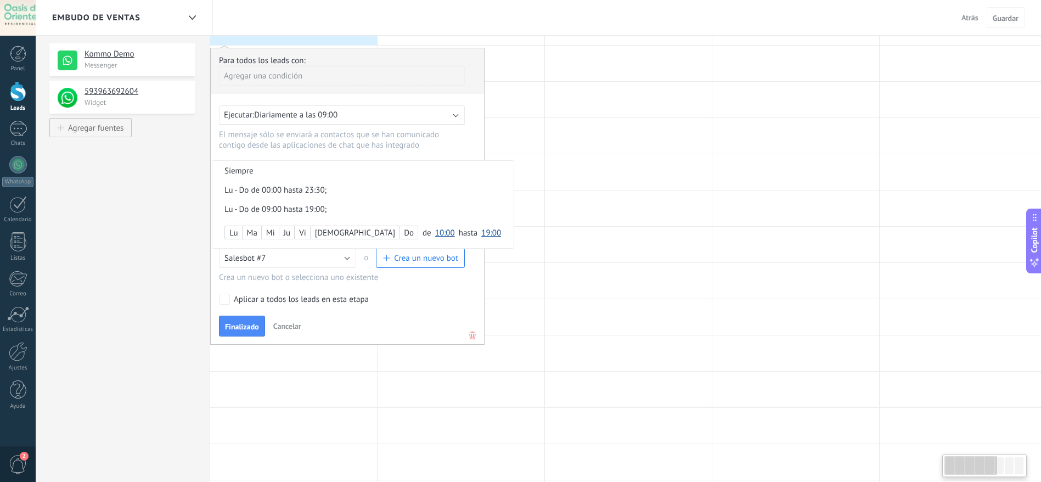
scroll to position [165, 0]
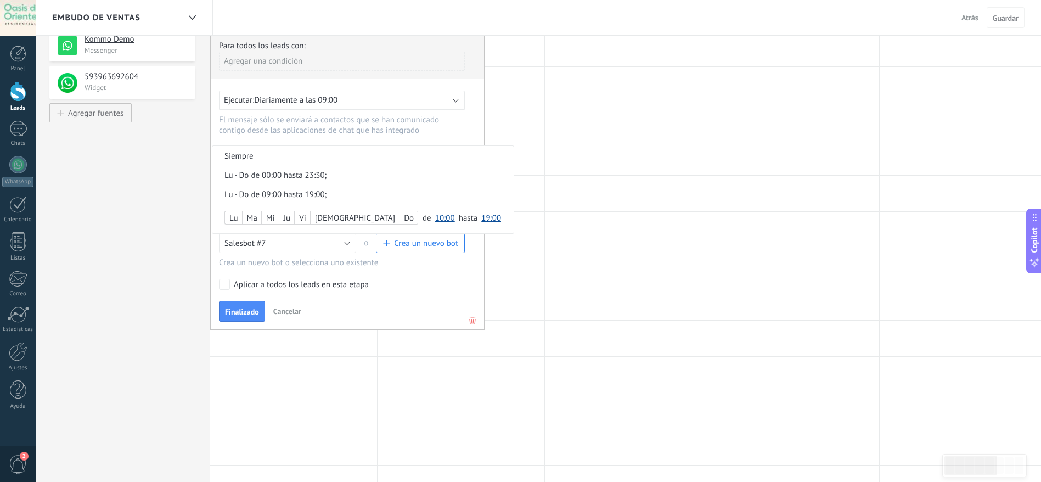
click at [304, 199] on div "Lu - Do de 09:00 hasta 19:00;" at bounding box center [343, 194] width 239 height 10
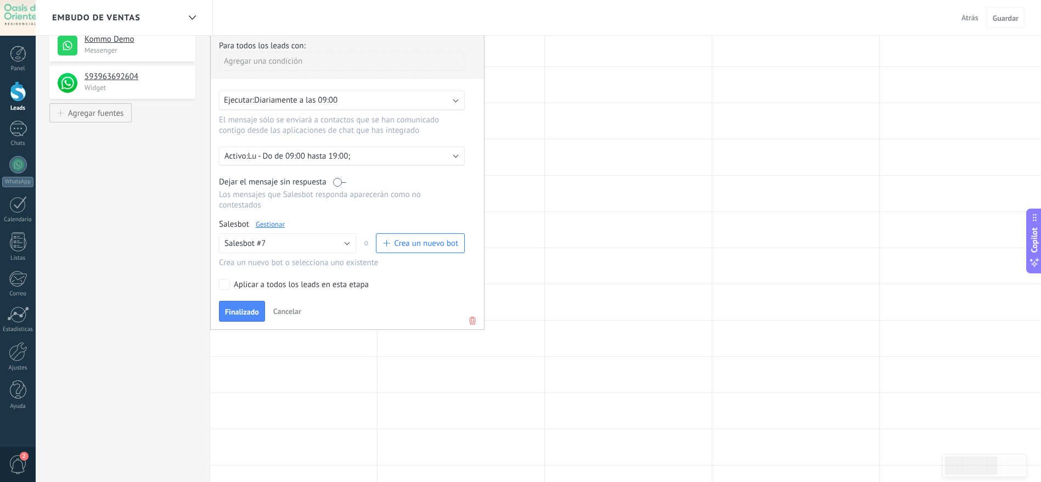
click at [310, 288] on div "Aplicar a todos los leads en esta etapa" at bounding box center [301, 284] width 135 height 11
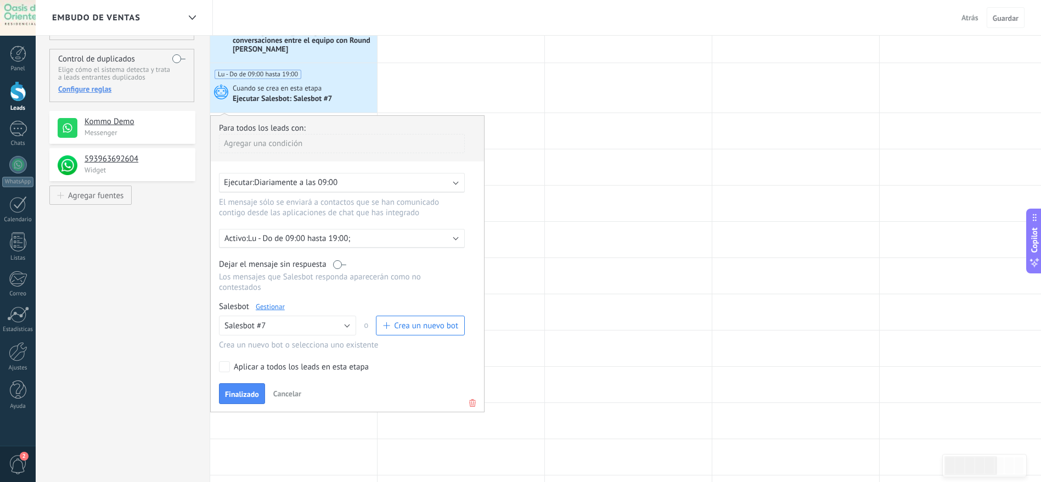
click at [301, 181] on span "Diariamente a las 09:00" at bounding box center [295, 182] width 83 height 10
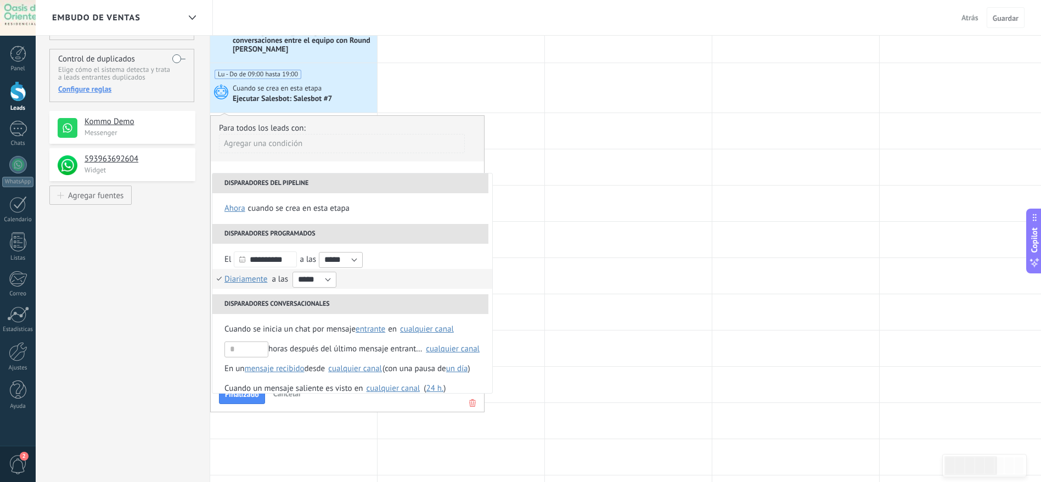
click at [301, 181] on li "Disparadores del pipeline" at bounding box center [350, 183] width 276 height 20
click at [296, 156] on div "Agregar una condición" at bounding box center [342, 147] width 246 height 27
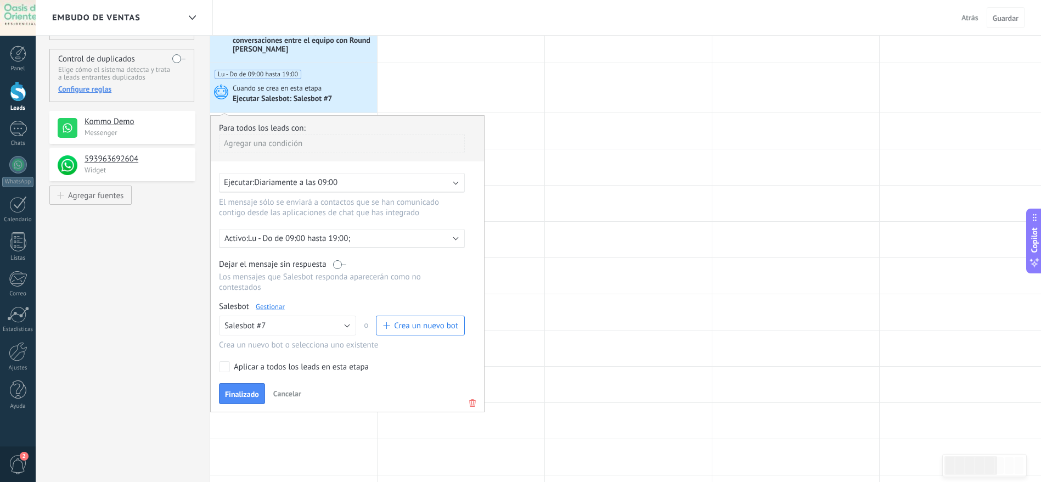
click at [342, 266] on label at bounding box center [339, 264] width 13 height 10
click at [274, 304] on link "Gestionar" at bounding box center [270, 306] width 29 height 9
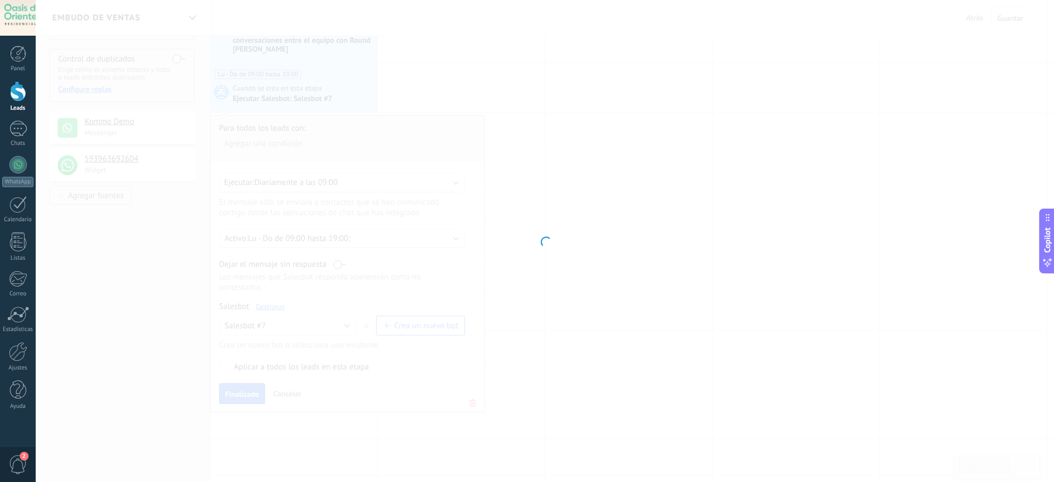
type input "**********"
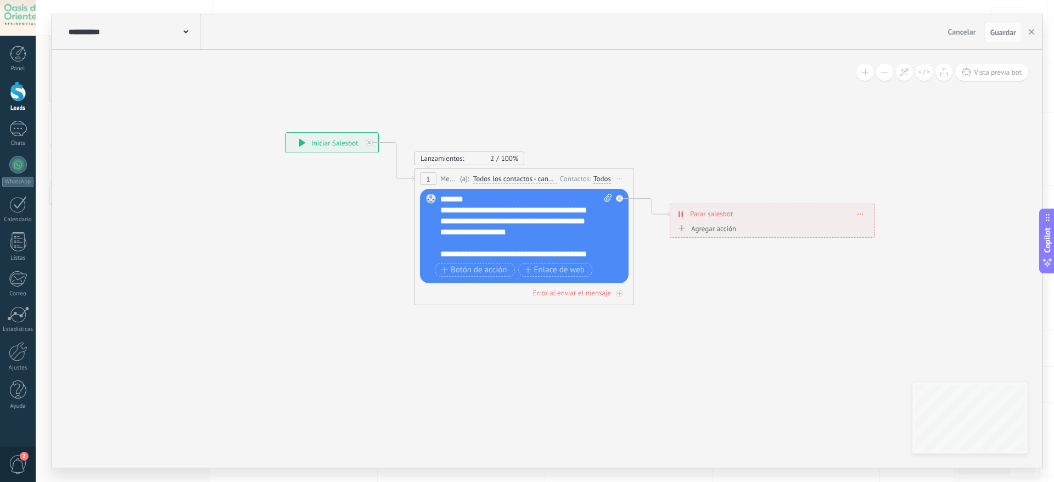
click at [527, 178] on span "Todos los contactos - canales seleccionados" at bounding box center [515, 179] width 84 height 9
click at [527, 178] on button "Todos los contactos - canales seleccionados" at bounding box center [536, 179] width 137 height 20
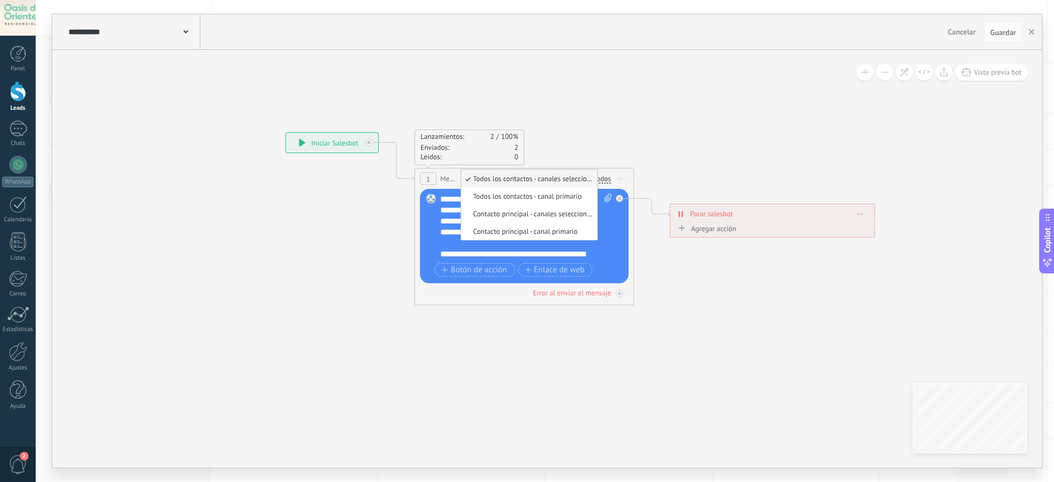
click at [623, 181] on span "Iniciar vista previa aquí Cambiar nombre Duplicar Borrar" at bounding box center [620, 179] width 18 height 16
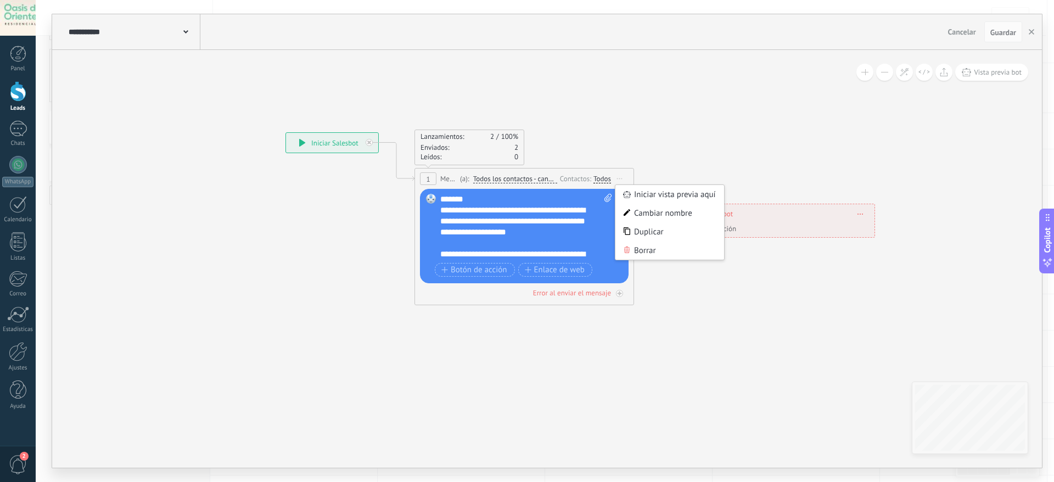
click at [382, 173] on icon at bounding box center [580, 219] width 1138 height 722
click at [400, 175] on icon at bounding box center [397, 162] width 36 height 38
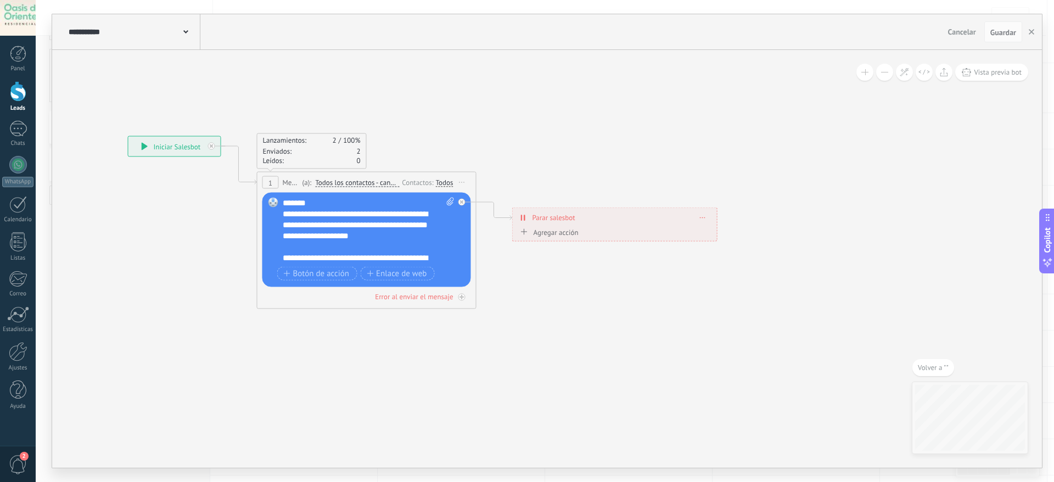
drag, startPoint x: 665, startPoint y: 325, endPoint x: 485, endPoint y: 306, distance: 181.5
click at [485, 306] on icon at bounding box center [422, 223] width 1138 height 722
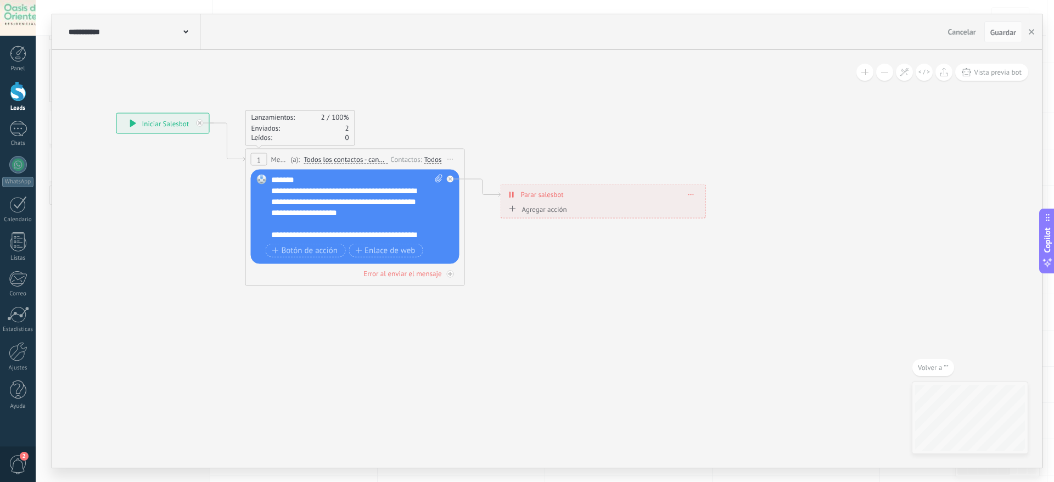
drag, startPoint x: 595, startPoint y: 333, endPoint x: 584, endPoint y: 310, distance: 25.8
click at [584, 310] on icon at bounding box center [411, 200] width 1138 height 722
click at [449, 273] on icon at bounding box center [449, 273] width 5 height 5
click at [160, 39] on div "**********" at bounding box center [133, 31] width 134 height 35
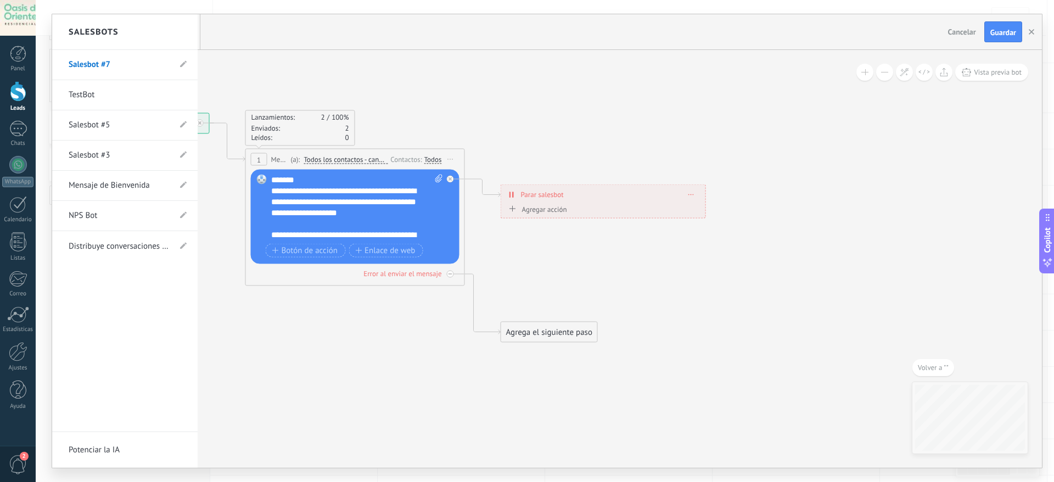
click at [310, 92] on div at bounding box center [546, 240] width 989 height 453
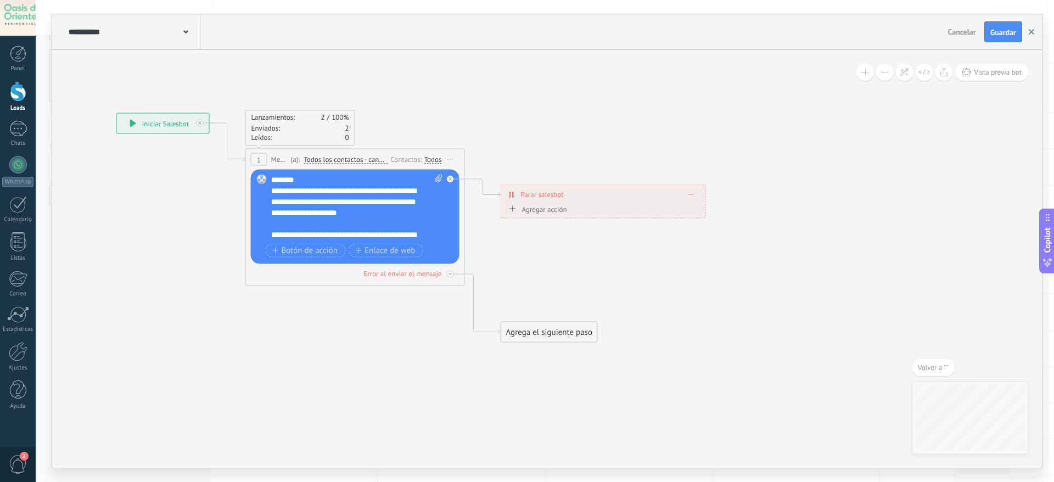
click at [694, 35] on button "button" at bounding box center [1031, 31] width 16 height 21
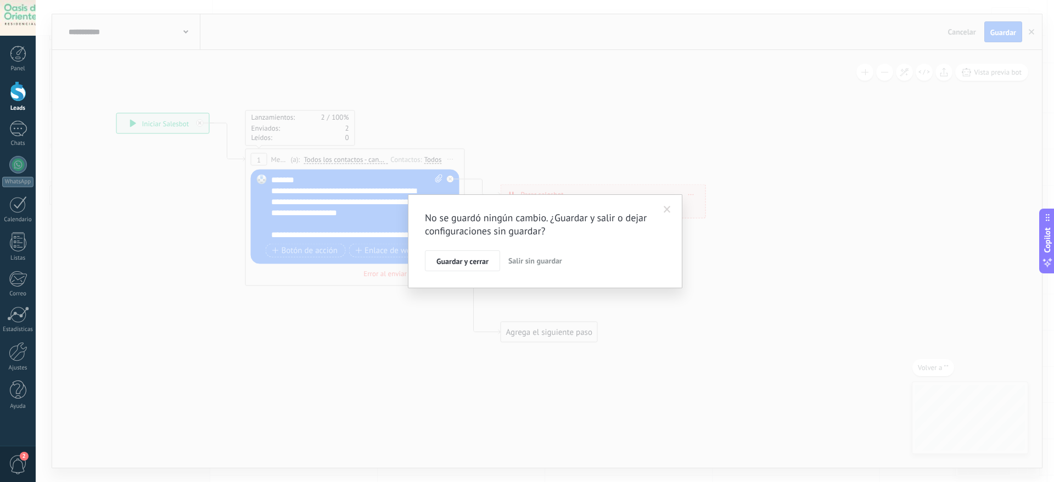
click at [550, 260] on span "Salir sin guardar" at bounding box center [535, 261] width 54 height 10
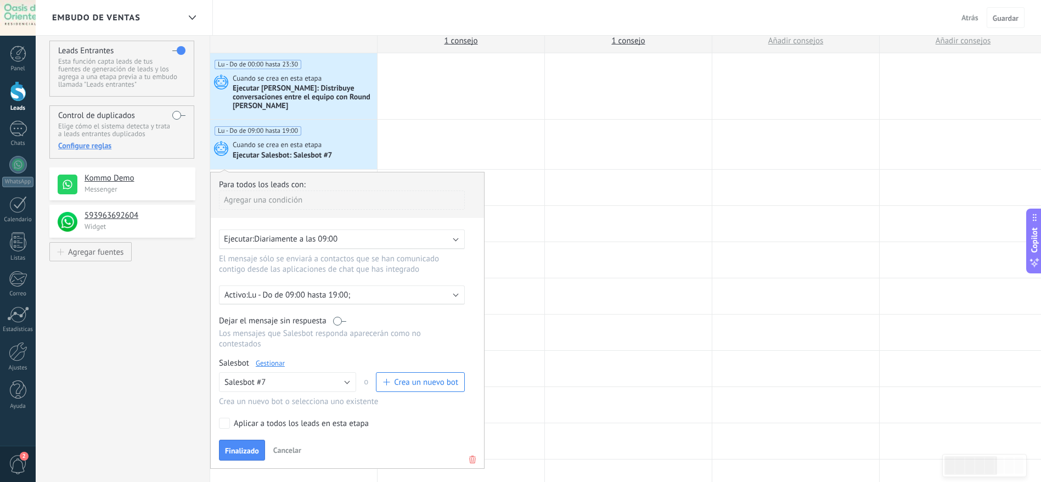
scroll to position [0, 0]
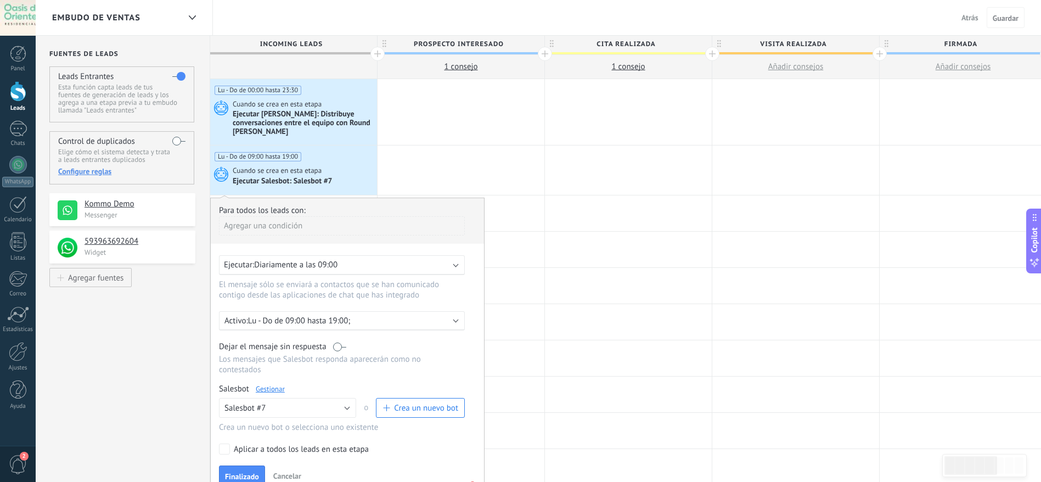
click at [348, 166] on div "Cuando se crea en esta etapa" at bounding box center [304, 171] width 142 height 10
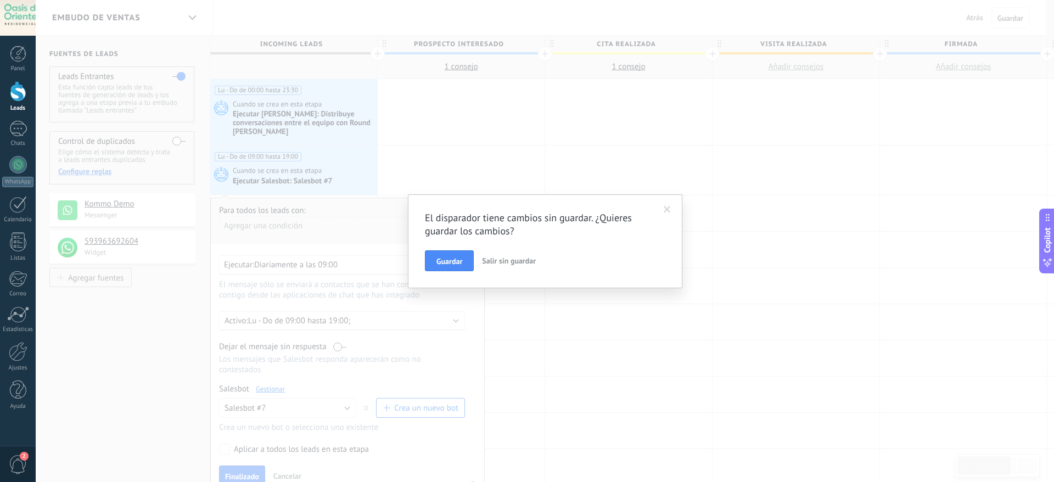
click at [518, 264] on span "Salir sin guardar" at bounding box center [509, 261] width 54 height 10
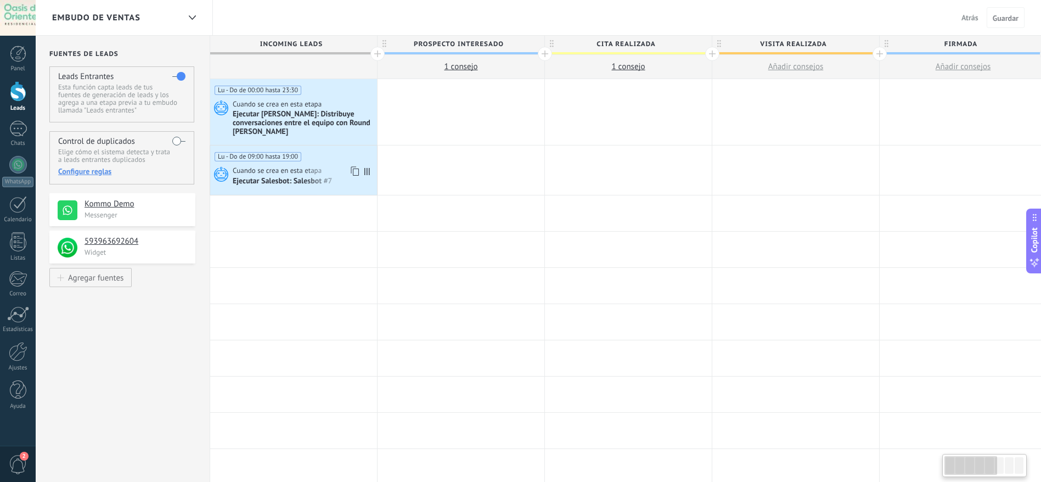
click at [351, 180] on div "Ejecutar Salesbot: Salesbot #7" at bounding box center [304, 181] width 142 height 11
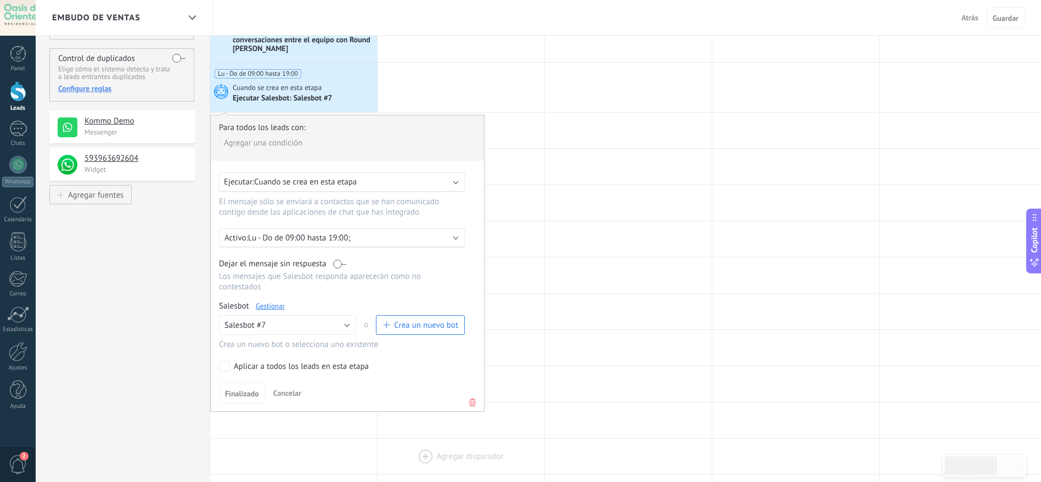
scroll to position [165, 0]
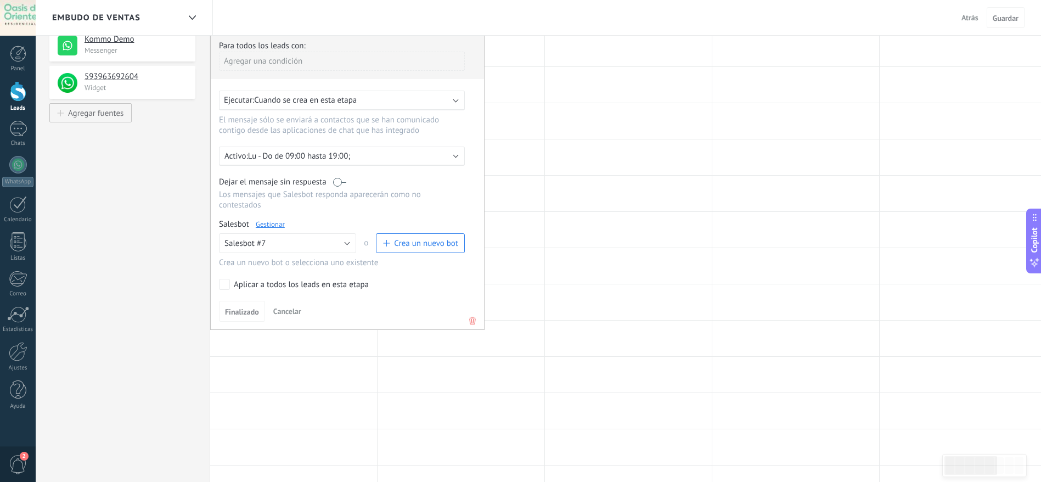
click at [474, 319] on icon at bounding box center [472, 320] width 12 height 13
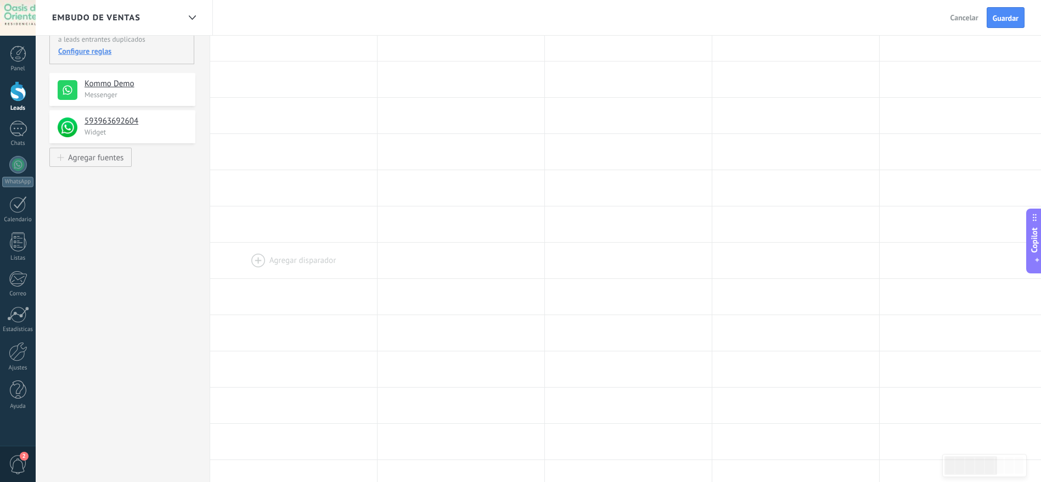
scroll to position [0, 0]
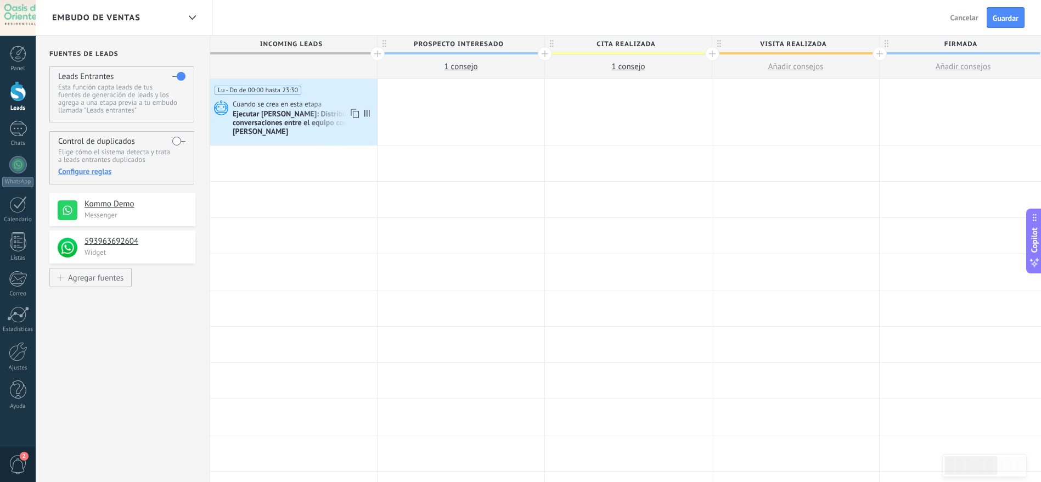
click at [323, 117] on div "Ejecutar Salesbot: Distribuye conversaciones entre el equipo con Round Robin" at bounding box center [304, 123] width 142 height 27
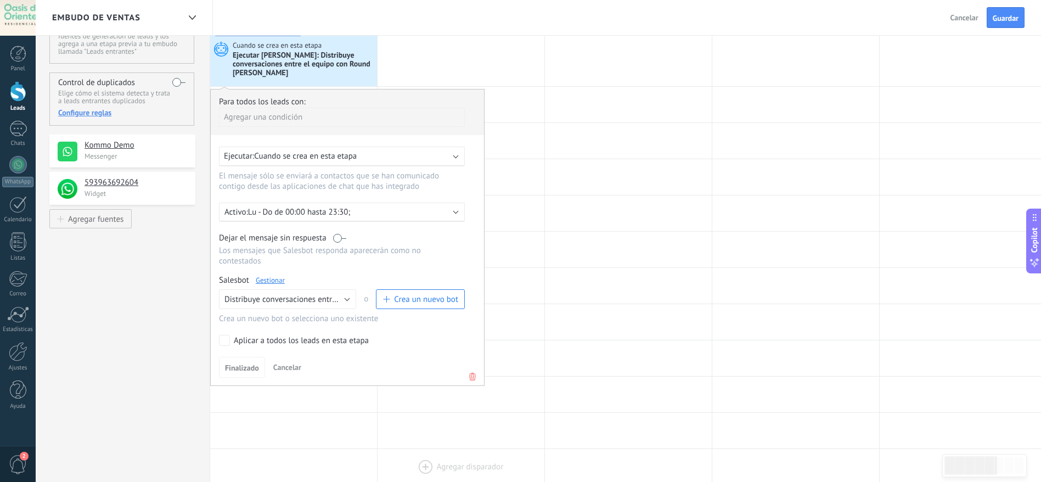
scroll to position [165, 0]
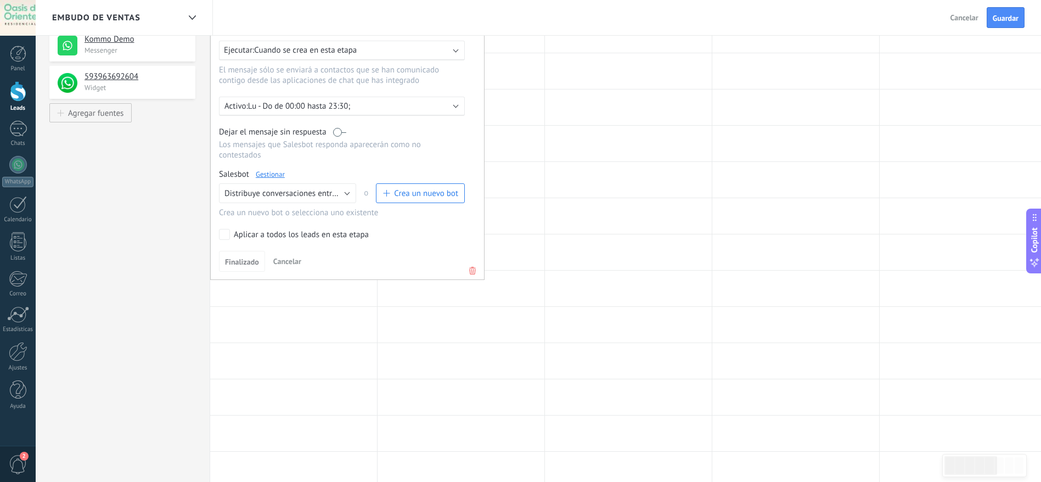
click at [468, 267] on icon at bounding box center [472, 270] width 12 height 13
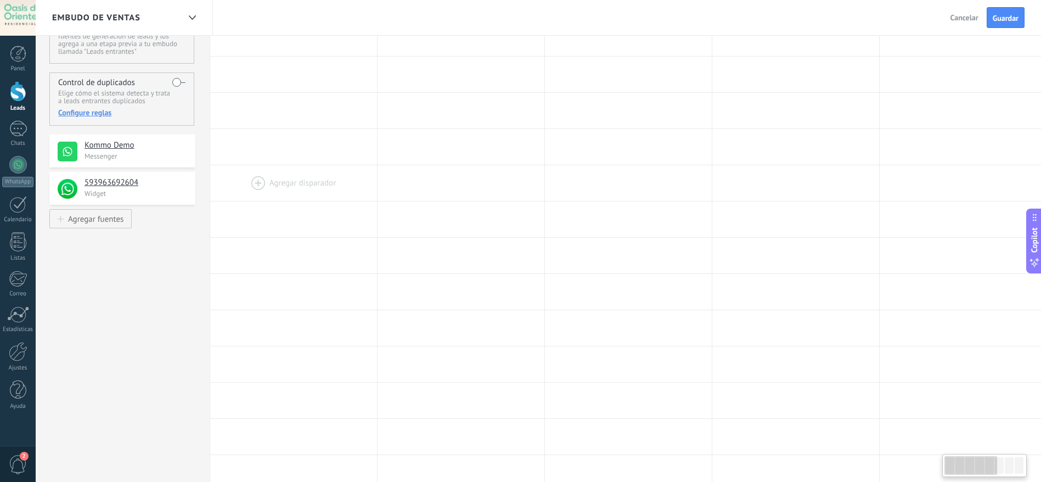
scroll to position [0, 0]
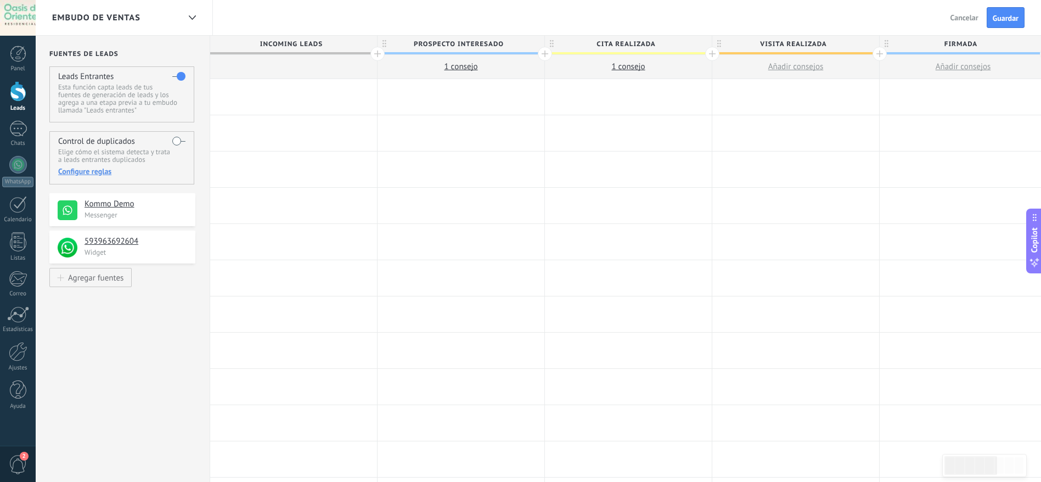
click at [172, 142] on label at bounding box center [178, 141] width 13 height 18
click at [275, 109] on div at bounding box center [293, 97] width 167 height 36
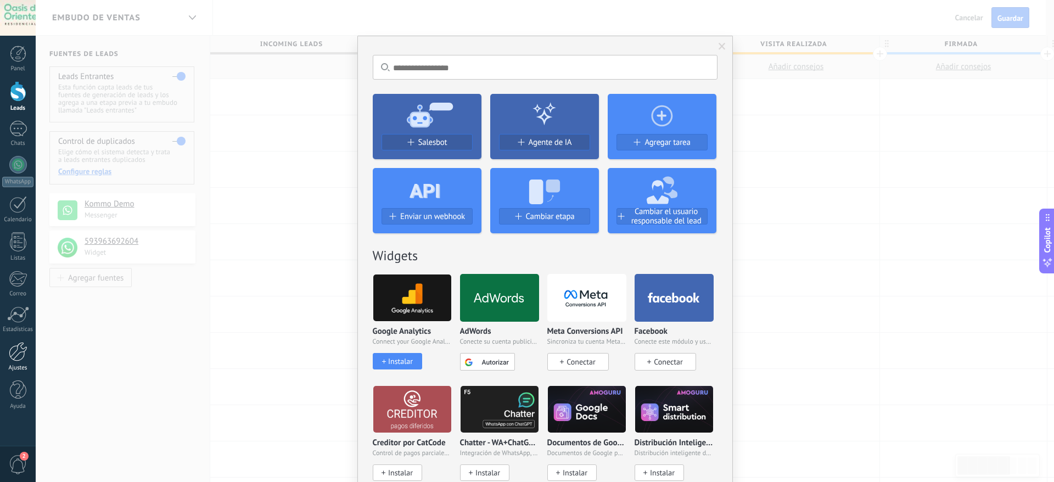
click at [14, 320] on div at bounding box center [18, 351] width 19 height 19
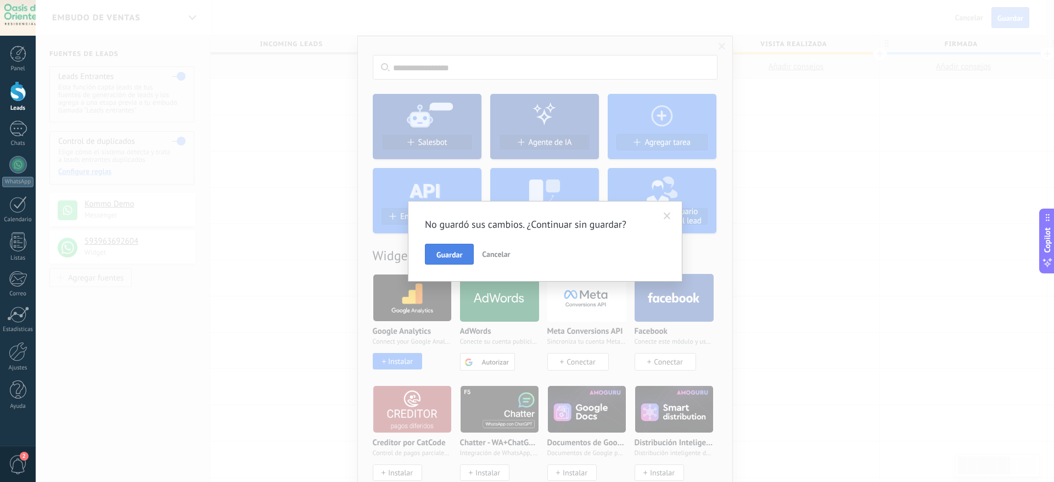
click at [458, 252] on span "Guardar" at bounding box center [449, 255] width 26 height 8
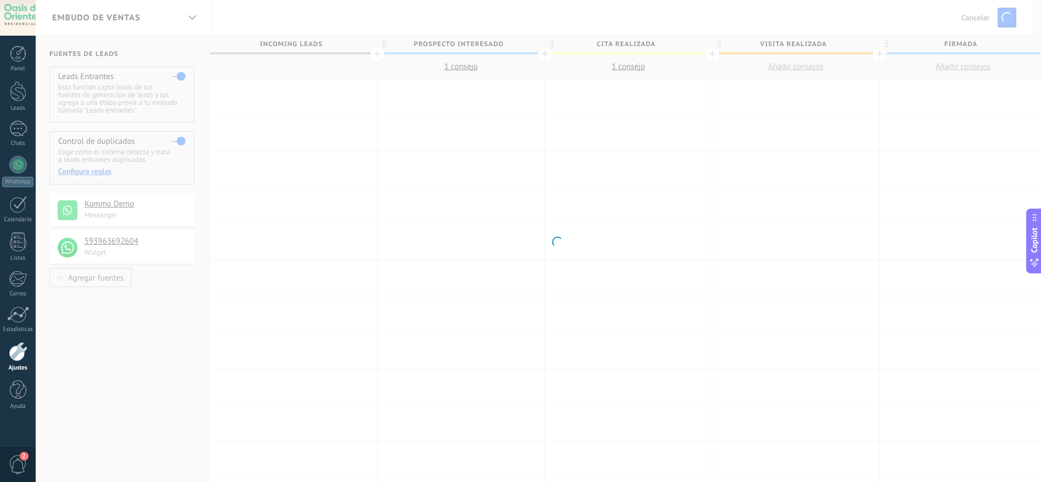
click at [7, 320] on link "Ajustes" at bounding box center [18, 357] width 36 height 30
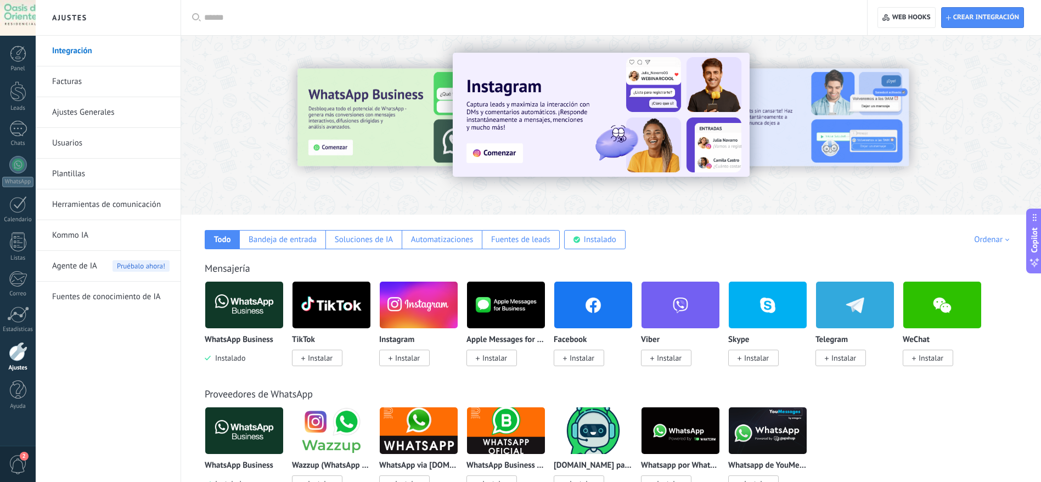
click at [141, 199] on link "Herramientas de comunicación" at bounding box center [110, 204] width 117 height 31
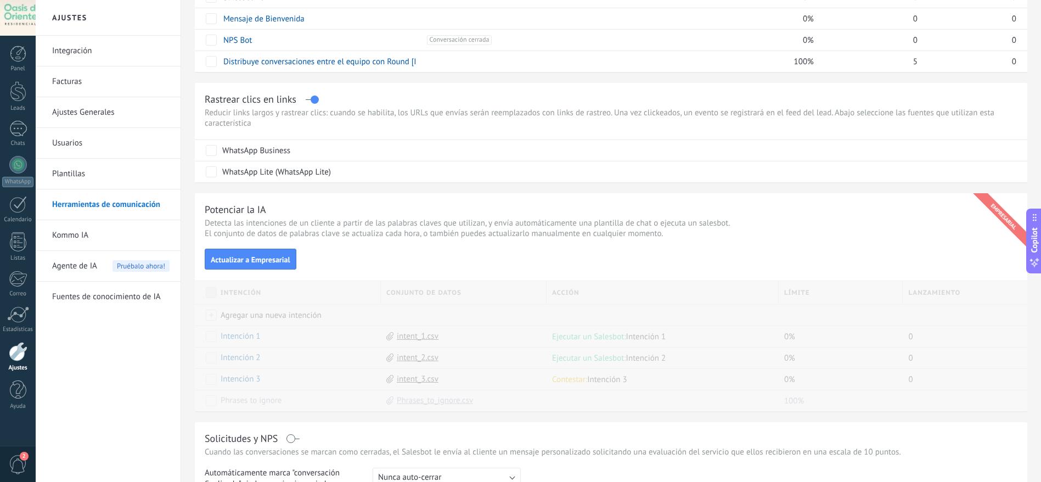
scroll to position [247, 0]
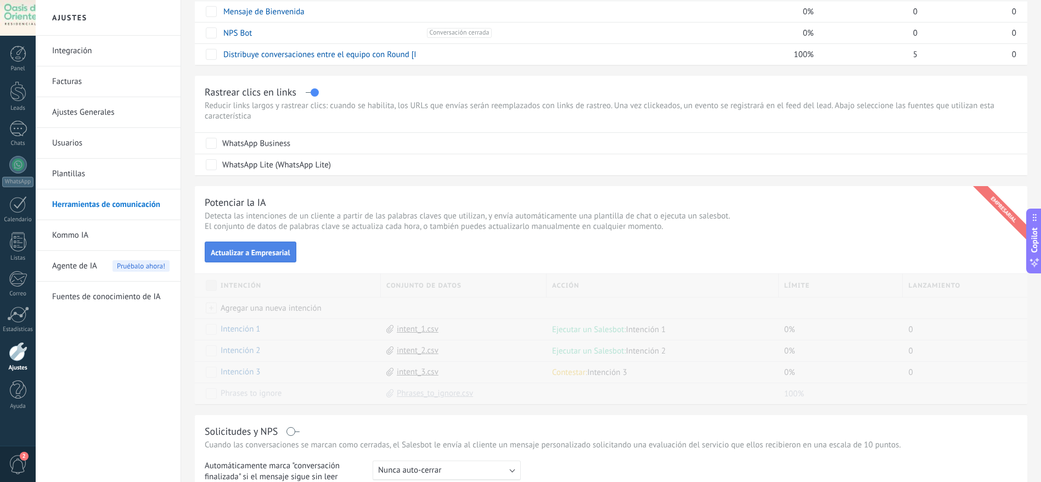
click at [257, 249] on span "Actualizar a Empresarial" at bounding box center [251, 253] width 80 height 8
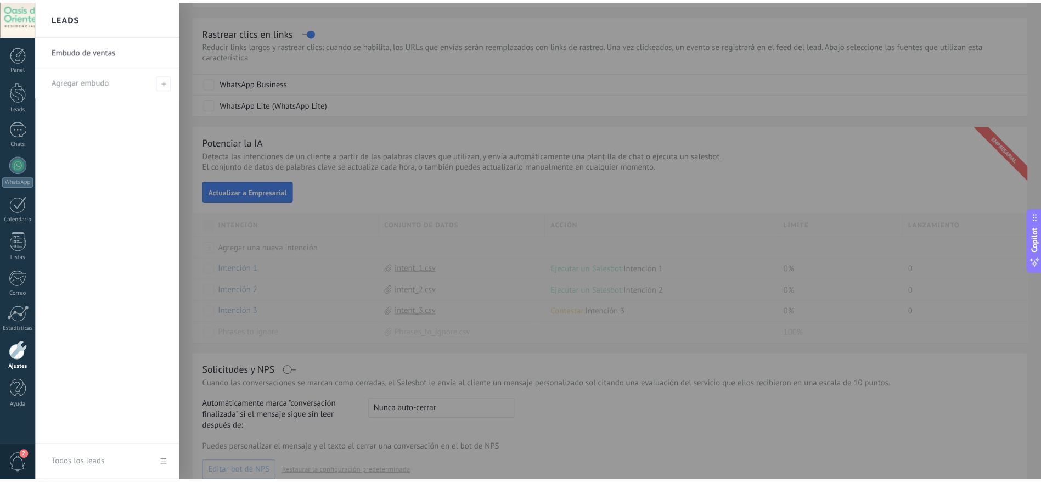
scroll to position [329, 0]
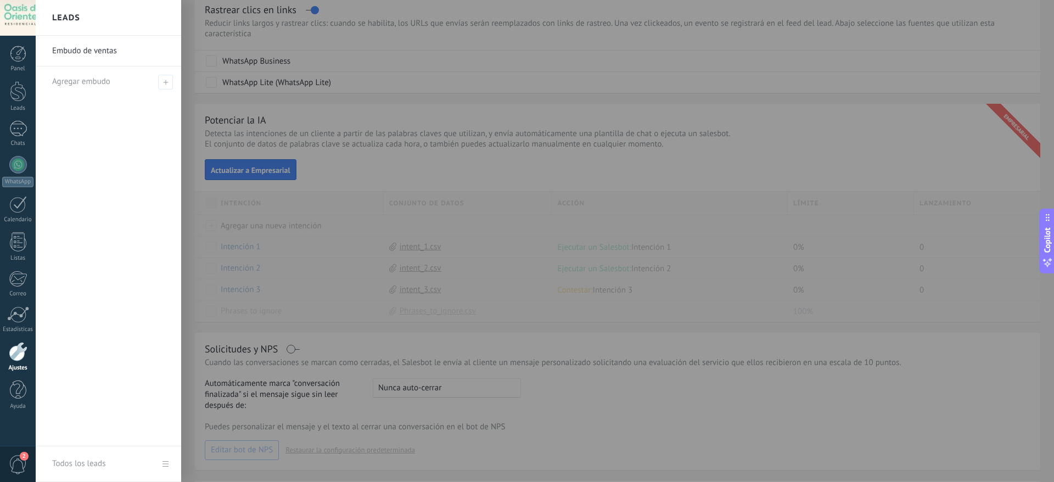
click at [406, 293] on div at bounding box center [563, 241] width 1054 height 482
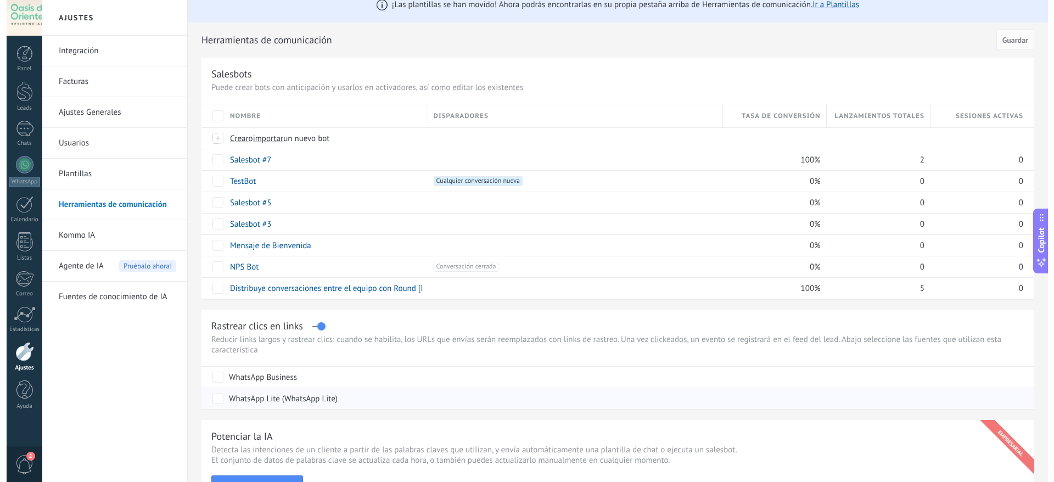
scroll to position [0, 0]
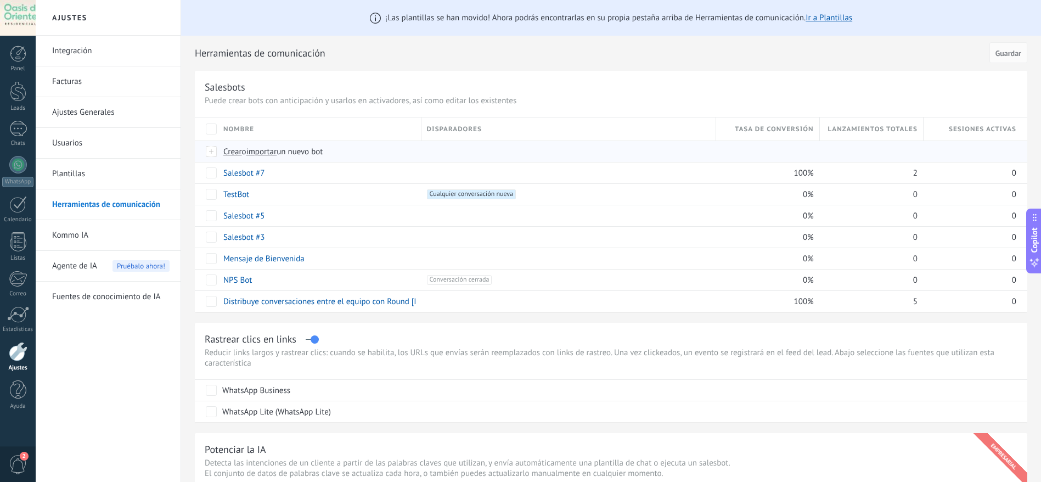
click at [244, 149] on span "o" at bounding box center [244, 152] width 4 height 10
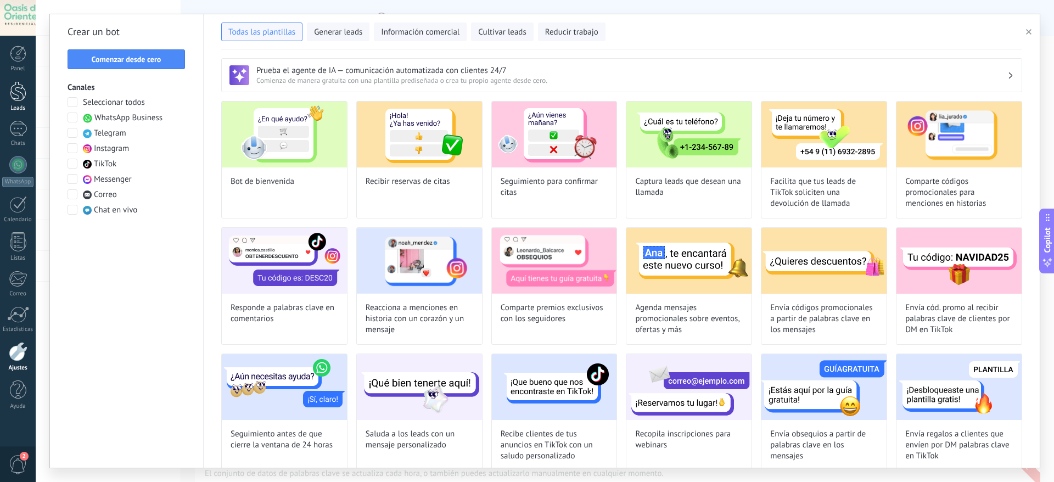
click at [0, 101] on link "Leads" at bounding box center [18, 96] width 36 height 31
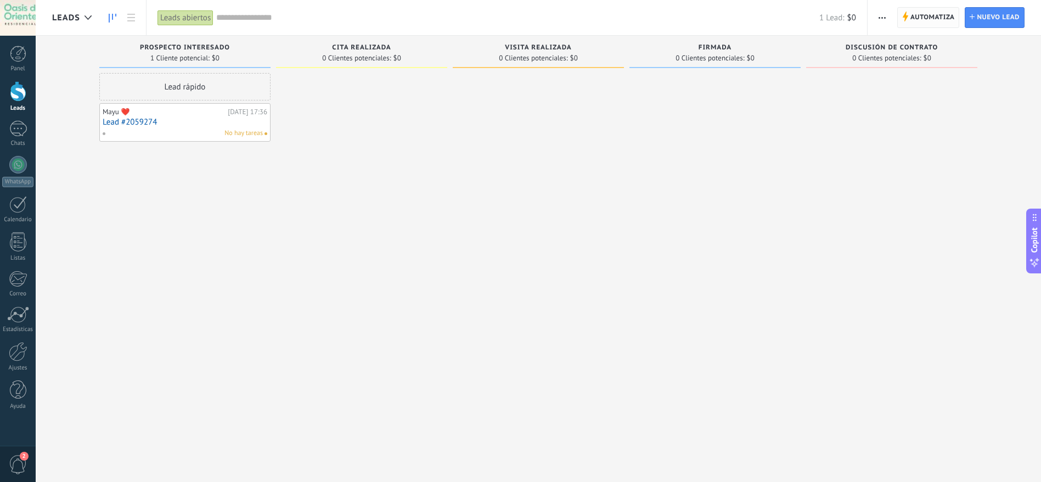
click at [918, 16] on span "Automatiza" at bounding box center [932, 18] width 44 height 20
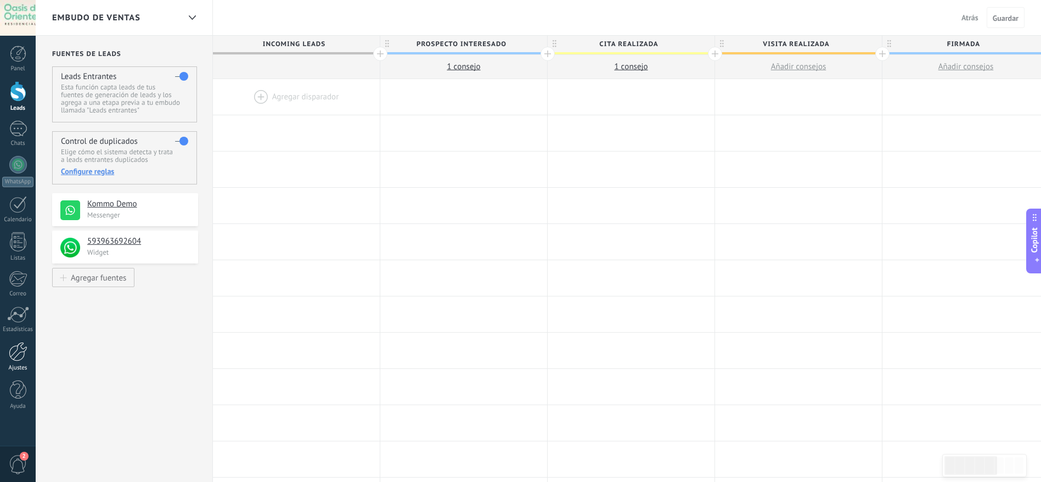
click at [26, 369] on div "Ajustes" at bounding box center [18, 367] width 32 height 7
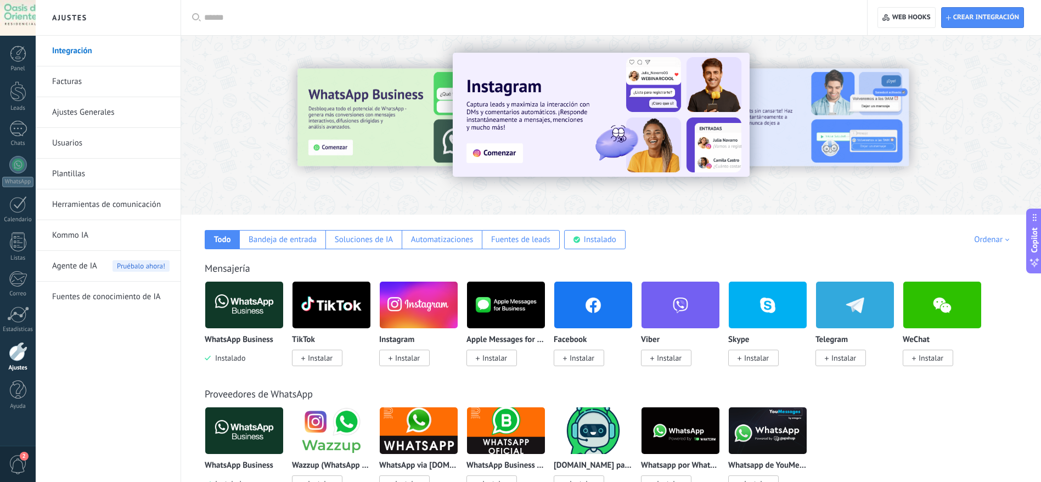
click at [387, 2] on div at bounding box center [528, 17] width 648 height 35
click at [69, 154] on link "Usuarios" at bounding box center [110, 143] width 117 height 31
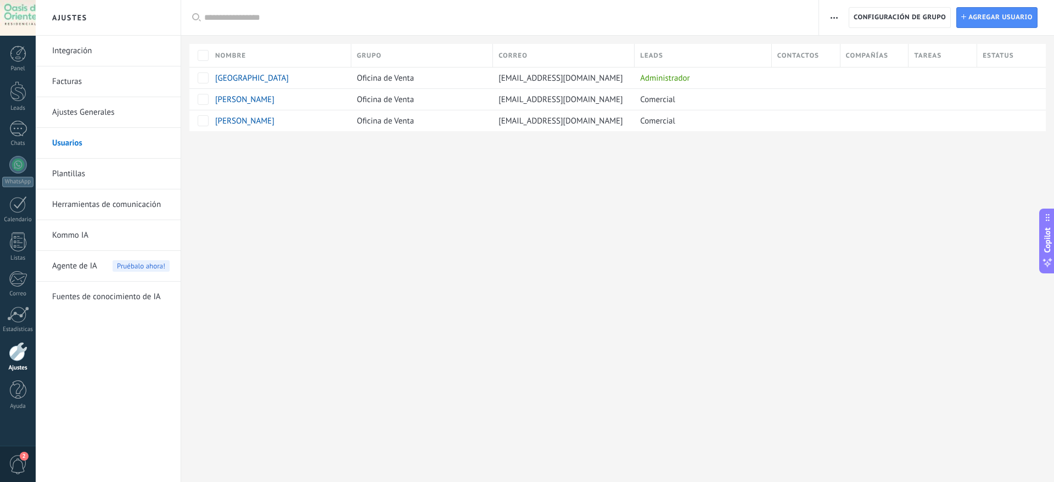
click at [408, 20] on input "text" at bounding box center [505, 18] width 603 height 12
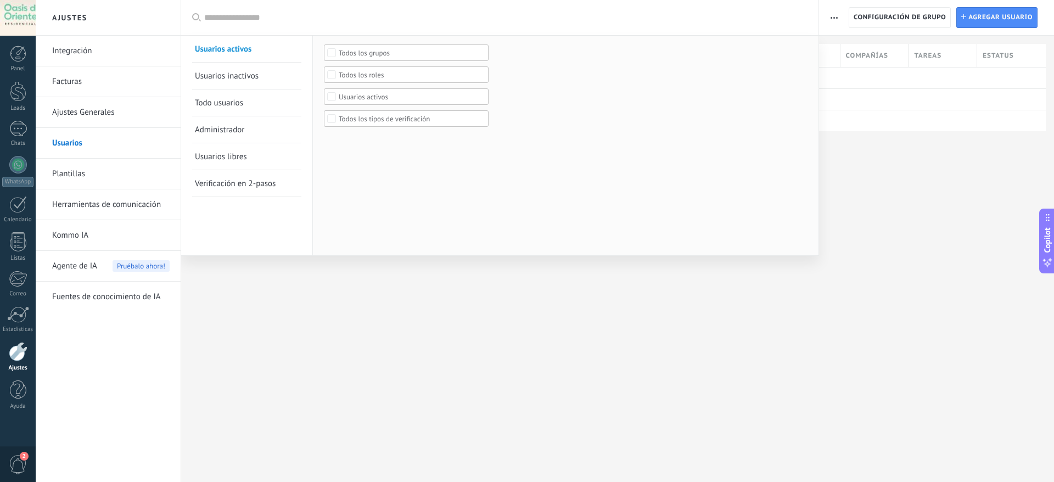
click at [538, 308] on div at bounding box center [527, 241] width 1054 height 482
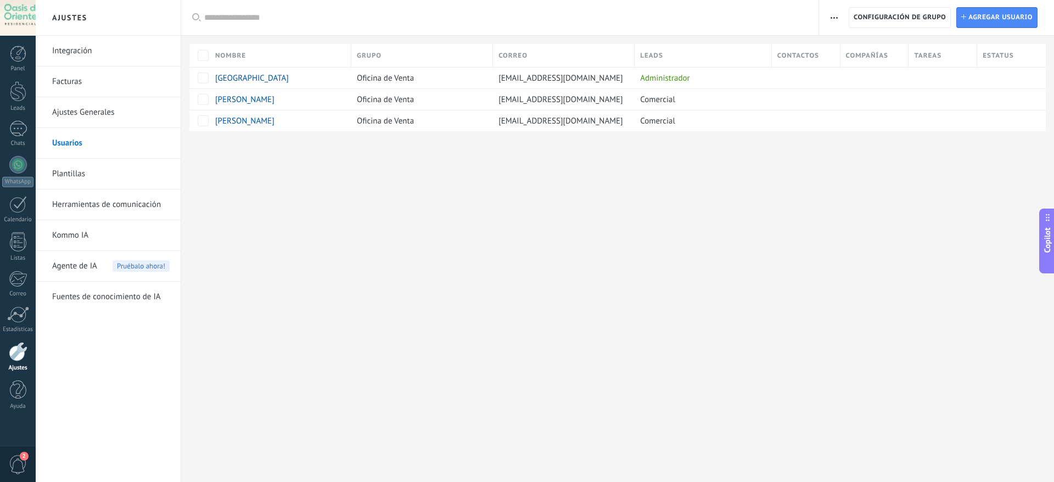
click at [20, 30] on div at bounding box center [18, 18] width 36 height 36
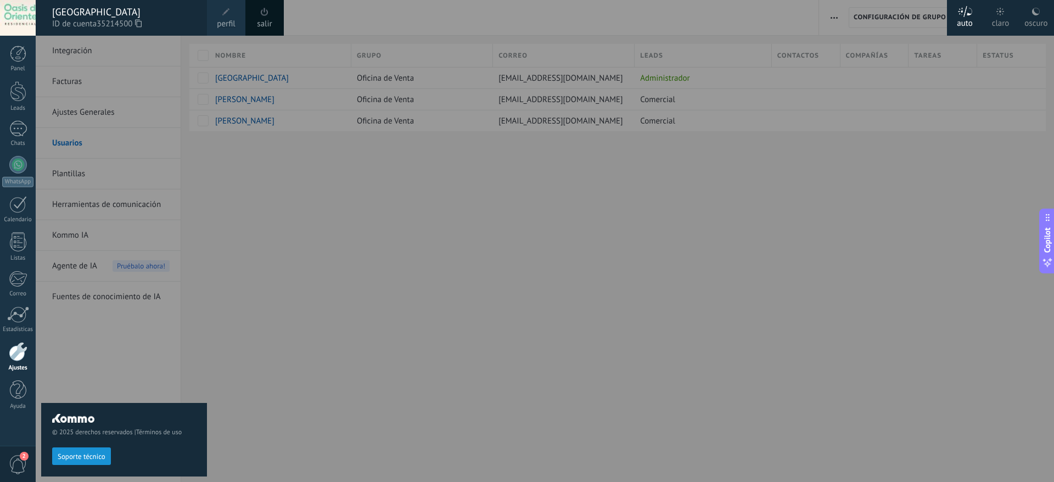
click at [139, 24] on use at bounding box center [138, 23] width 7 height 8
click at [623, 341] on div at bounding box center [563, 241] width 1054 height 482
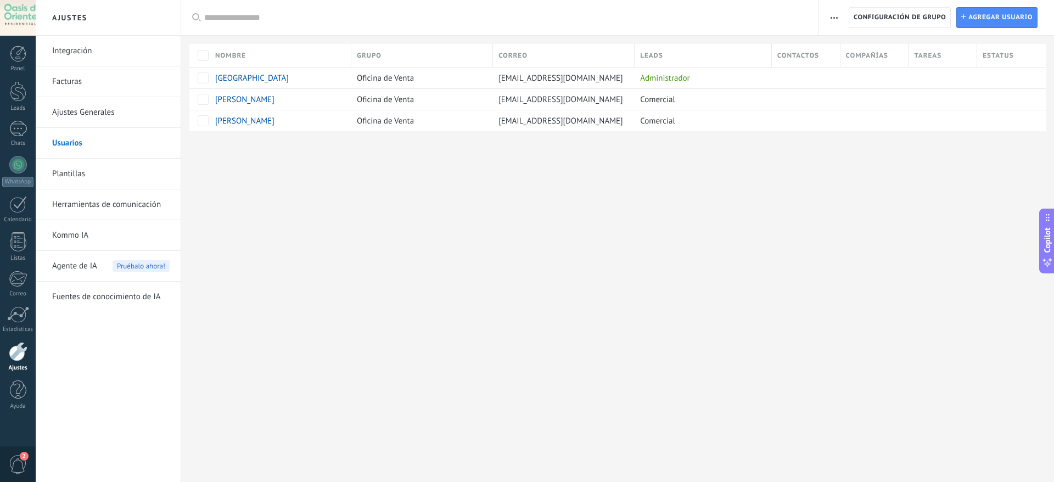
click at [98, 79] on link "Facturas" at bounding box center [110, 81] width 117 height 31
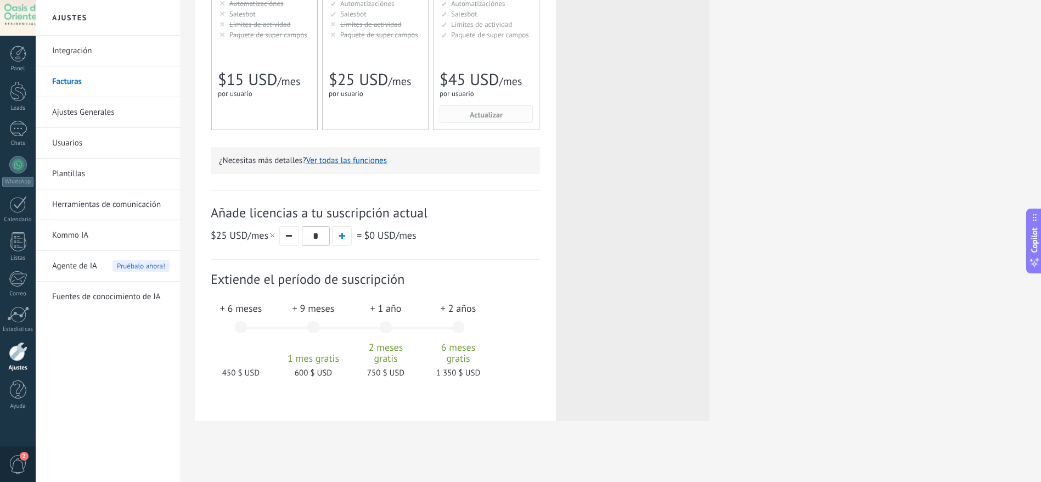
scroll to position [234, 0]
click at [343, 235] on span "button" at bounding box center [342, 233] width 6 height 6
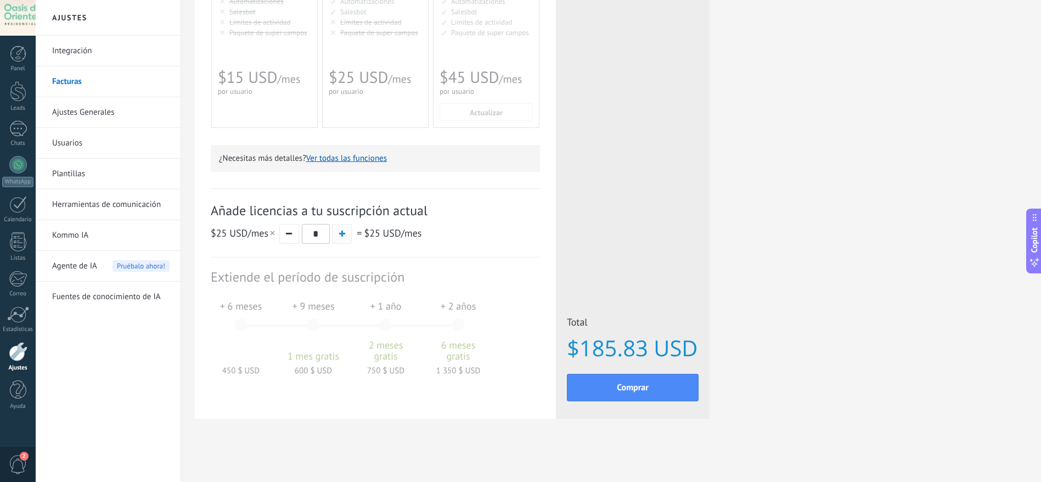
click at [343, 235] on span "button" at bounding box center [342, 233] width 6 height 6
type input "*"
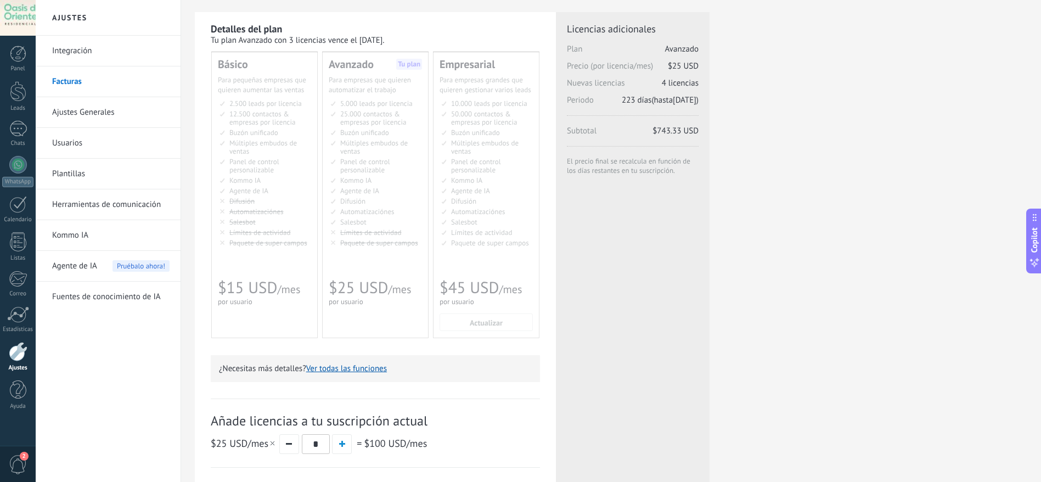
scroll to position [0, 0]
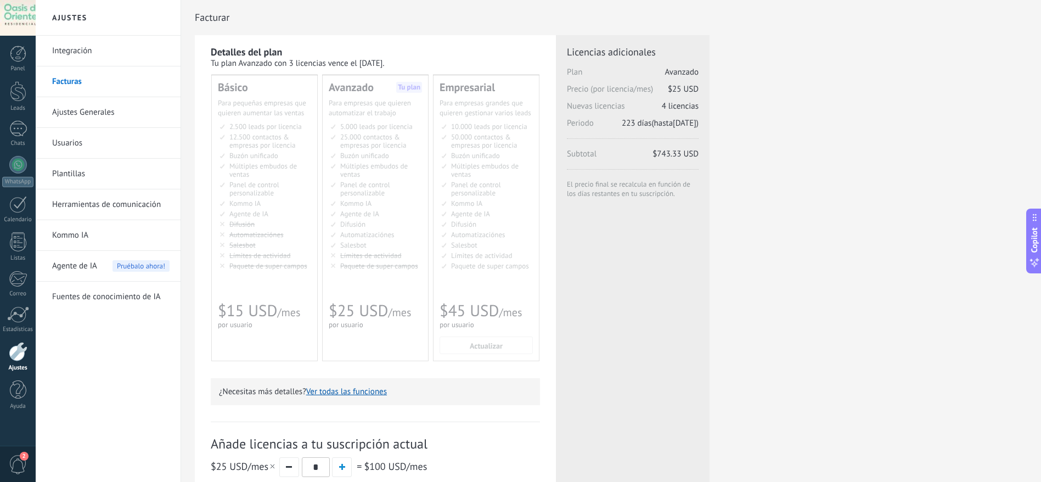
click at [122, 112] on link "Ajustes Generales" at bounding box center [110, 112] width 117 height 31
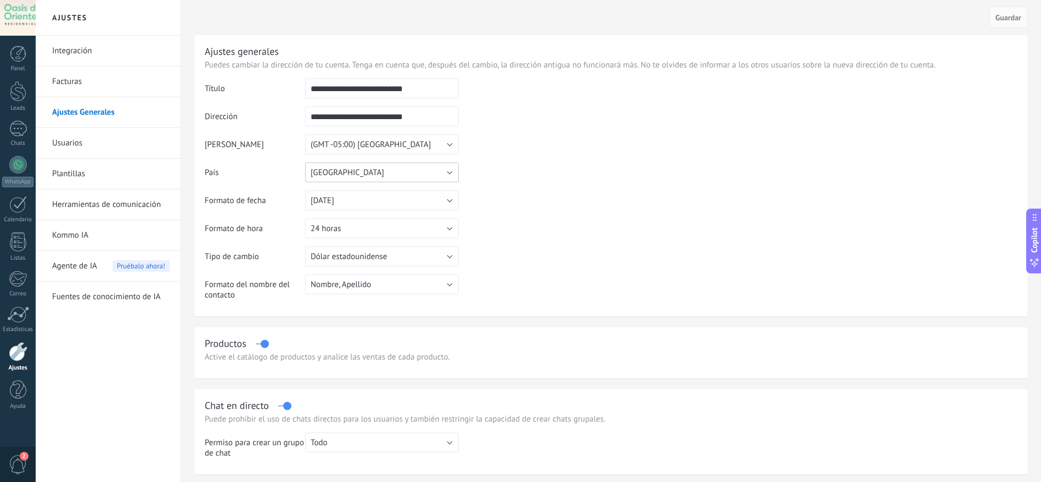
click at [385, 176] on button "Ecuador" at bounding box center [382, 172] width 154 height 20
click at [365, 195] on span "México" at bounding box center [377, 192] width 156 height 10
click at [365, 171] on button "México" at bounding box center [382, 172] width 154 height 20
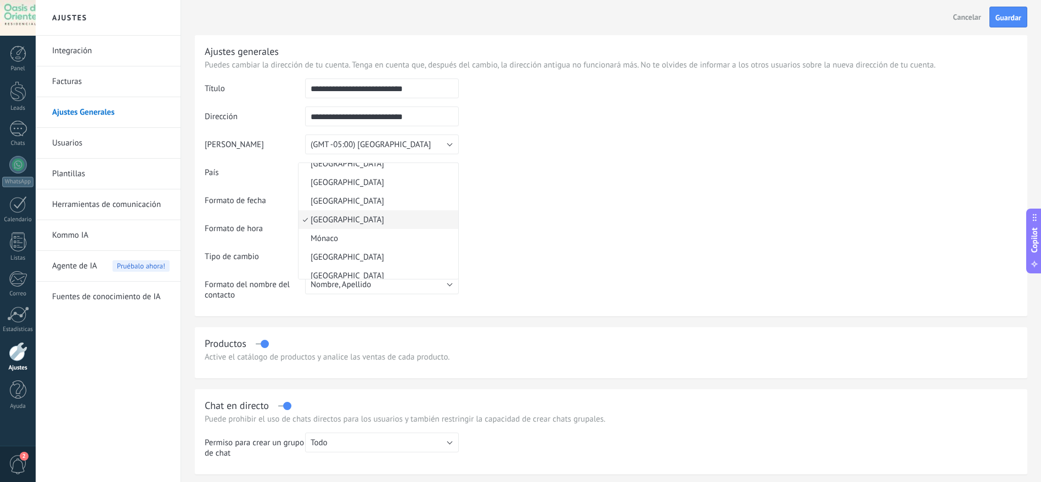
click at [967, 17] on span "Cancelar" at bounding box center [967, 17] width 28 height 10
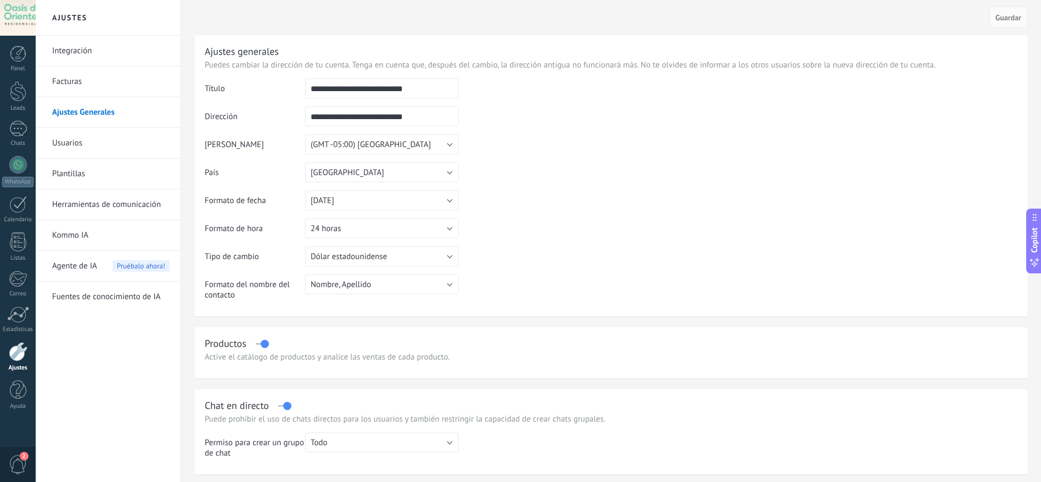
click at [121, 88] on link "Facturas" at bounding box center [110, 81] width 117 height 31
